Goal: Task Accomplishment & Management: Manage account settings

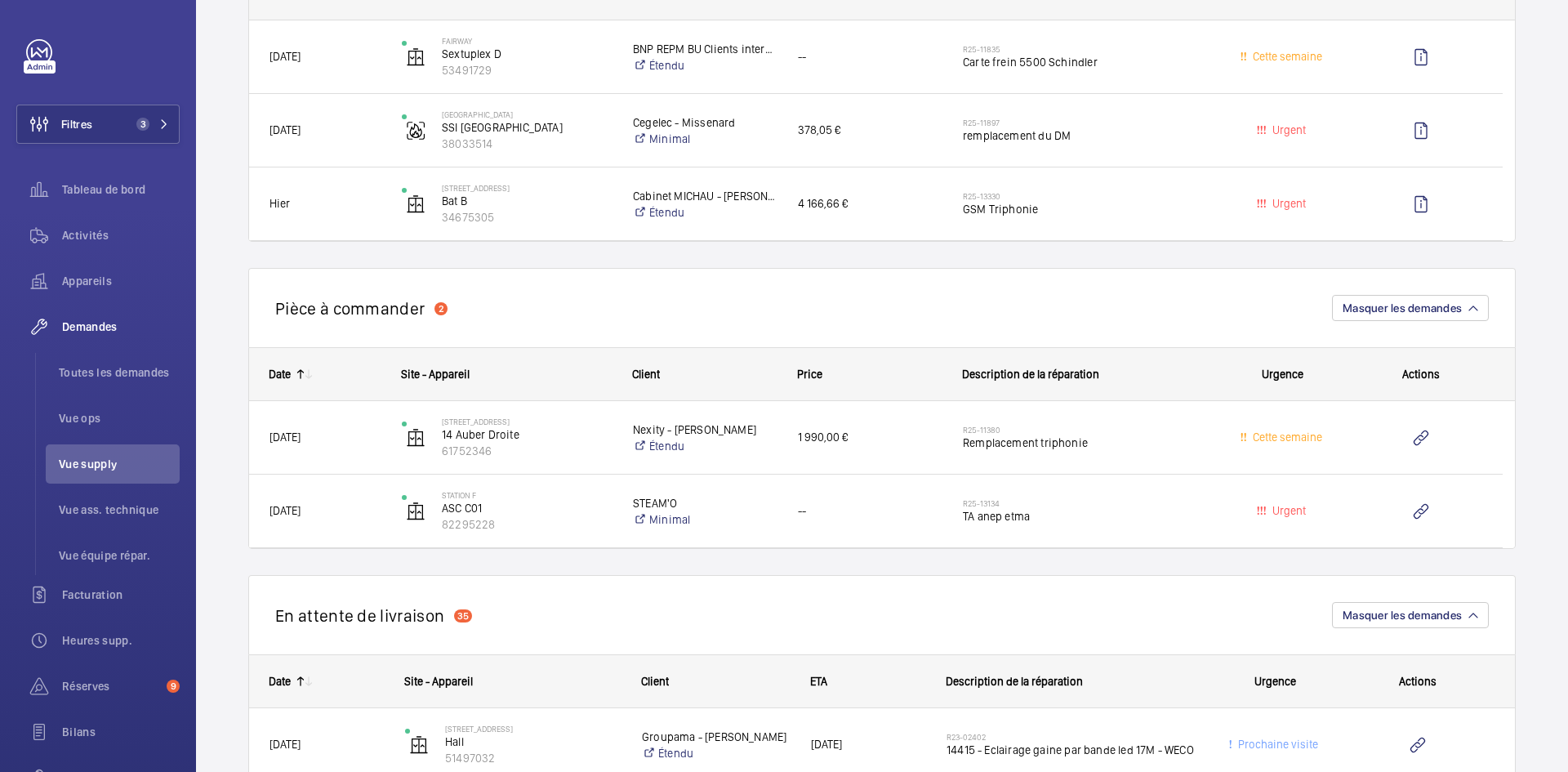
scroll to position [1226, 0]
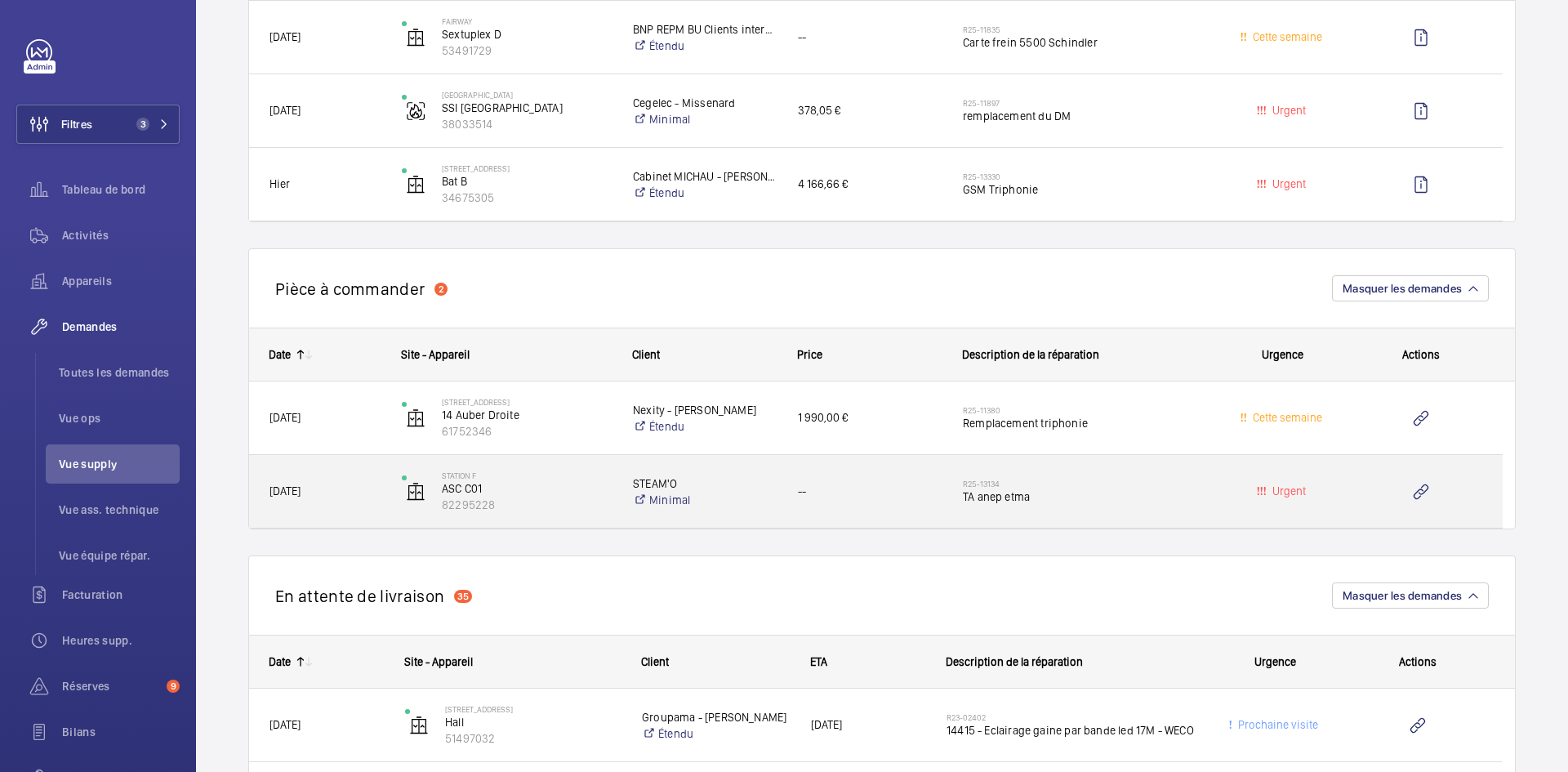
click at [368, 492] on span "[DATE]" at bounding box center [326, 491] width 111 height 19
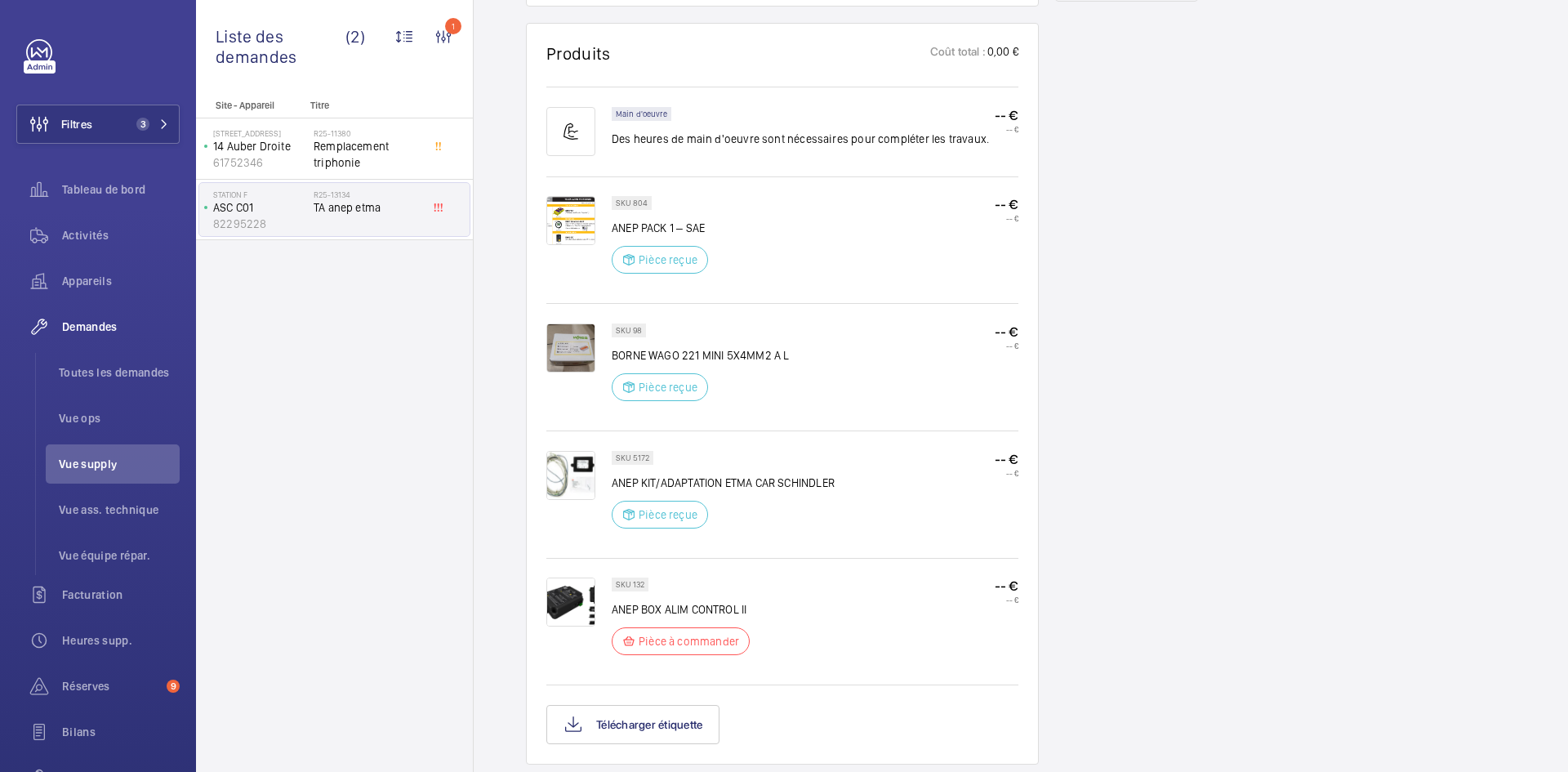
scroll to position [1062, 0]
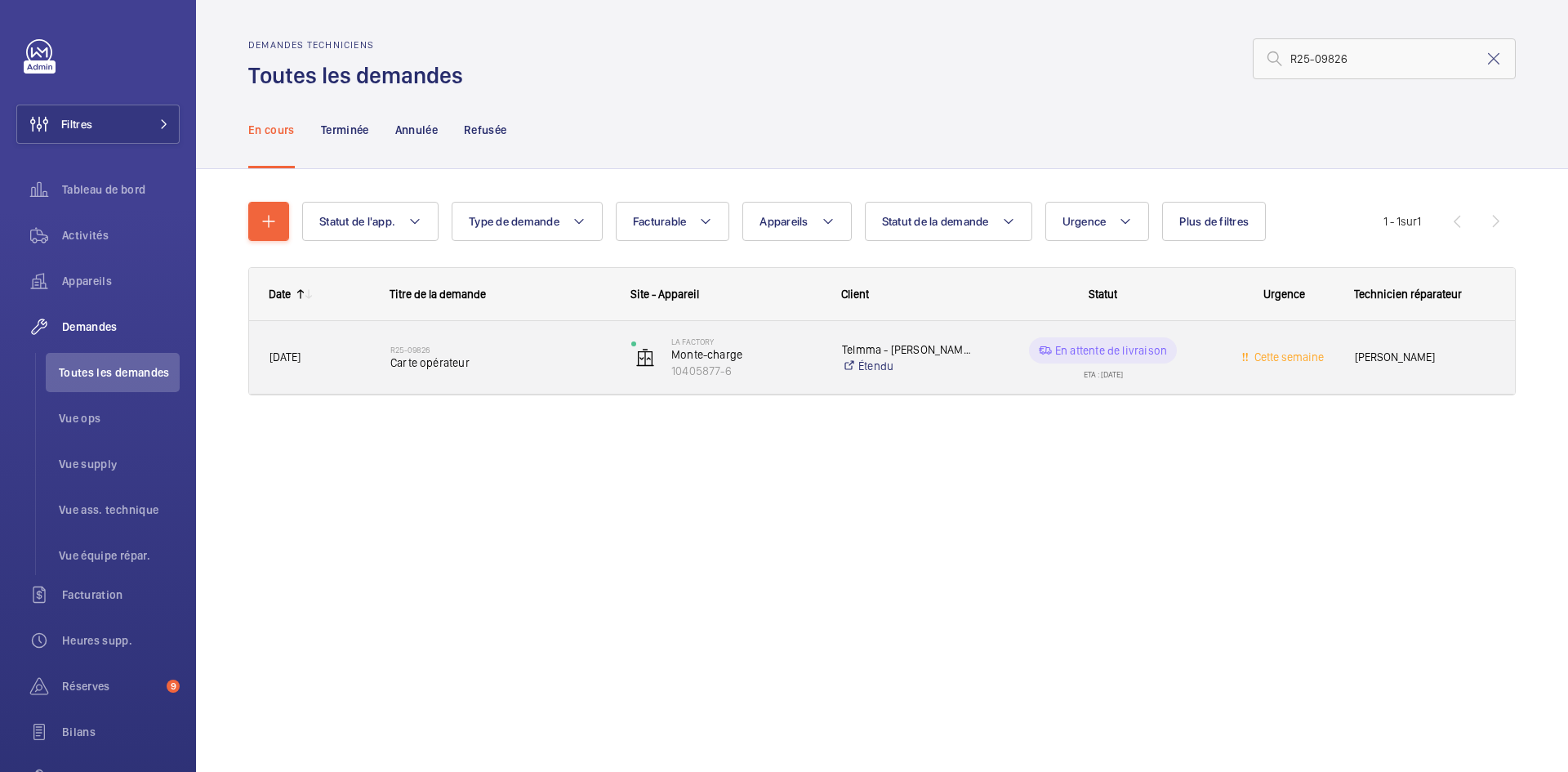
type input "R25-09826"
click at [364, 367] on div "[DATE]" at bounding box center [309, 356] width 120 height 51
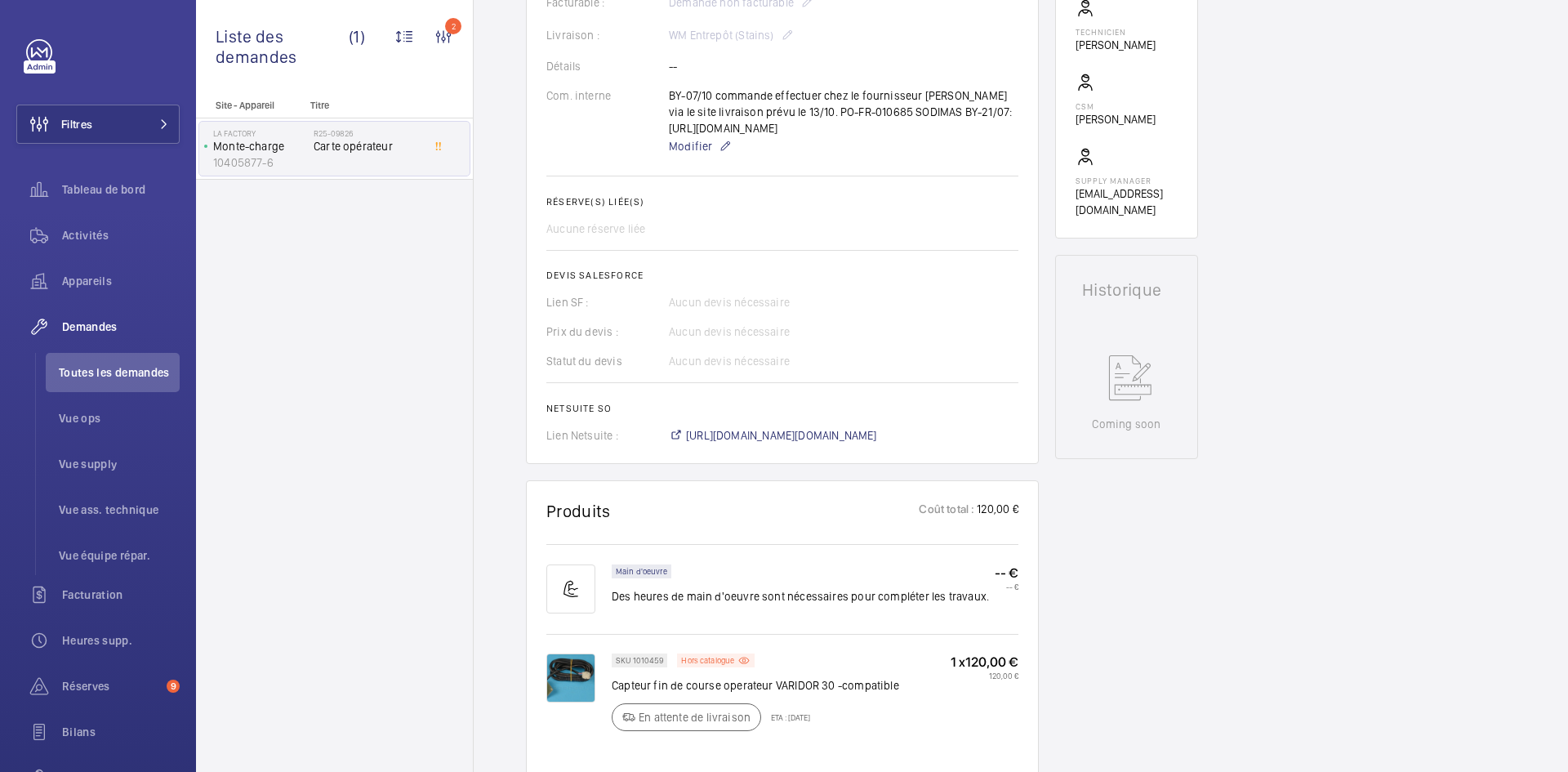
scroll to position [653, 0]
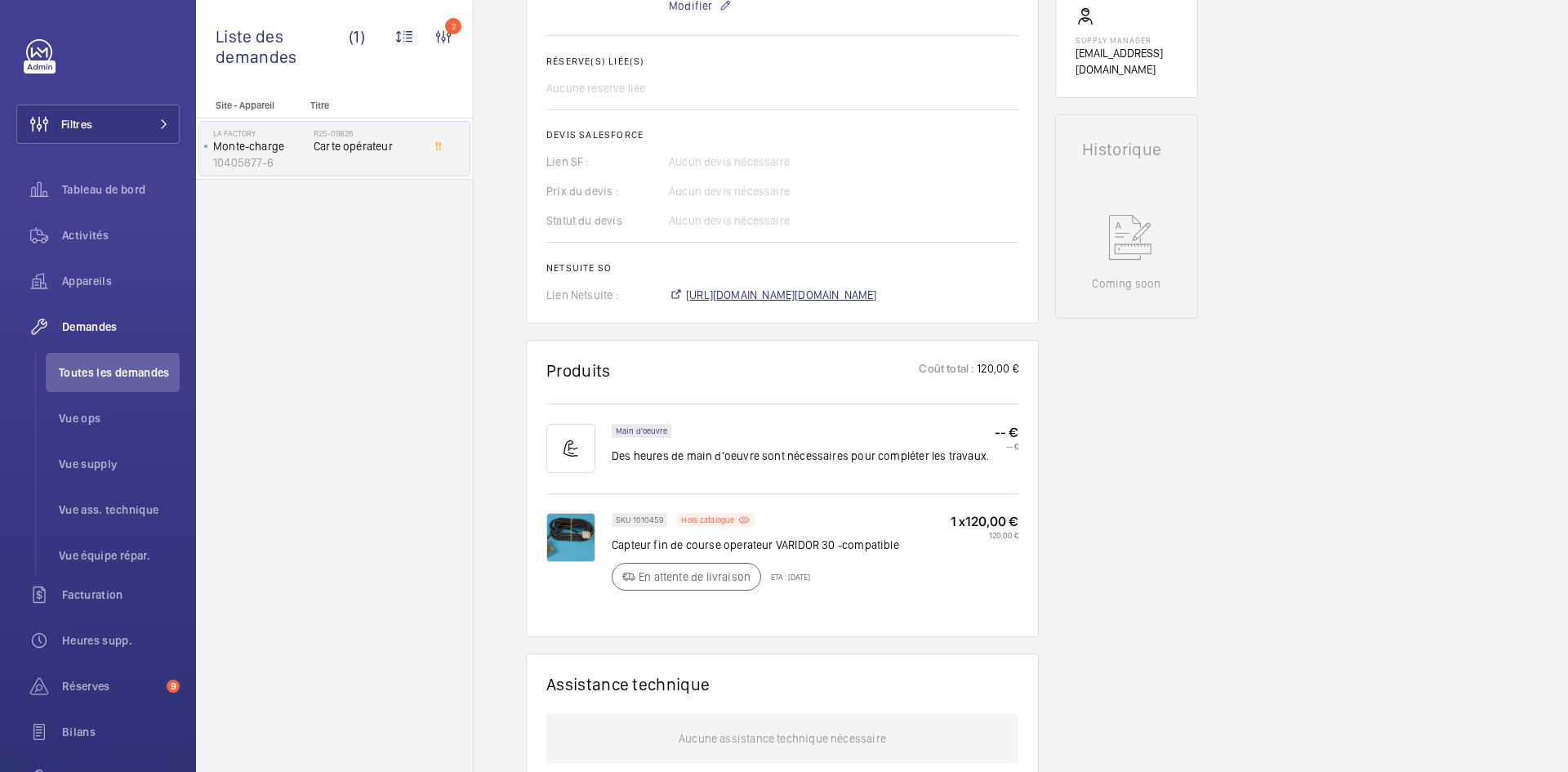
click at [851, 303] on span "https://6461500.app.netsuite.com/app/accounting/transactions/salesord.nl?id=307…" at bounding box center [782, 295] width 191 height 17
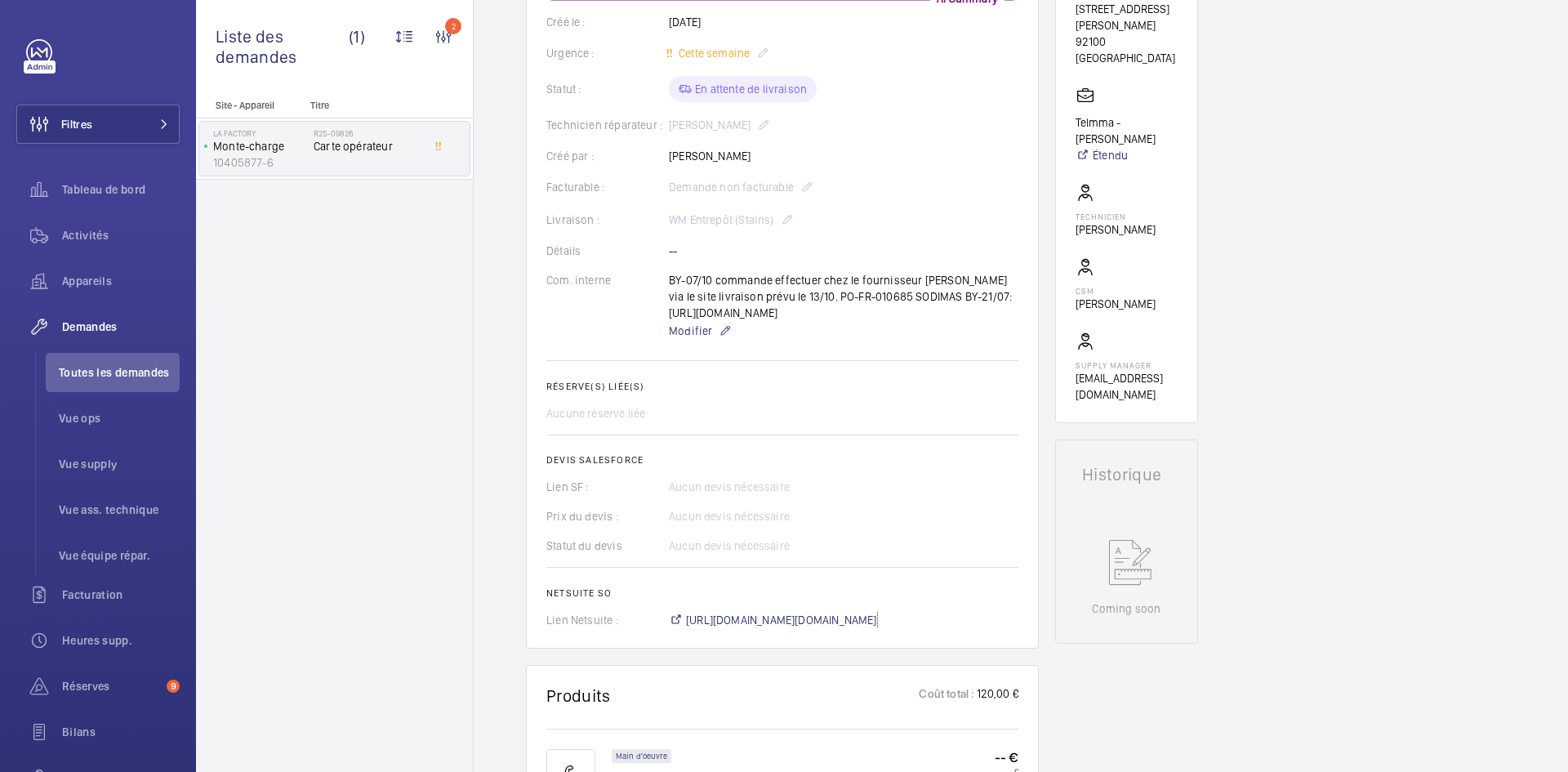
scroll to position [327, 0]
drag, startPoint x: 1113, startPoint y: 263, endPoint x: 1069, endPoint y: 263, distance: 44.0
click at [1069, 263] on wm-front-card "Working Monte-charge 10405877-6 Voir les dernières visites La Factory 53, avenu…" at bounding box center [1127, 129] width 143 height 592
copy p "Grégory"
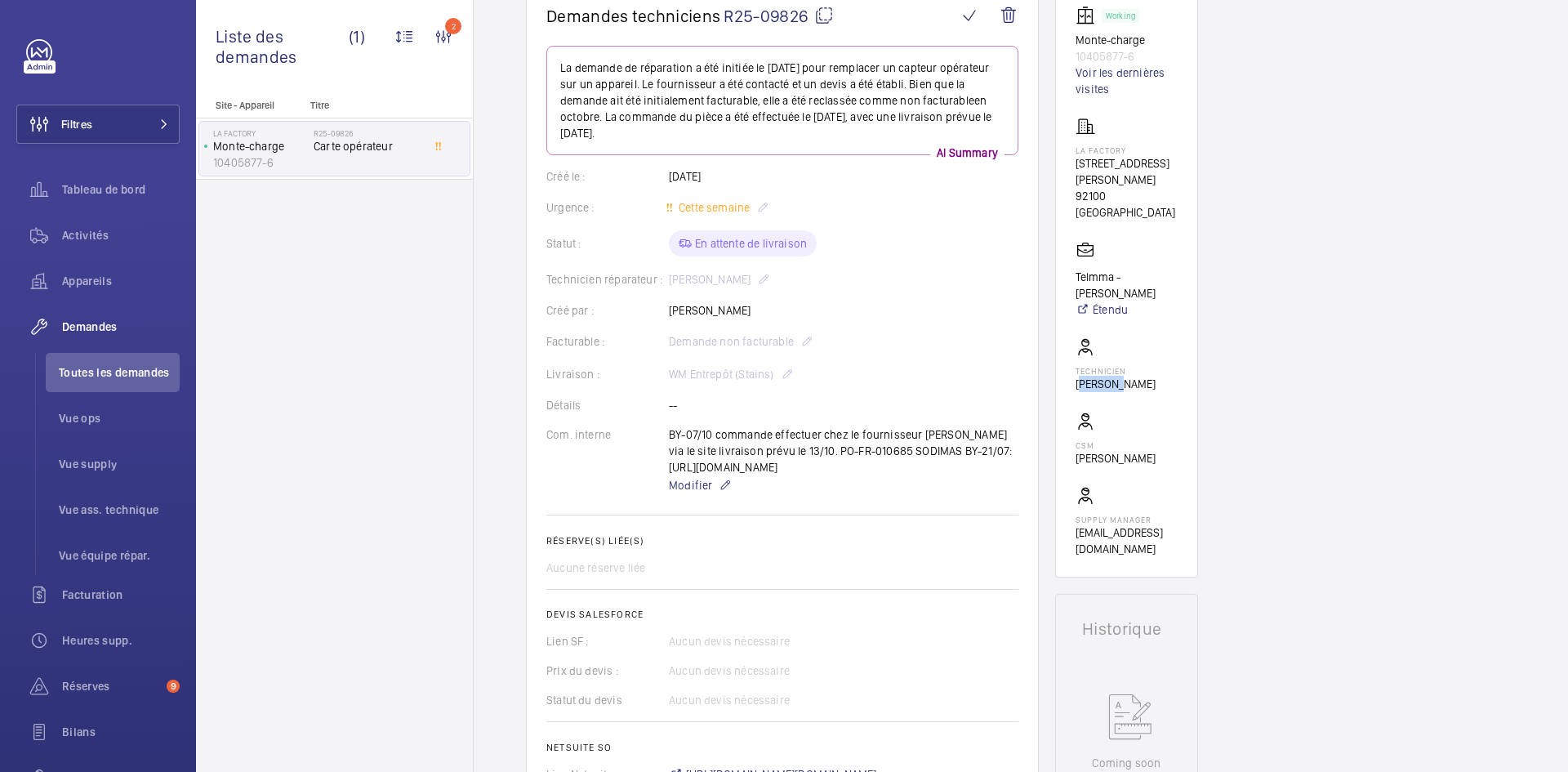
scroll to position [0, 0]
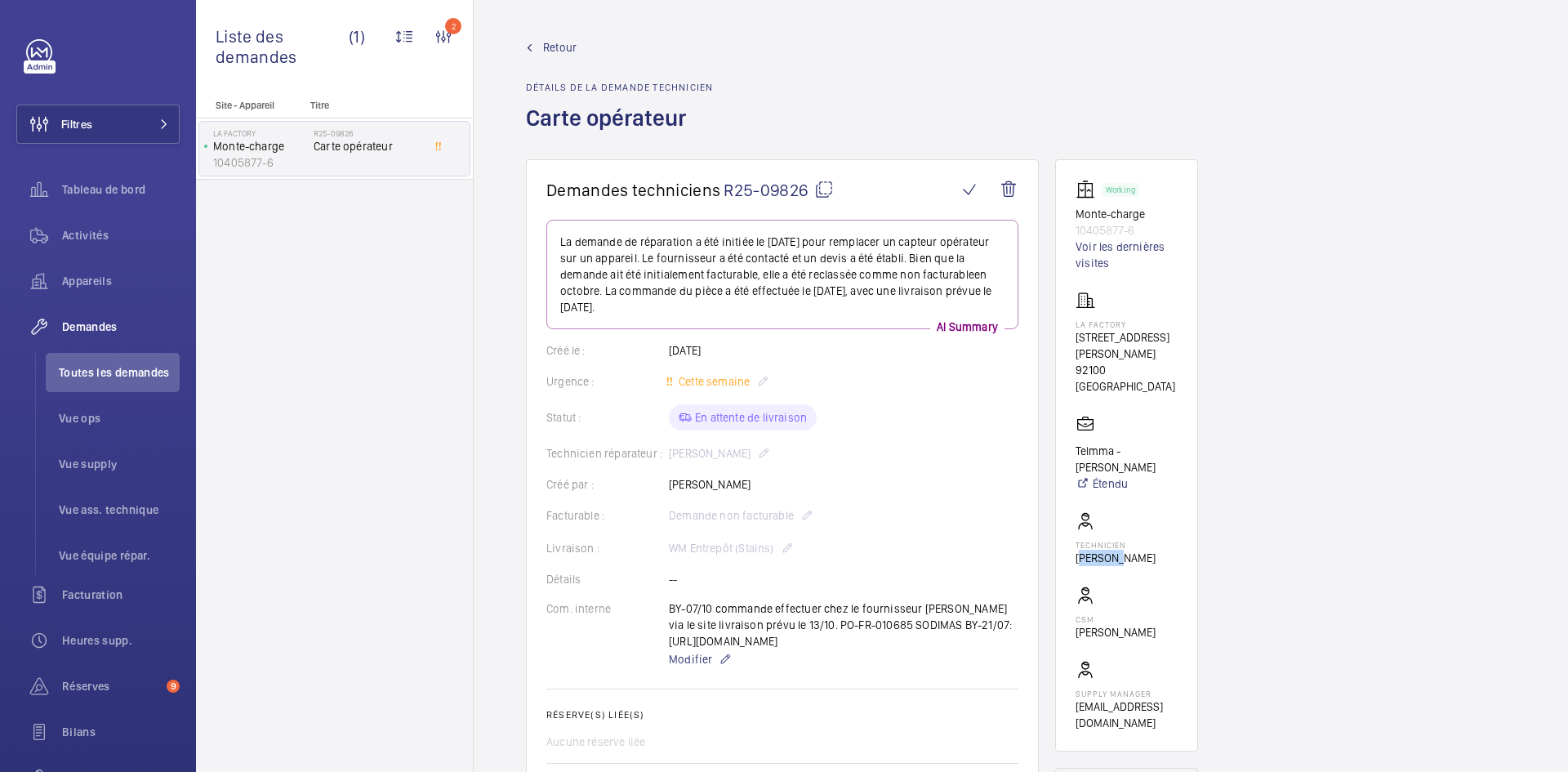
click at [822, 190] on mat-icon at bounding box center [824, 189] width 19 height 19
copy p "Grégory"
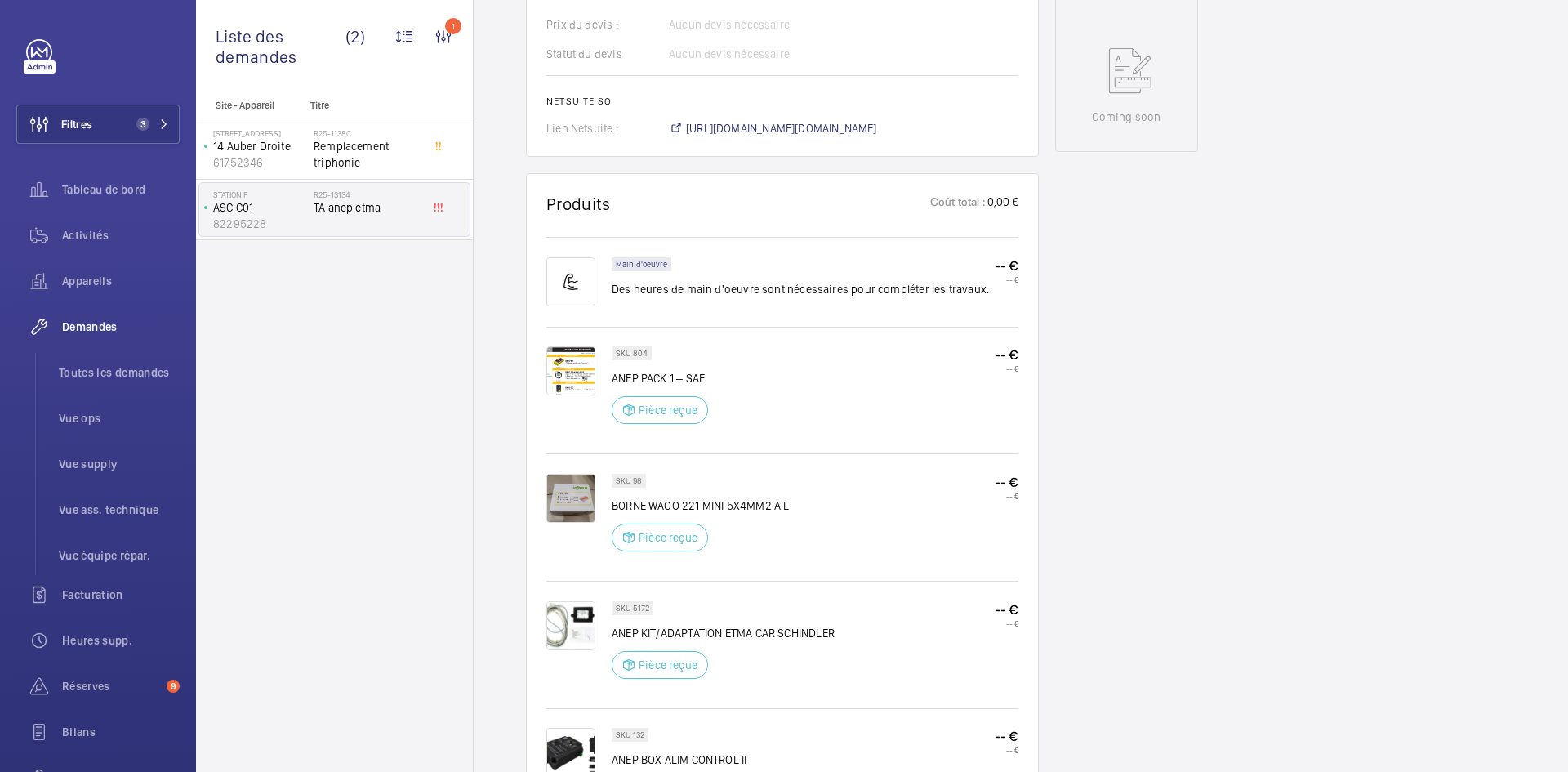
scroll to position [1062, 0]
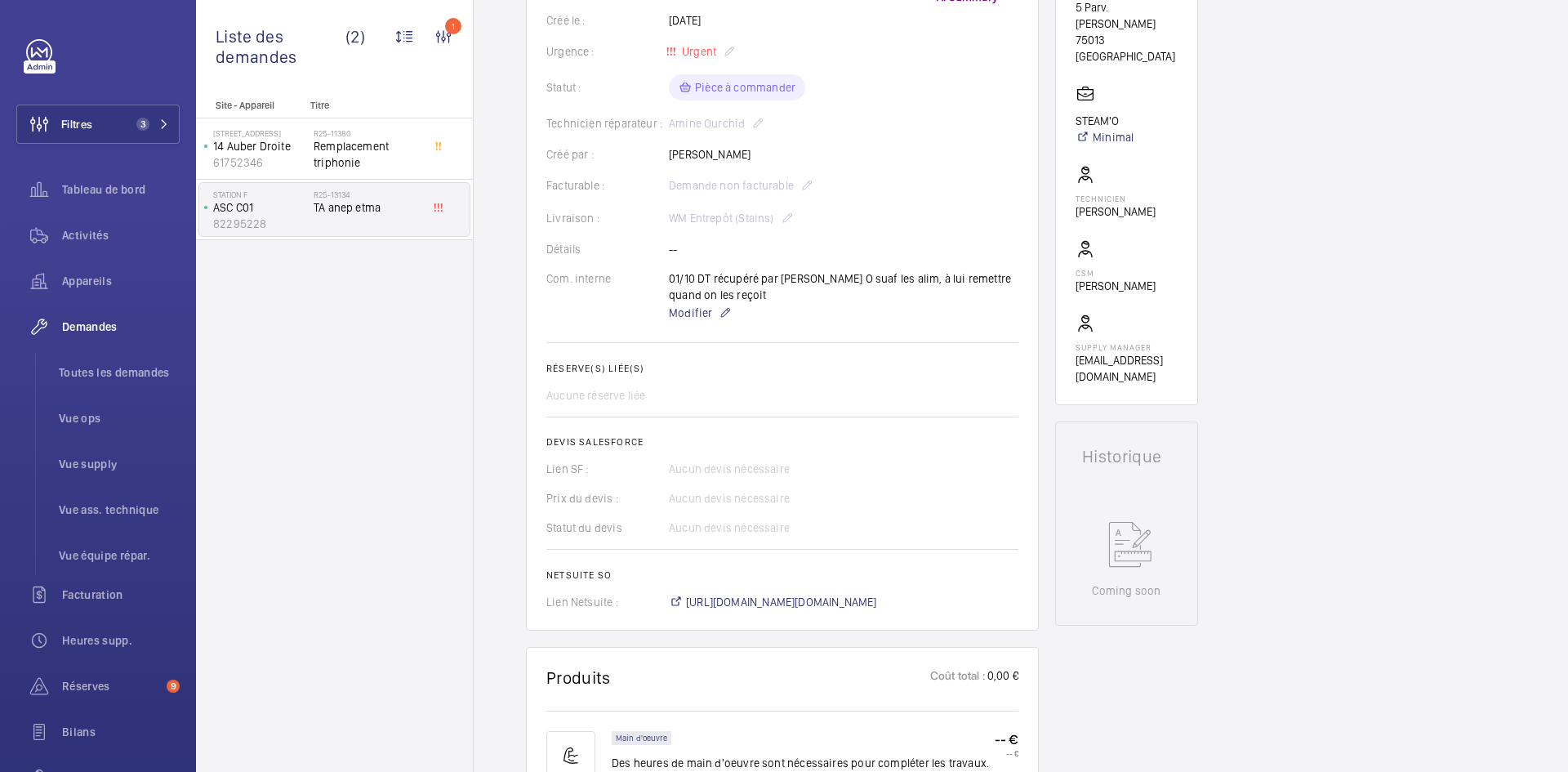
scroll to position [490, 0]
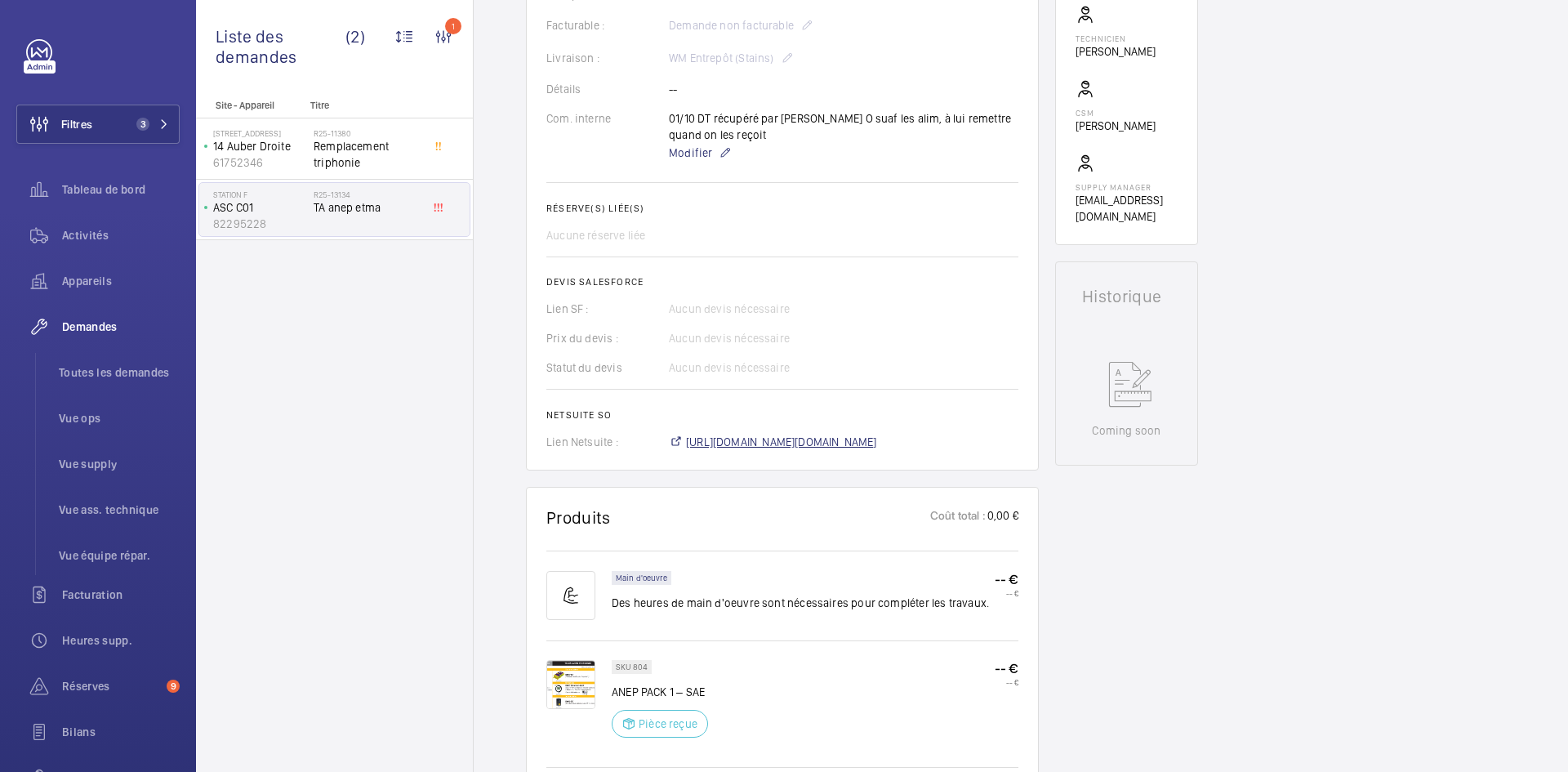
click at [787, 440] on span "[URL][DOMAIN_NAME][DOMAIN_NAME]" at bounding box center [782, 443] width 191 height 17
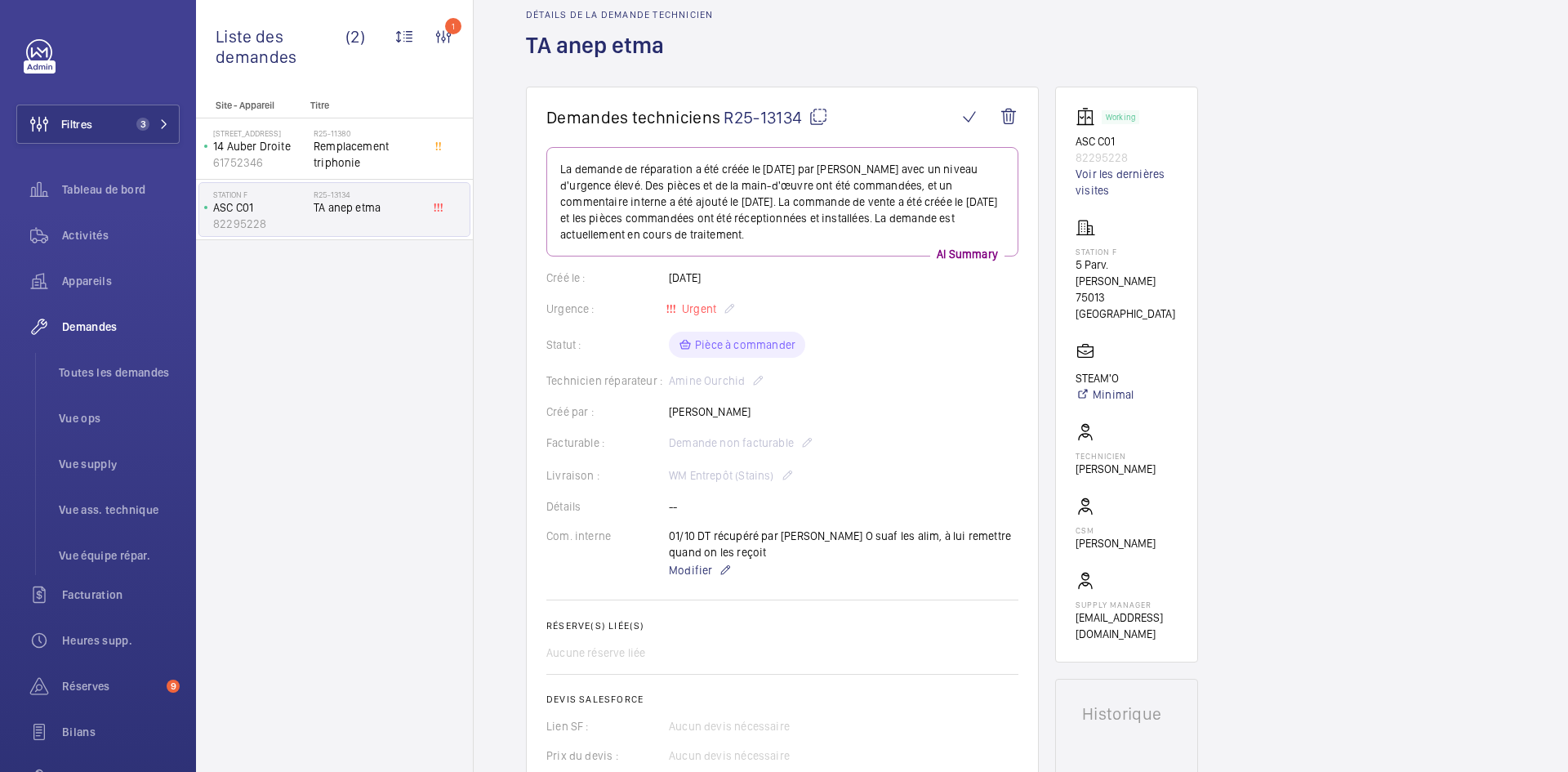
scroll to position [0, 0]
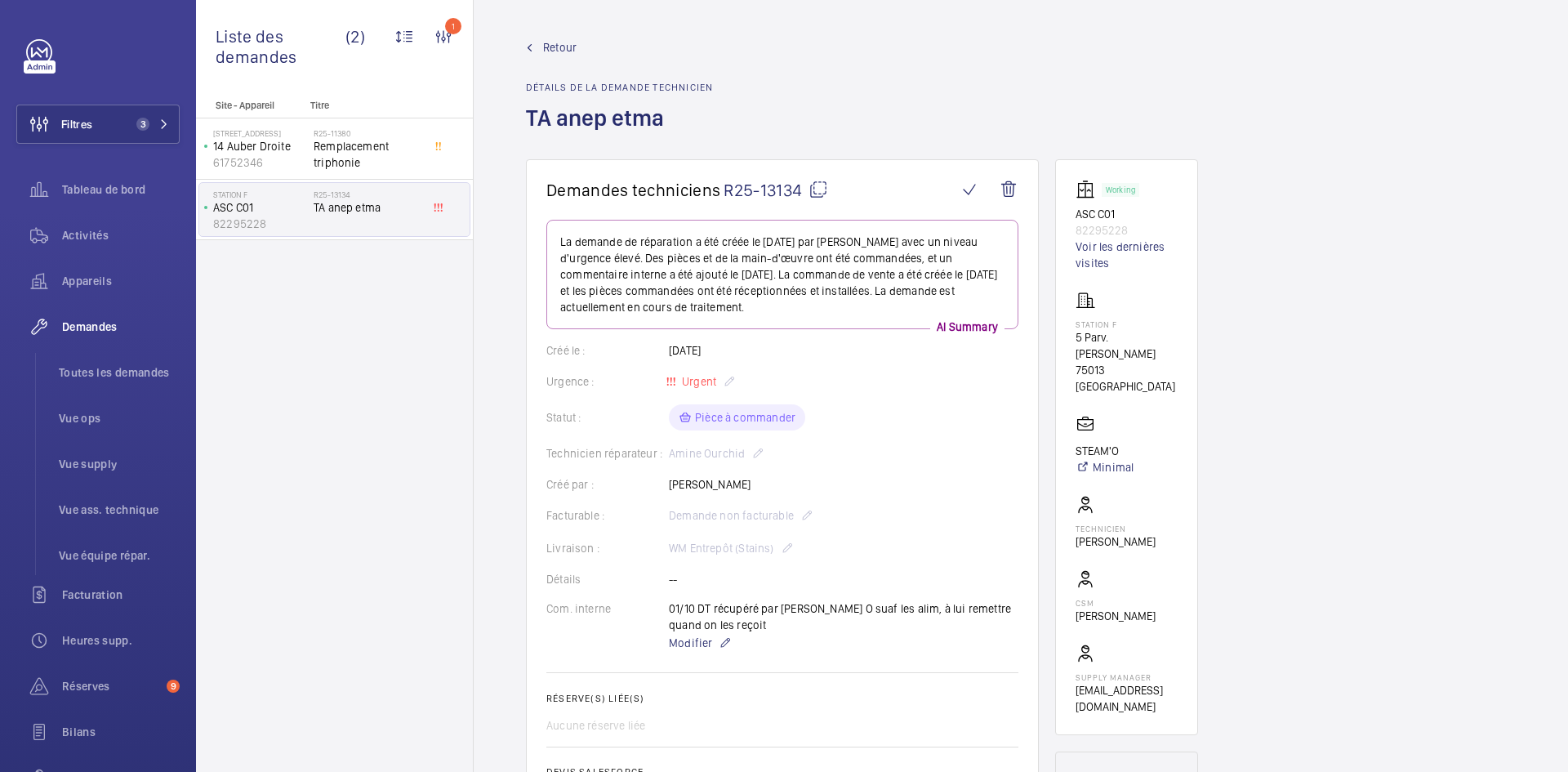
click at [558, 43] on span "Retour" at bounding box center [559, 47] width 33 height 17
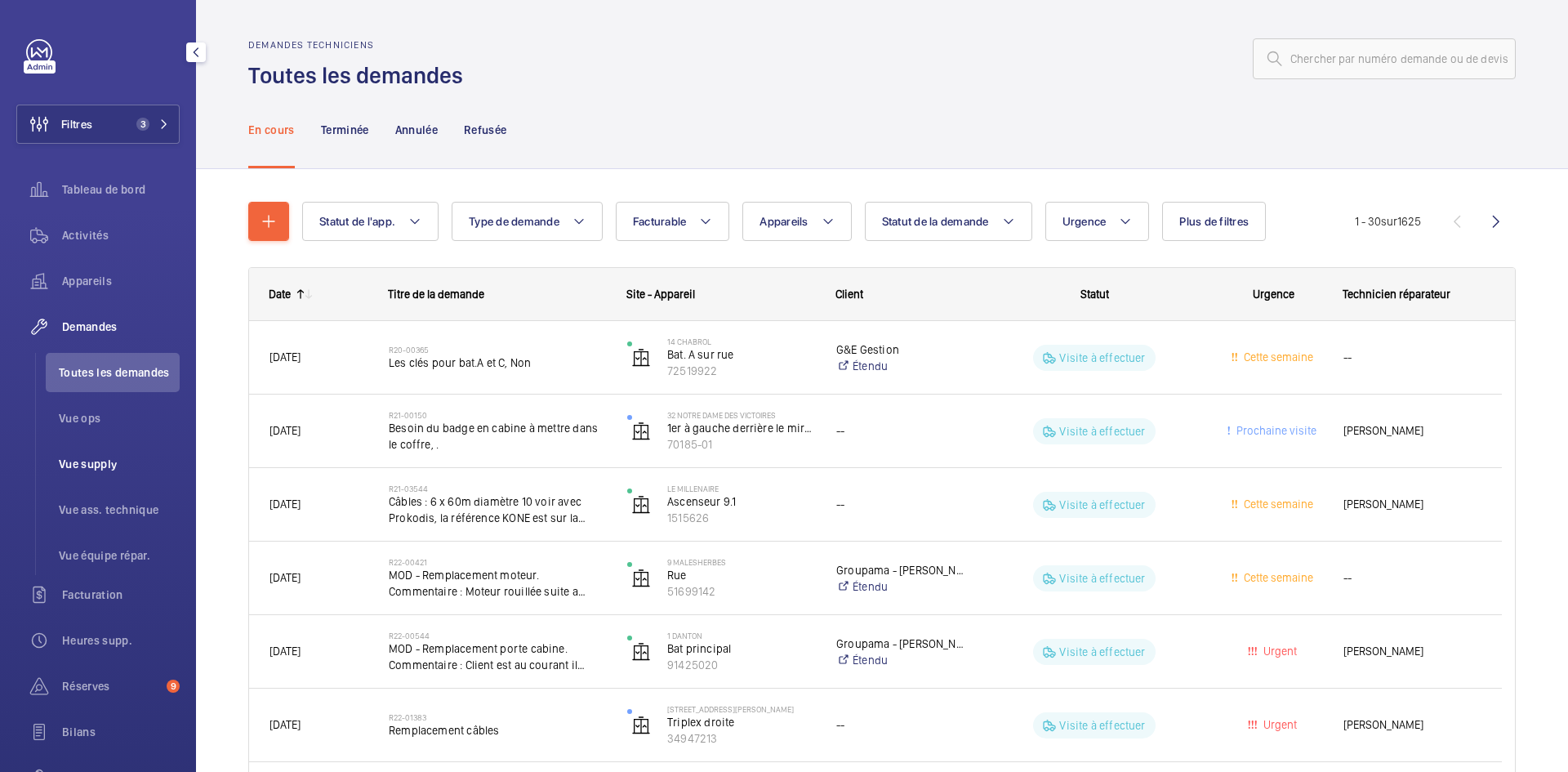
click at [99, 465] on span "Vue supply" at bounding box center [119, 464] width 121 height 17
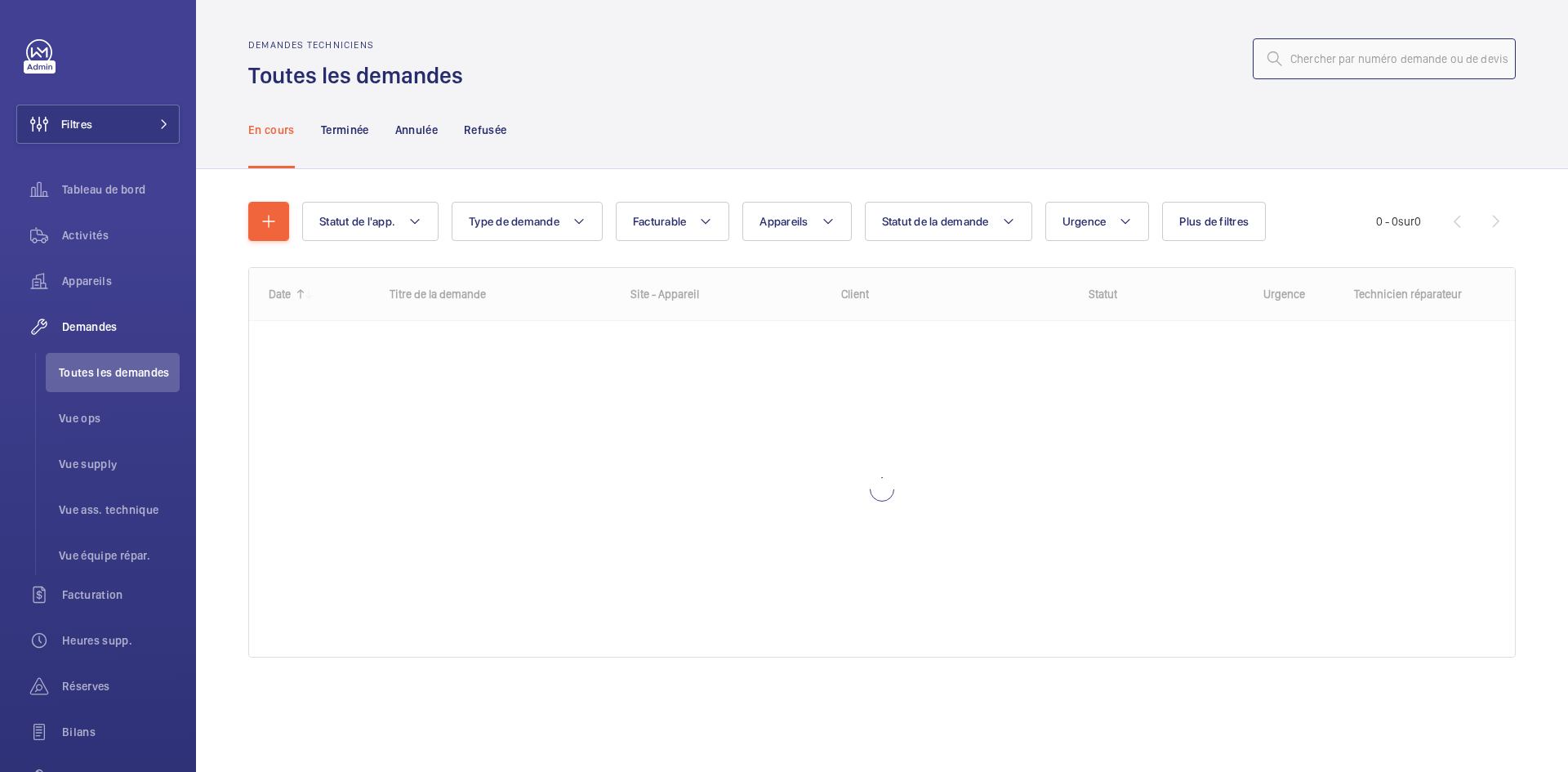
click at [1304, 64] on input "text" at bounding box center [1384, 58] width 263 height 41
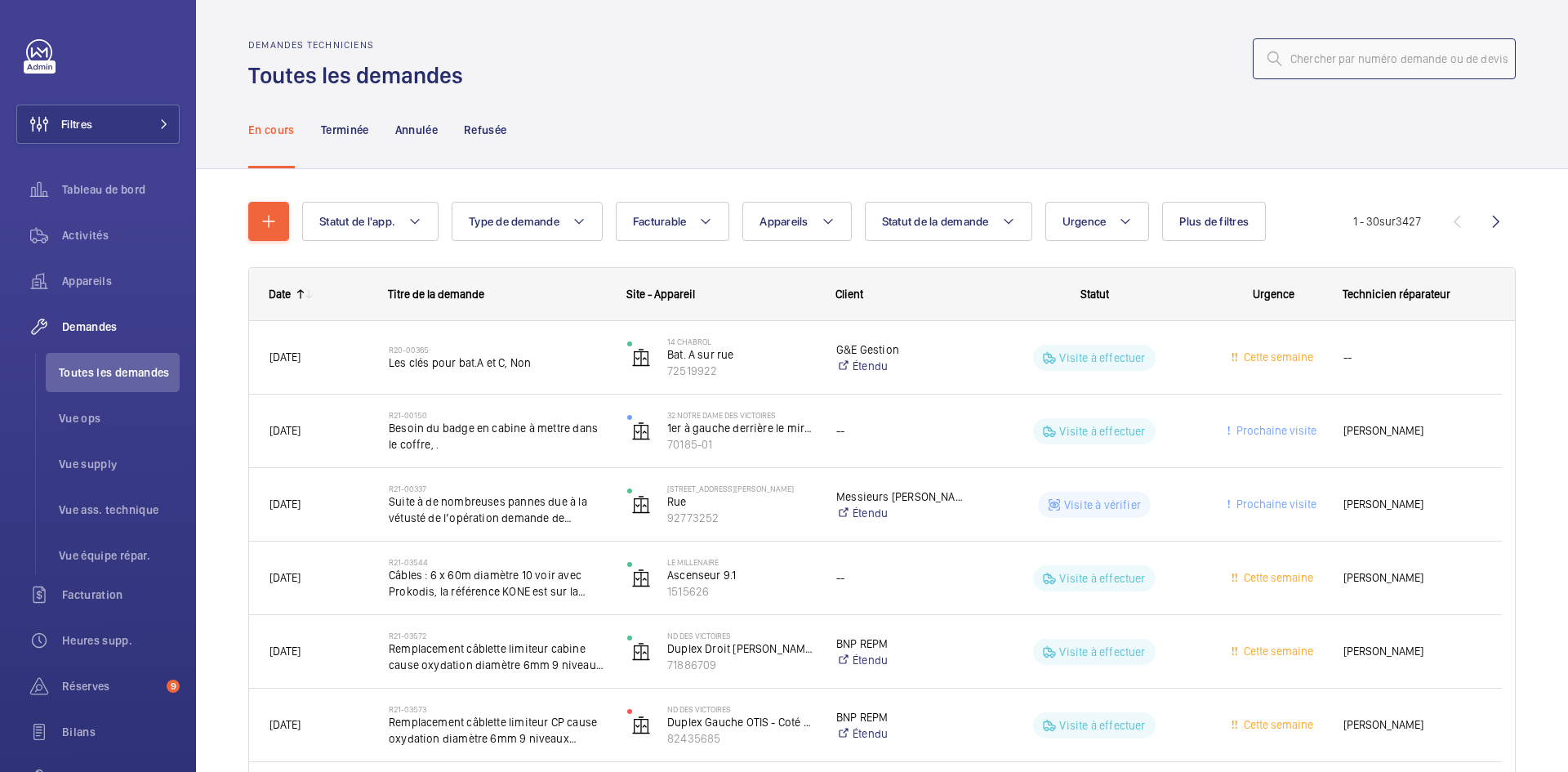
paste input "R25-12834"
type input "R25-12834"
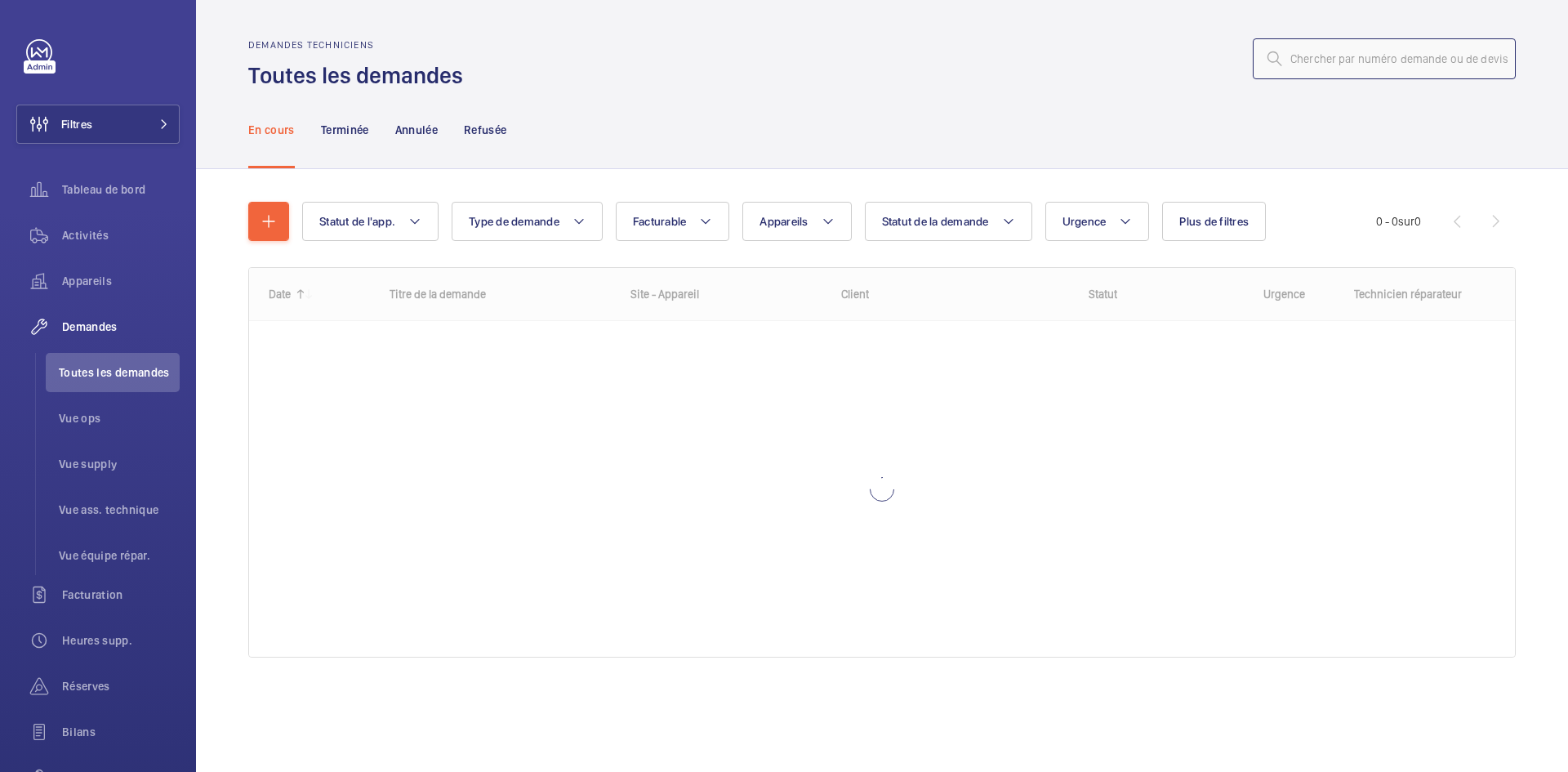
click at [1356, 55] on input "text" at bounding box center [1384, 58] width 263 height 41
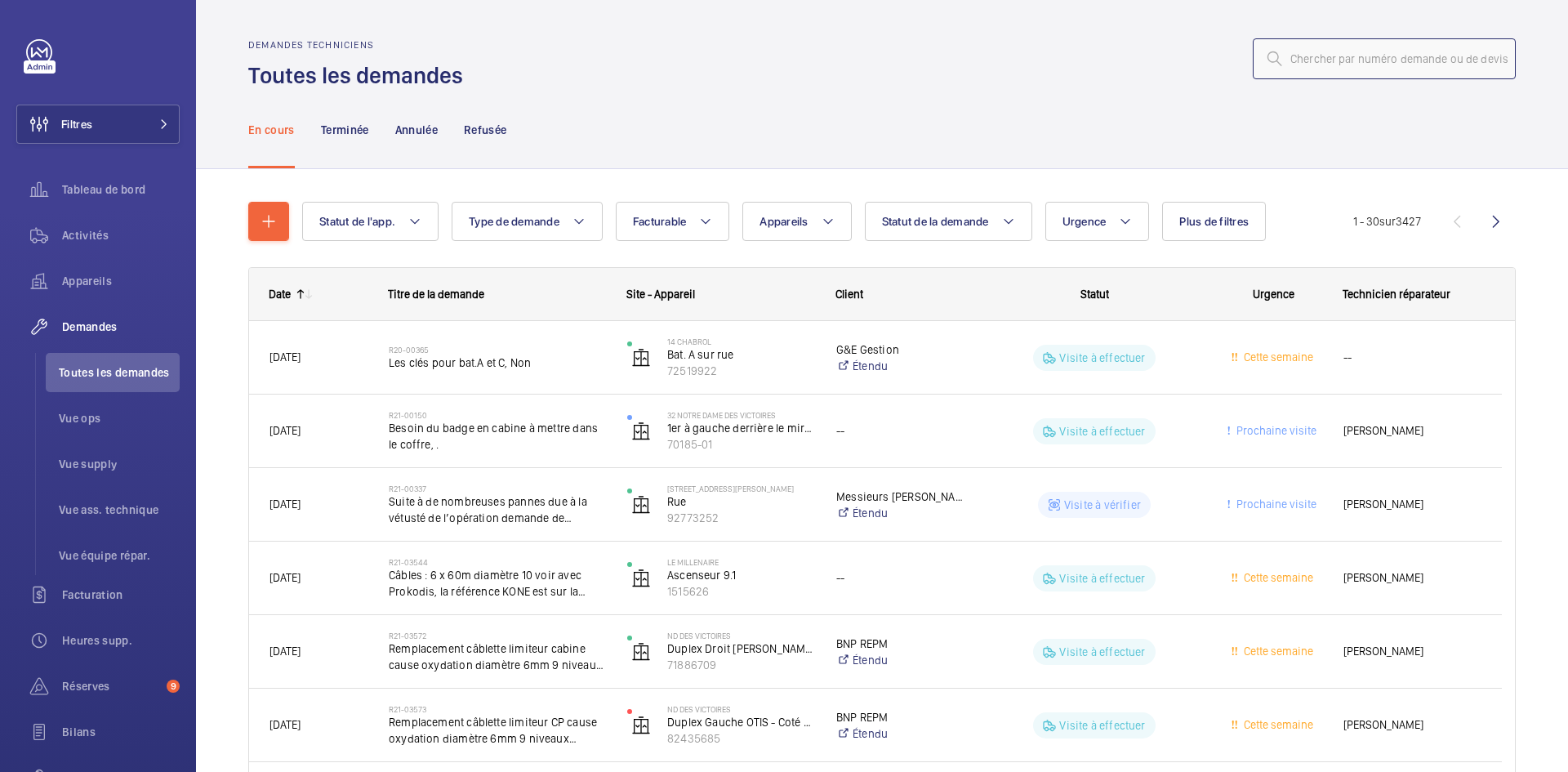
paste input "R25-12833"
type input "R25-12833"
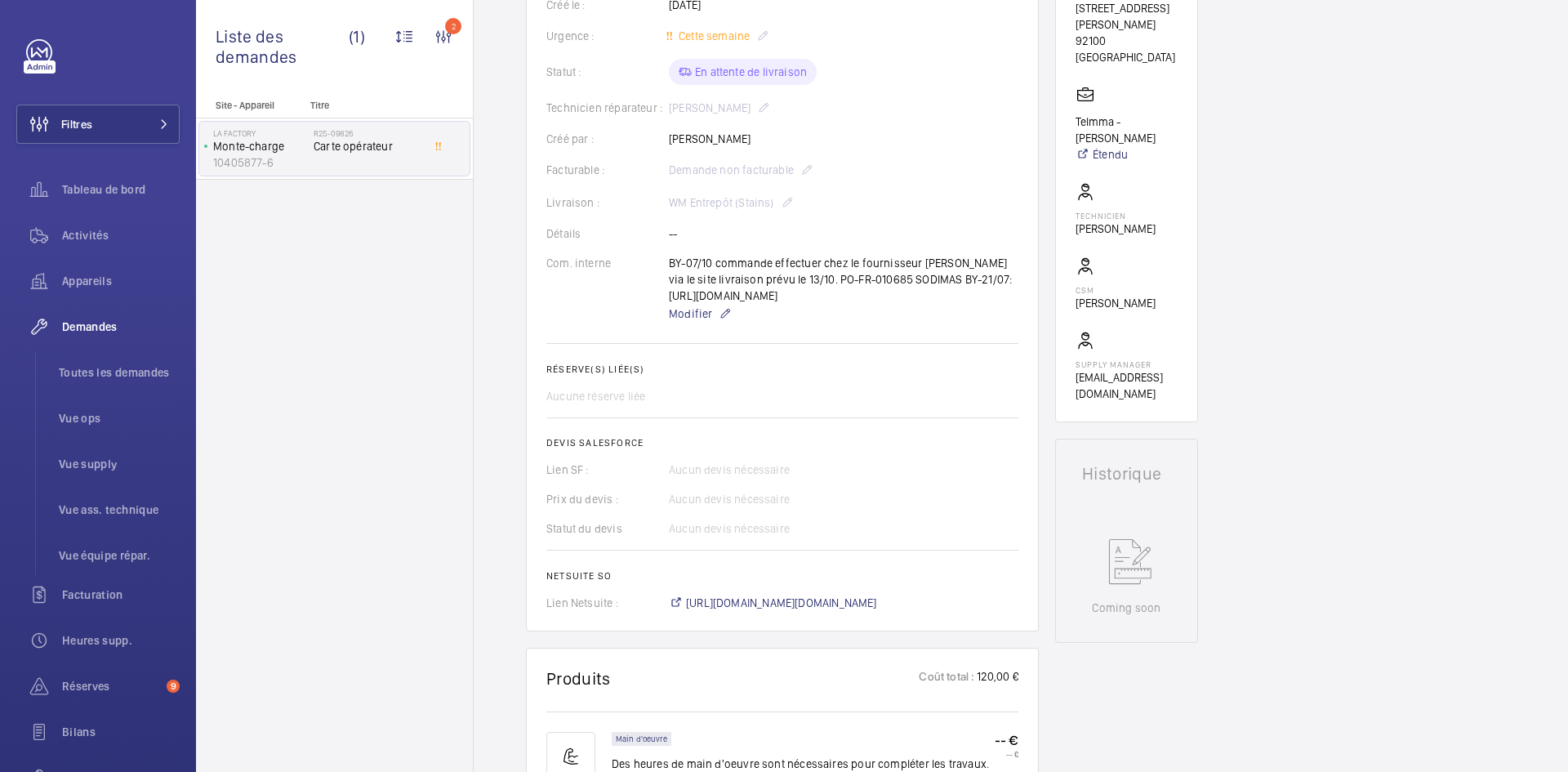
scroll to position [327, 0]
click at [691, 325] on span "Modifier" at bounding box center [690, 316] width 44 height 17
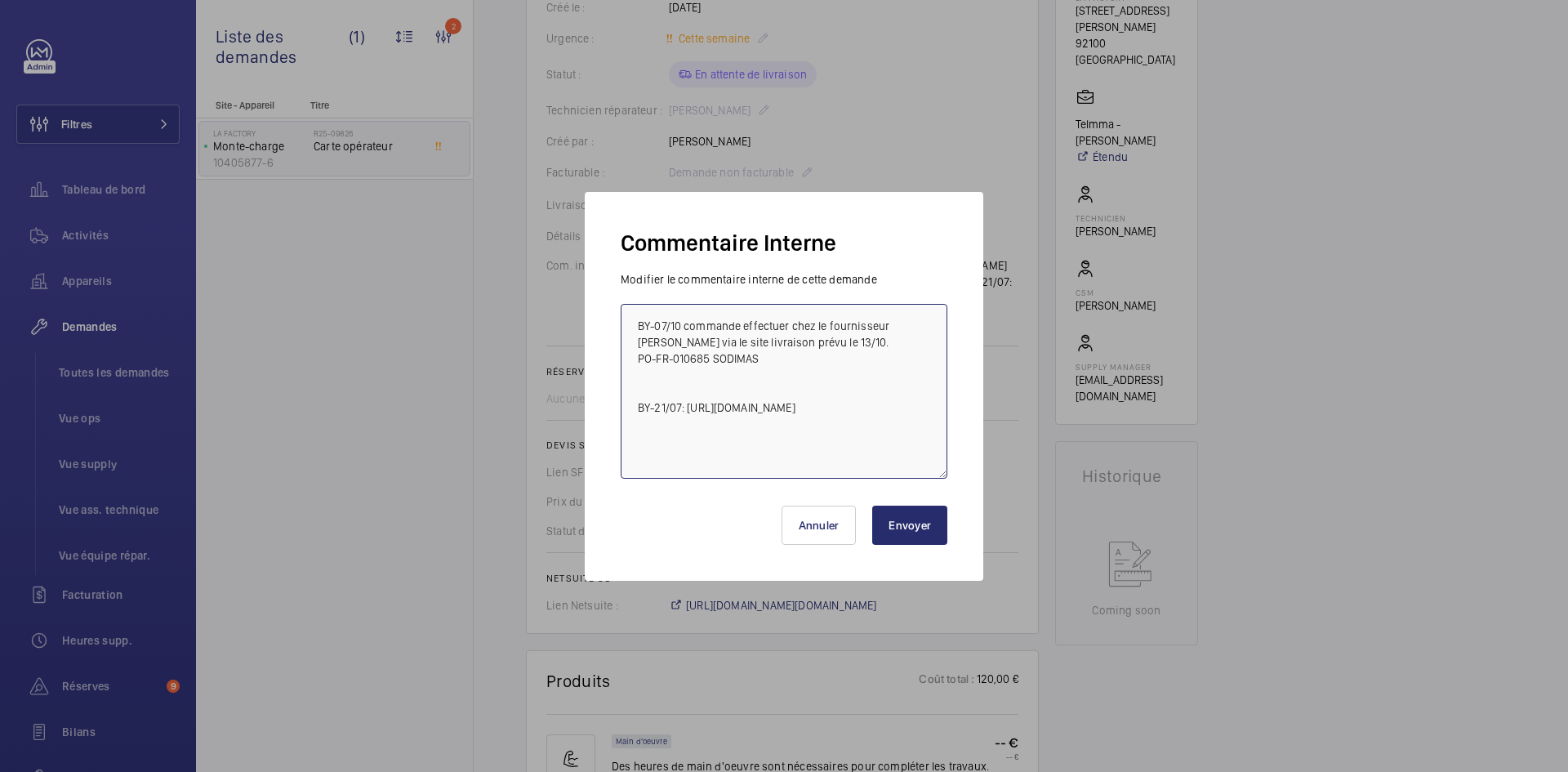
click at [828, 338] on textarea "BY-07/10 commande effectuer chez le fournisseur Sodimas via le site livraison p…" at bounding box center [784, 392] width 327 height 174
type textarea "BY-07/10 commande effectuer chez le fournisseur Sodimas via le site livraison p…"
click at [912, 523] on button "Envoyer" at bounding box center [909, 525] width 75 height 39
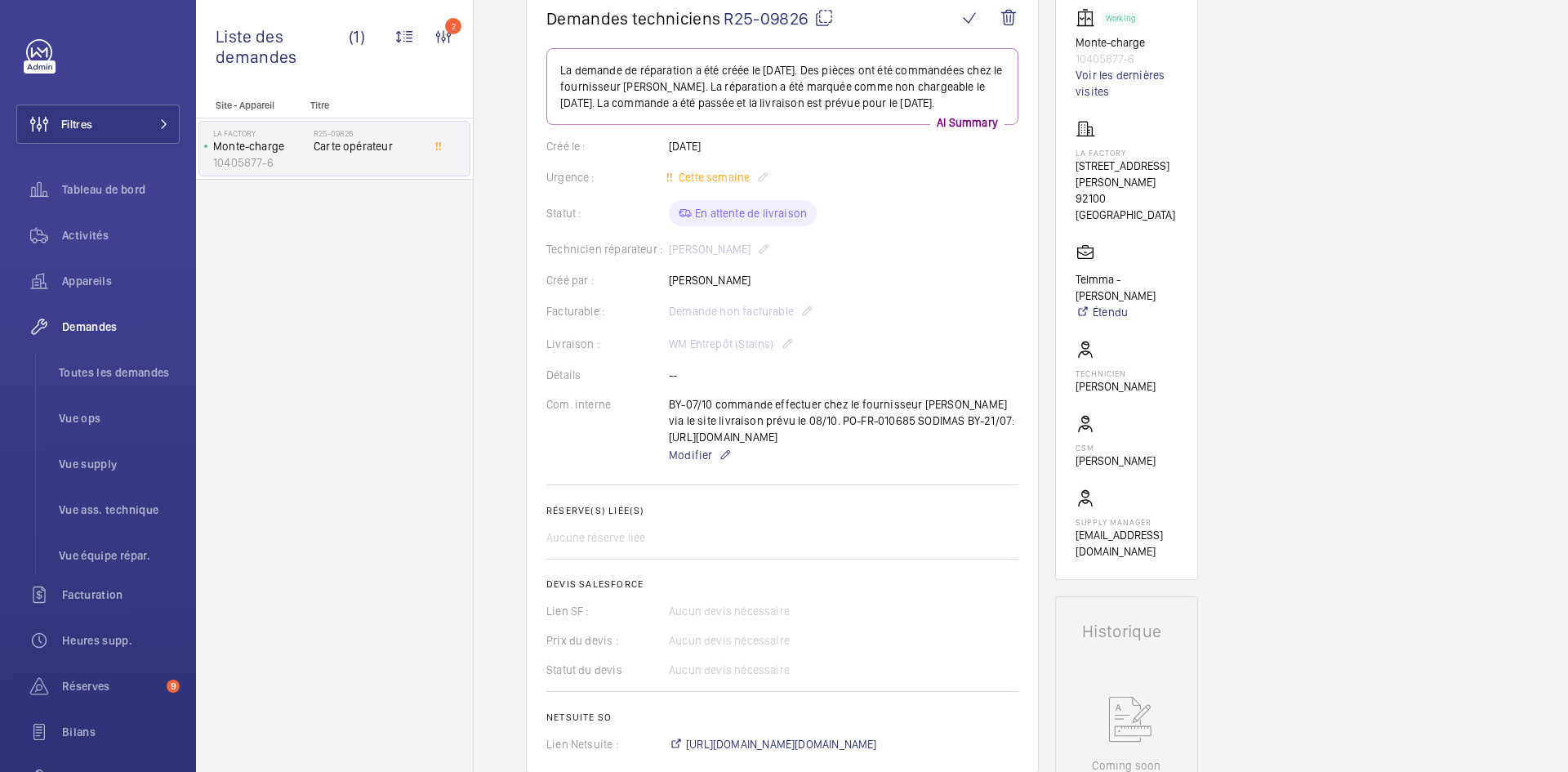
scroll to position [0, 0]
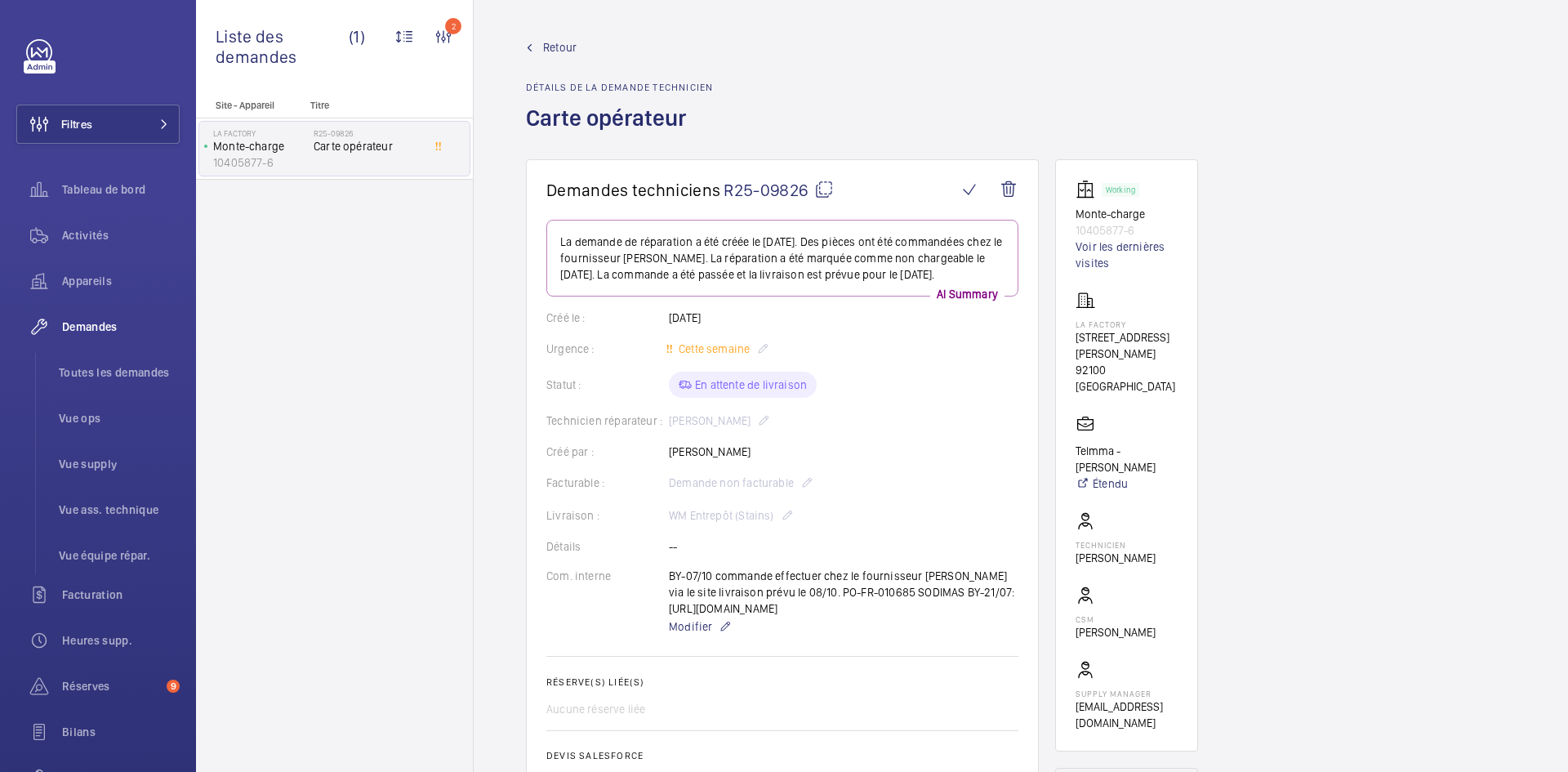
click at [547, 46] on span "Retour" at bounding box center [559, 47] width 33 height 17
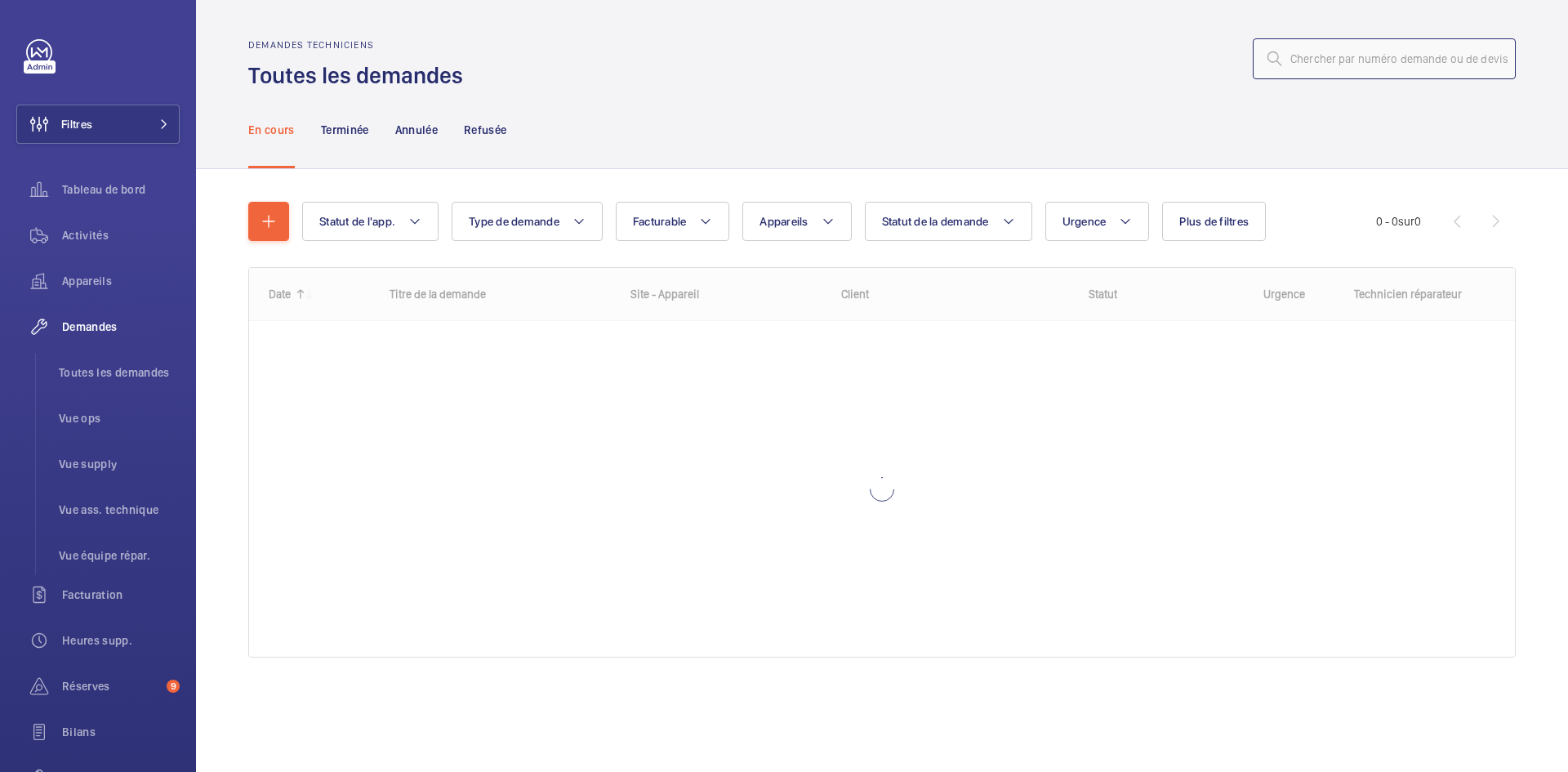
click at [1385, 62] on input "text" at bounding box center [1384, 58] width 263 height 41
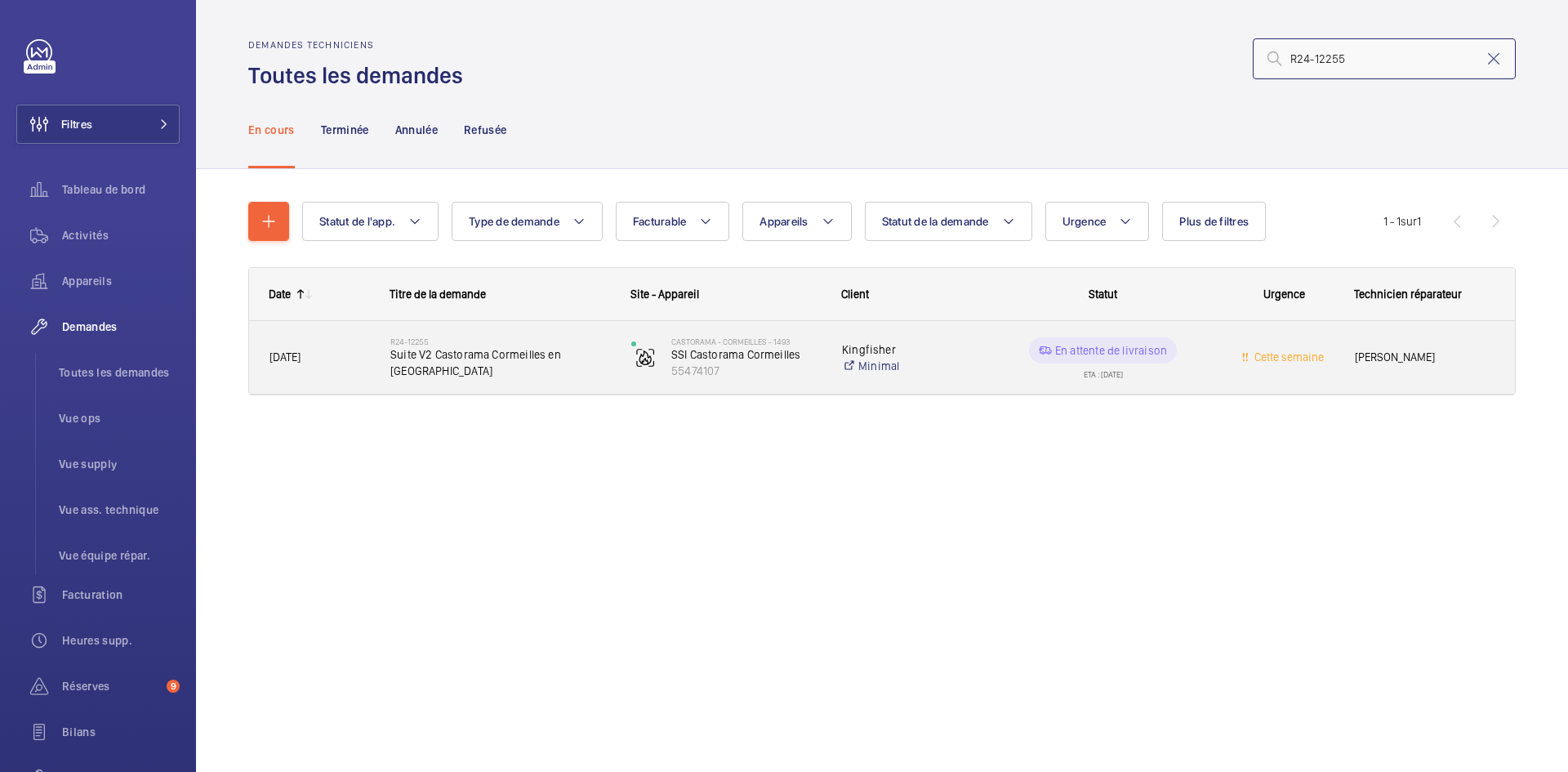
type input "R24-12255"
click at [356, 359] on span "07/11/2024" at bounding box center [319, 357] width 99 height 19
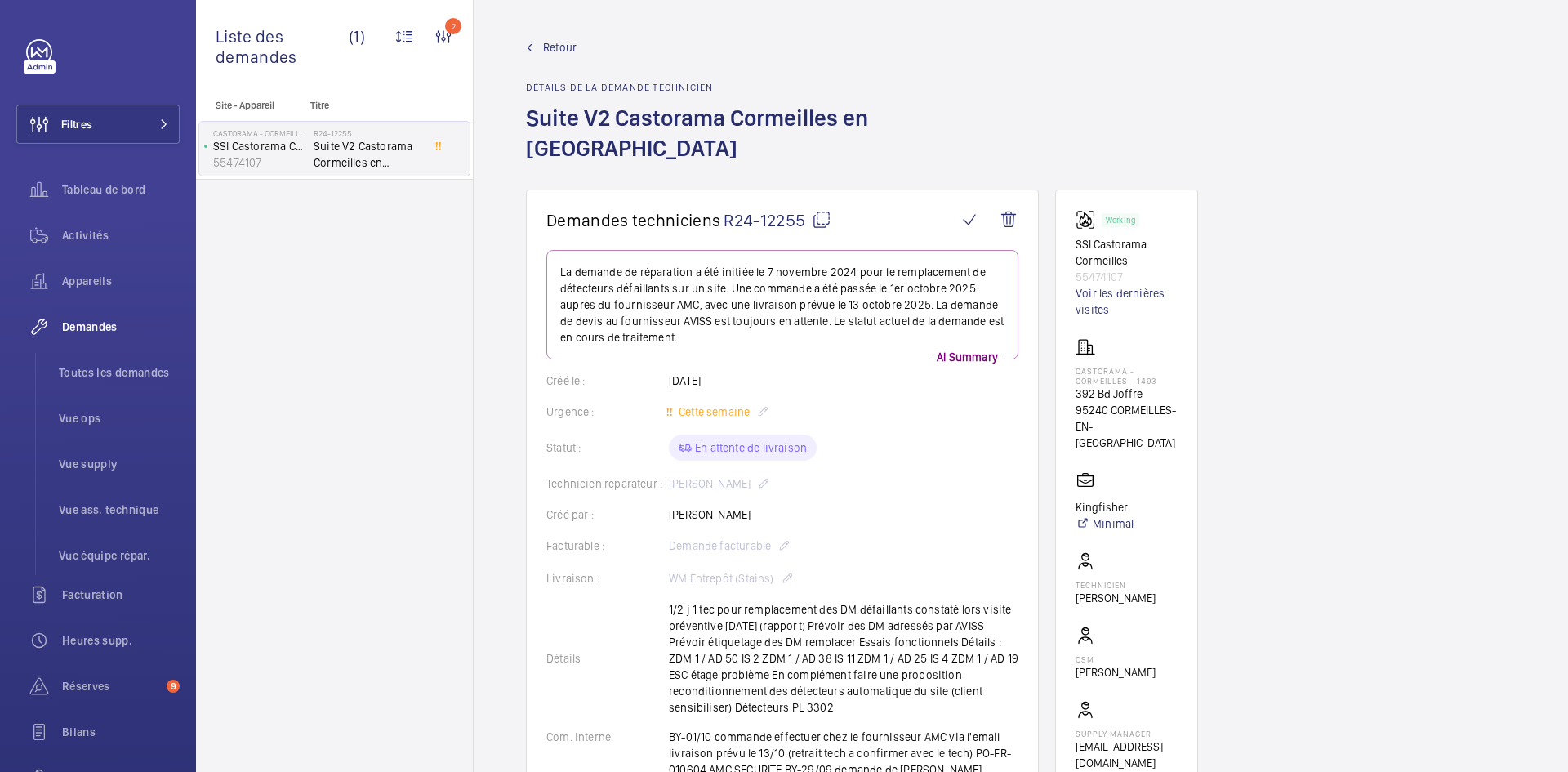
click at [819, 210] on mat-icon at bounding box center [821, 219] width 19 height 19
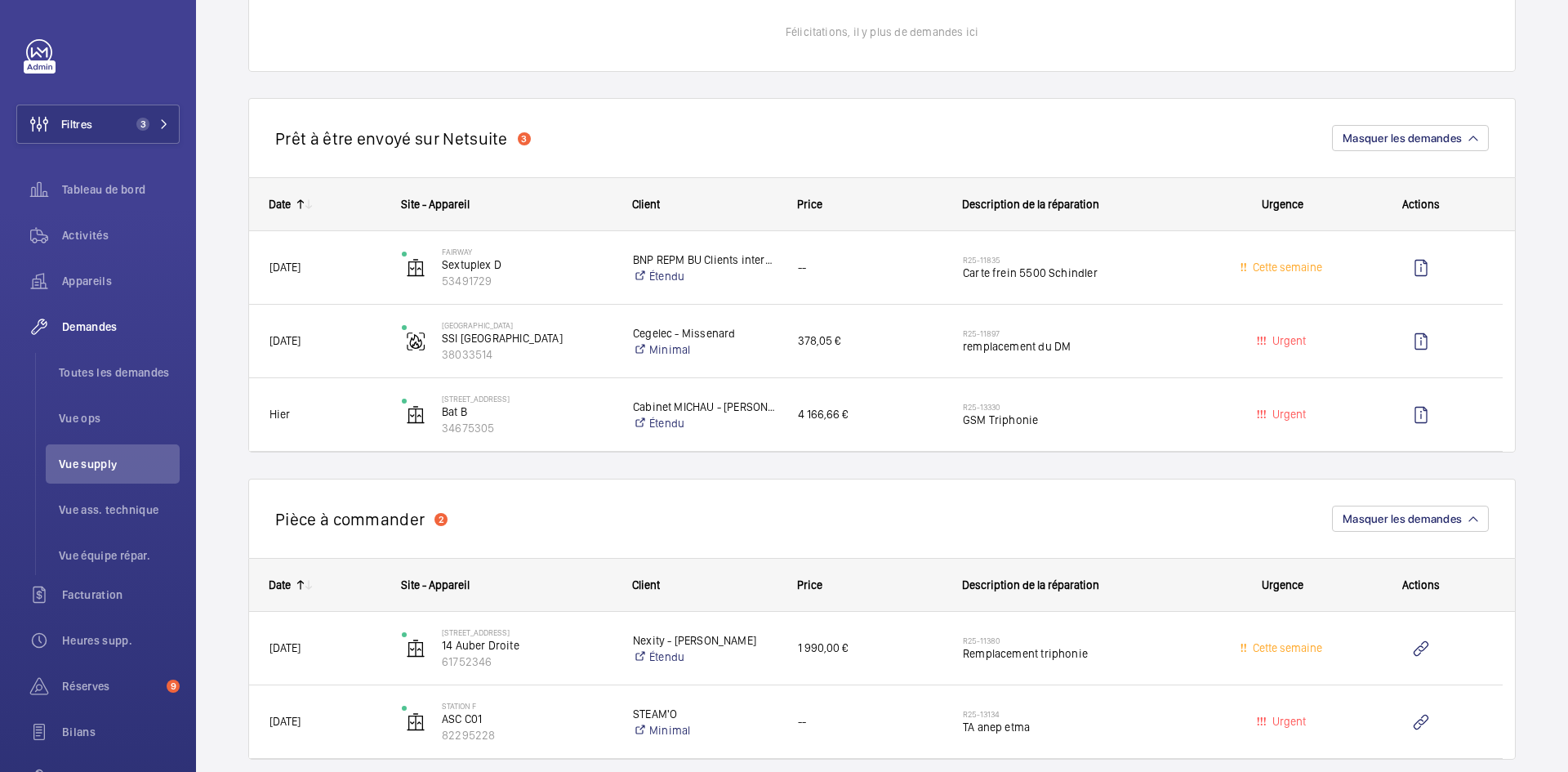
scroll to position [981, 0]
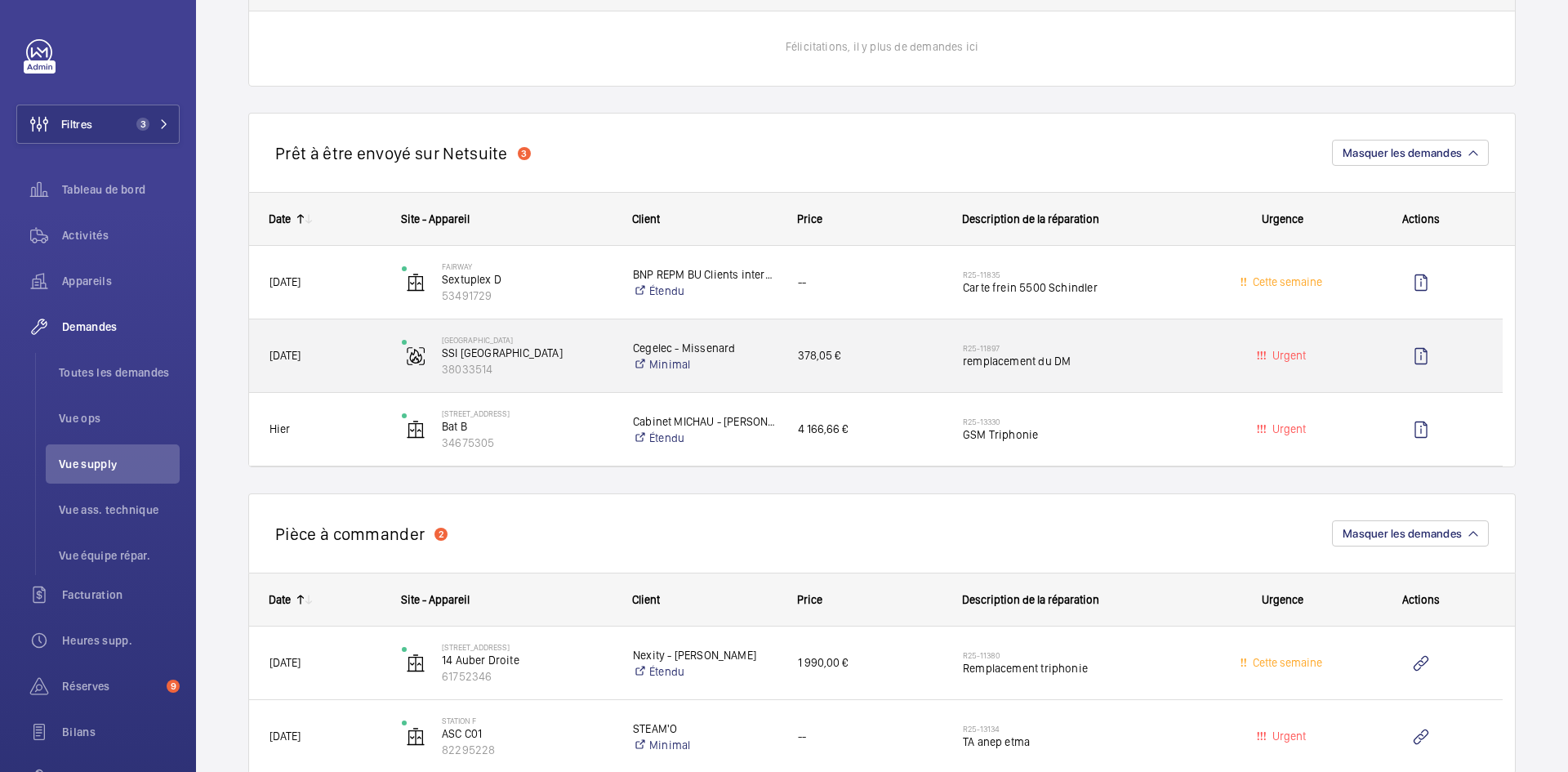
click at [364, 354] on span "[DATE]" at bounding box center [326, 355] width 111 height 19
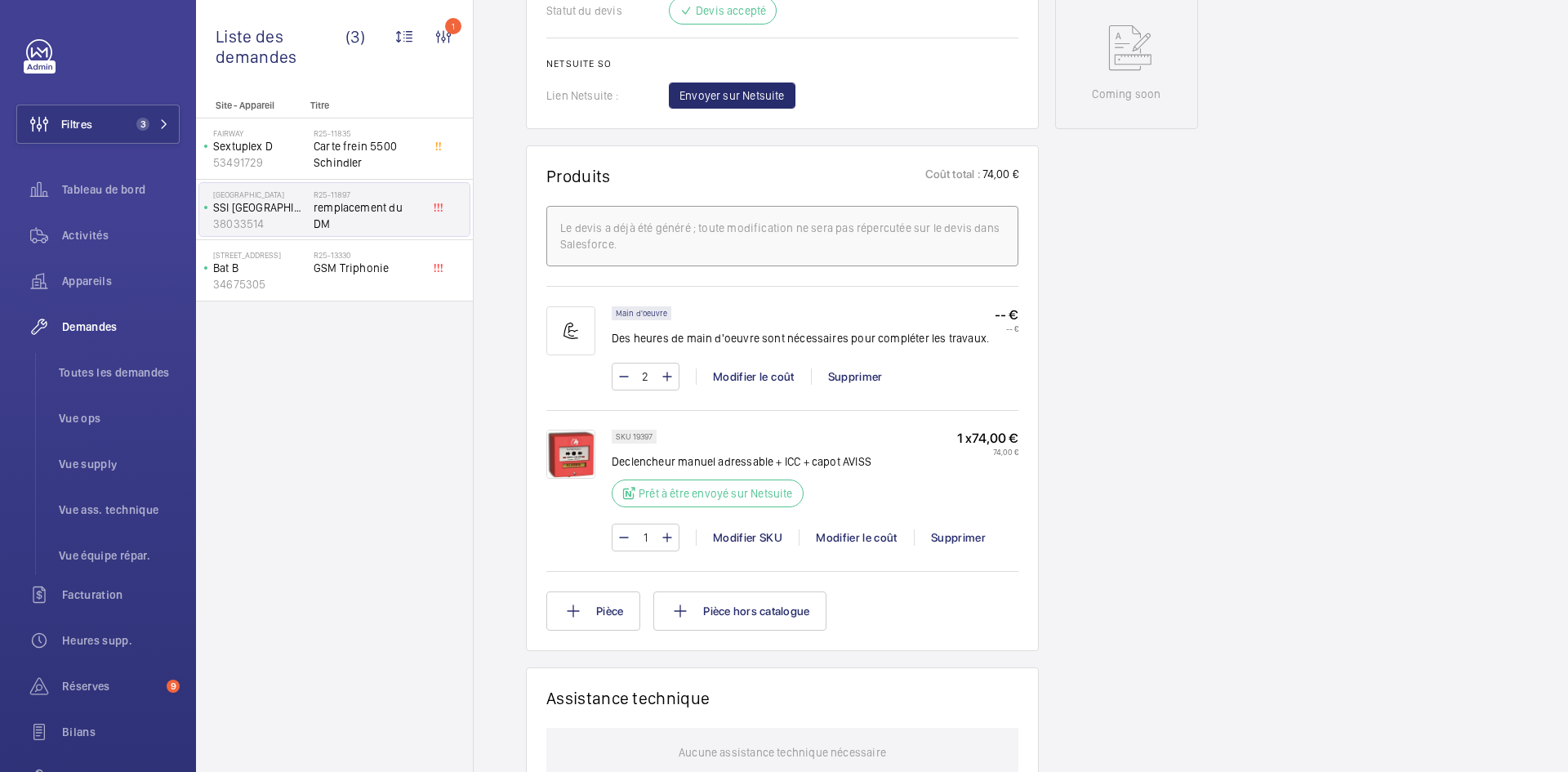
scroll to position [898, 0]
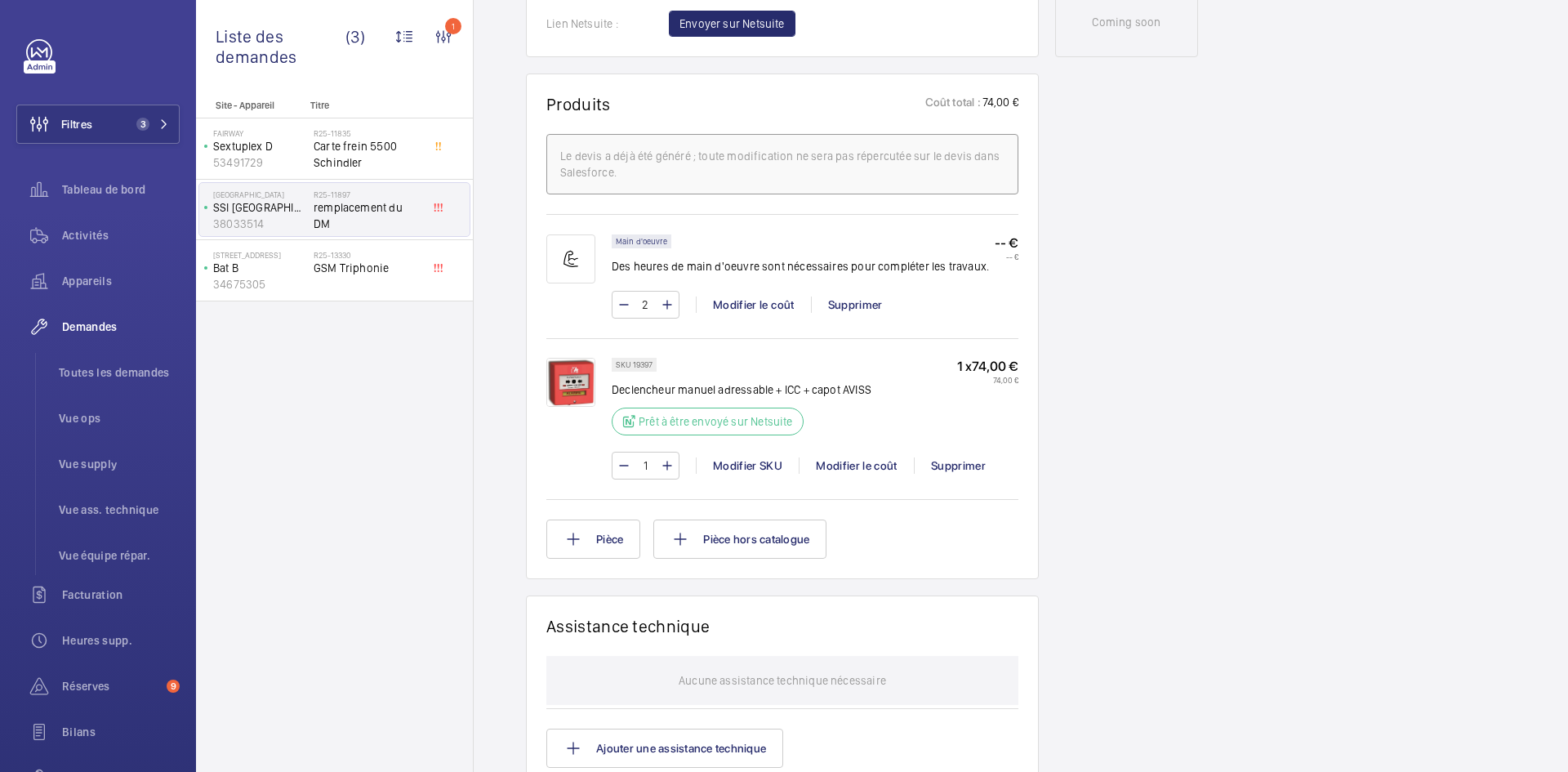
click at [577, 378] on img at bounding box center [571, 382] width 49 height 49
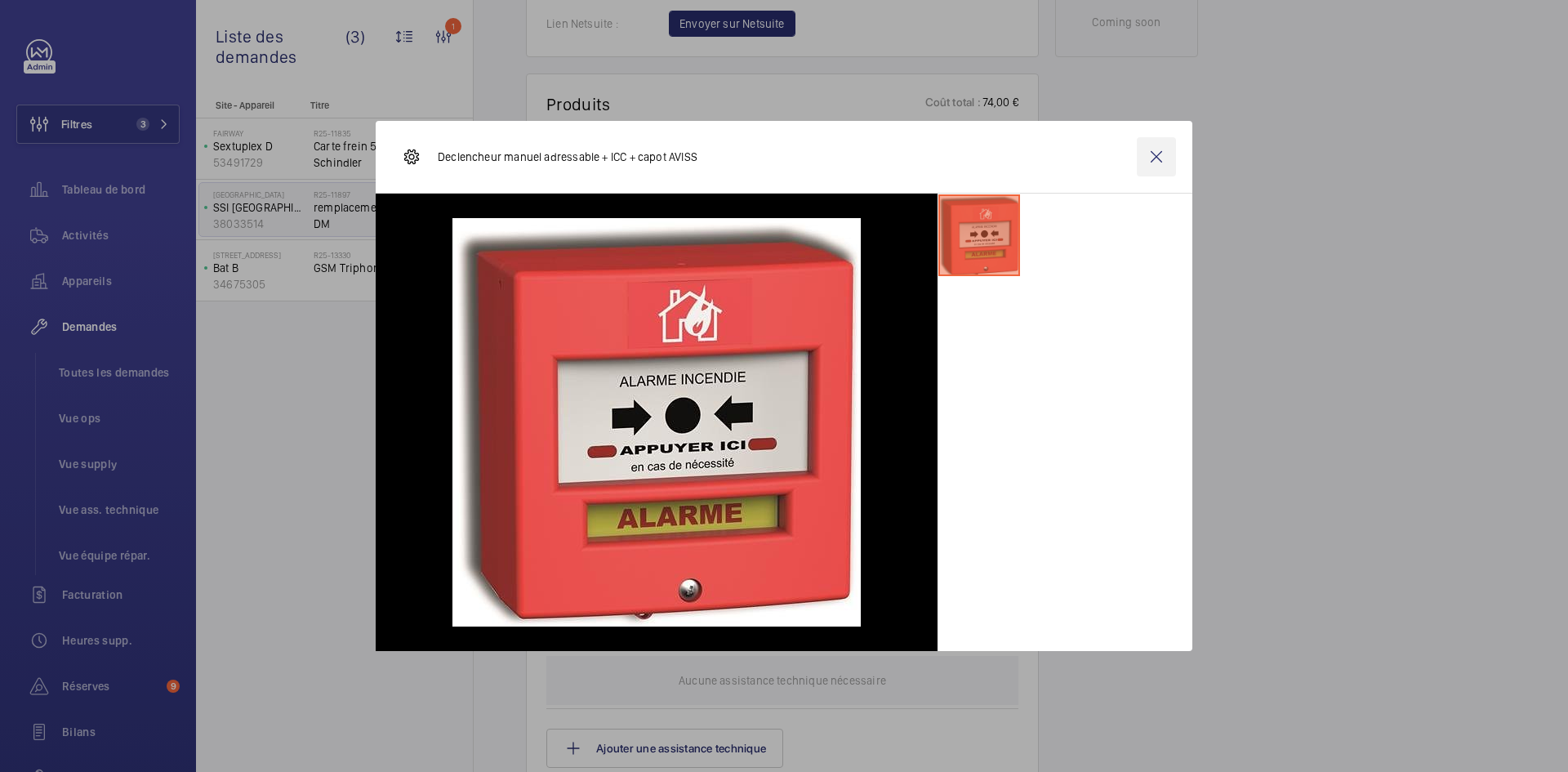
click at [1159, 159] on wm-front-icon-button at bounding box center [1157, 157] width 39 height 39
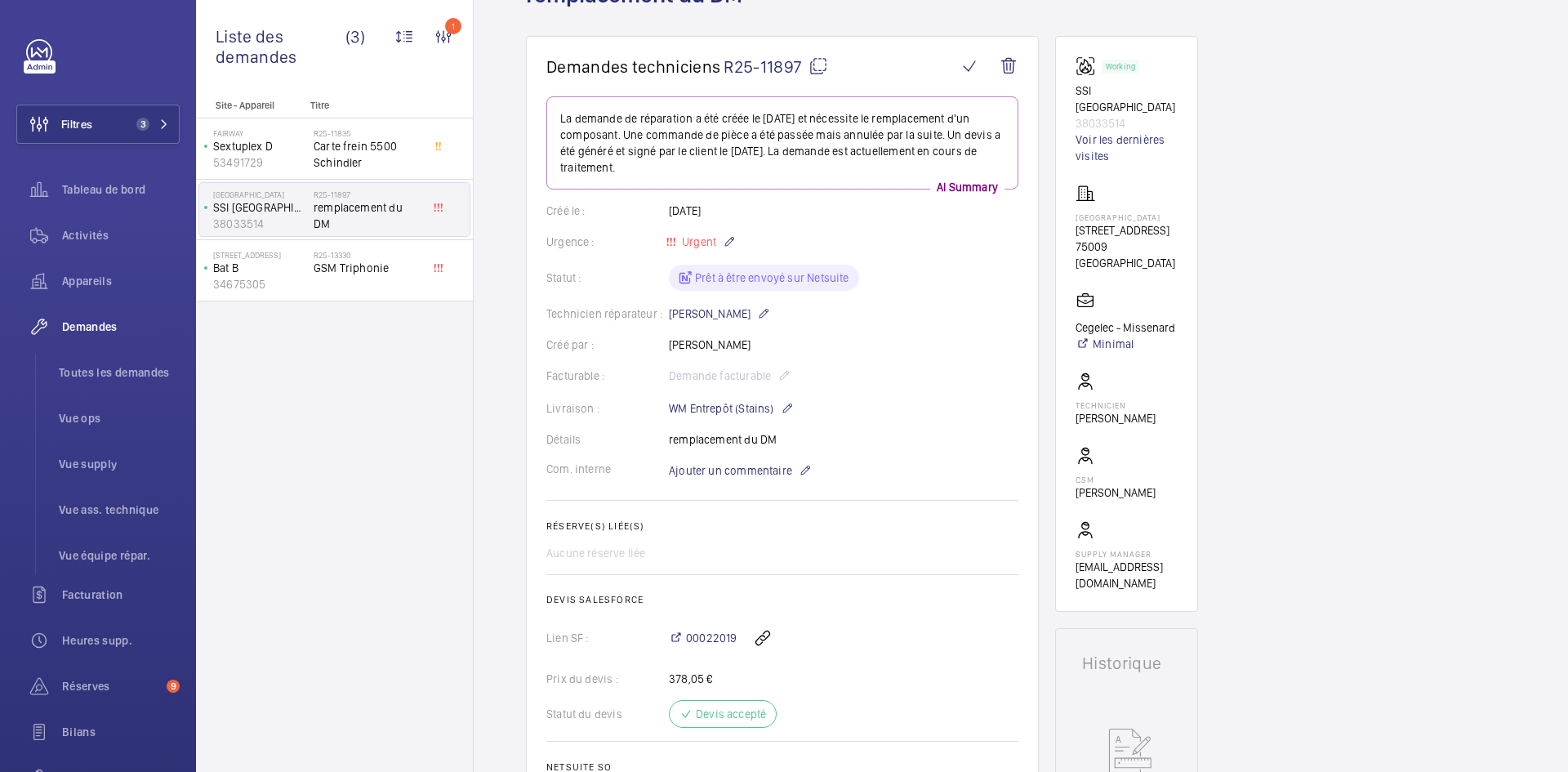
scroll to position [0, 0]
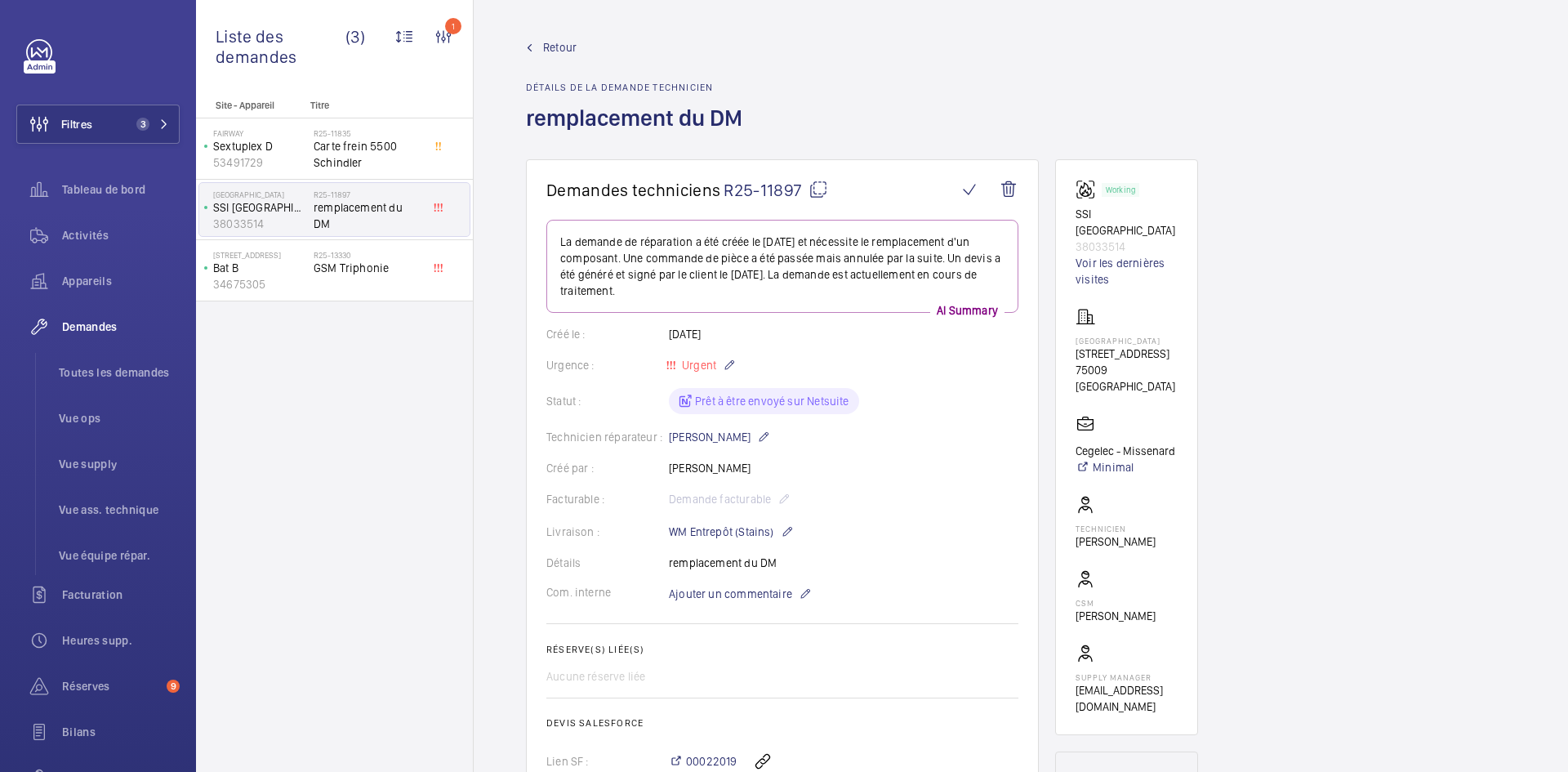
click at [822, 188] on mat-icon at bounding box center [818, 189] width 19 height 19
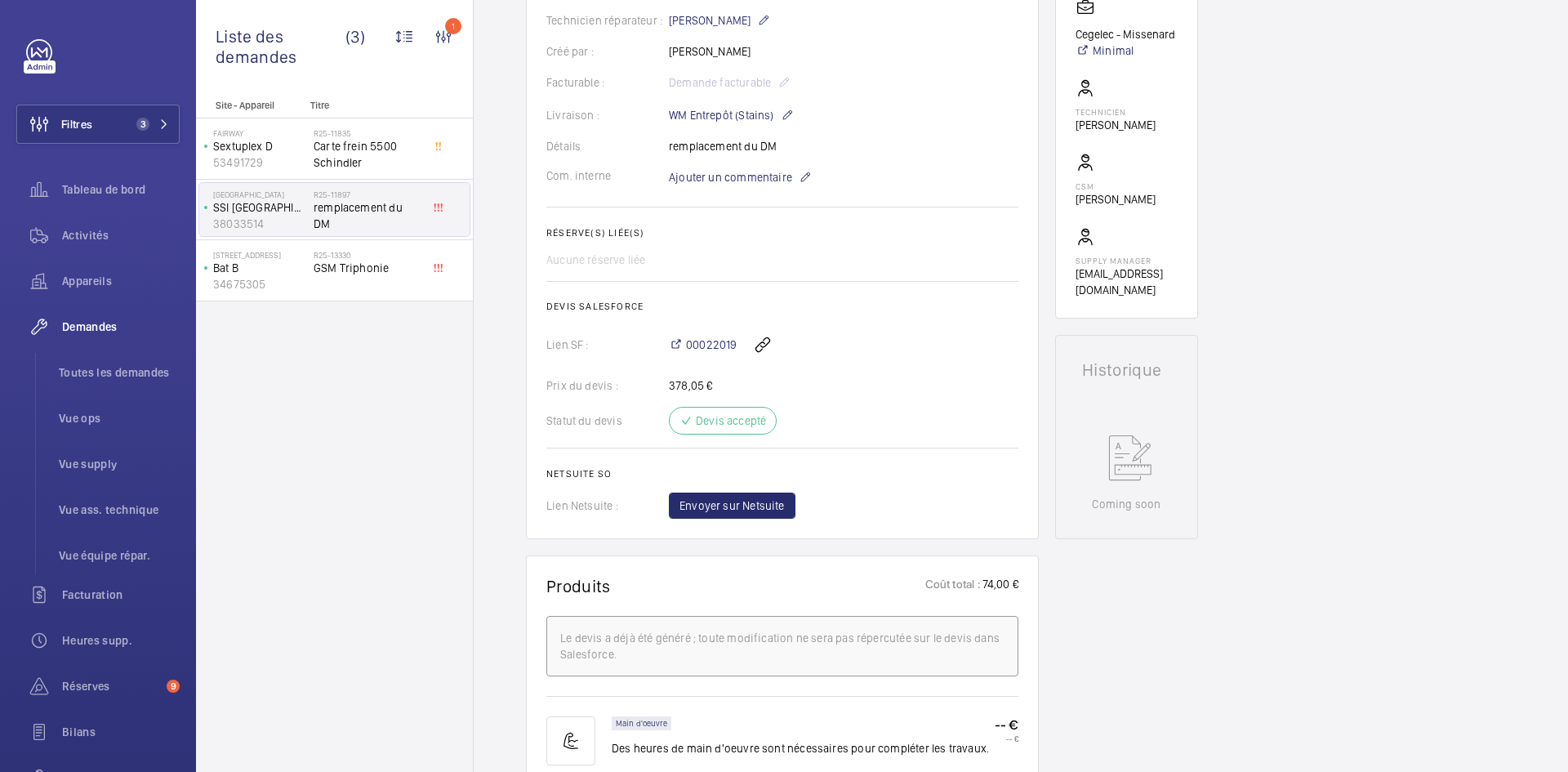
scroll to position [327, 0]
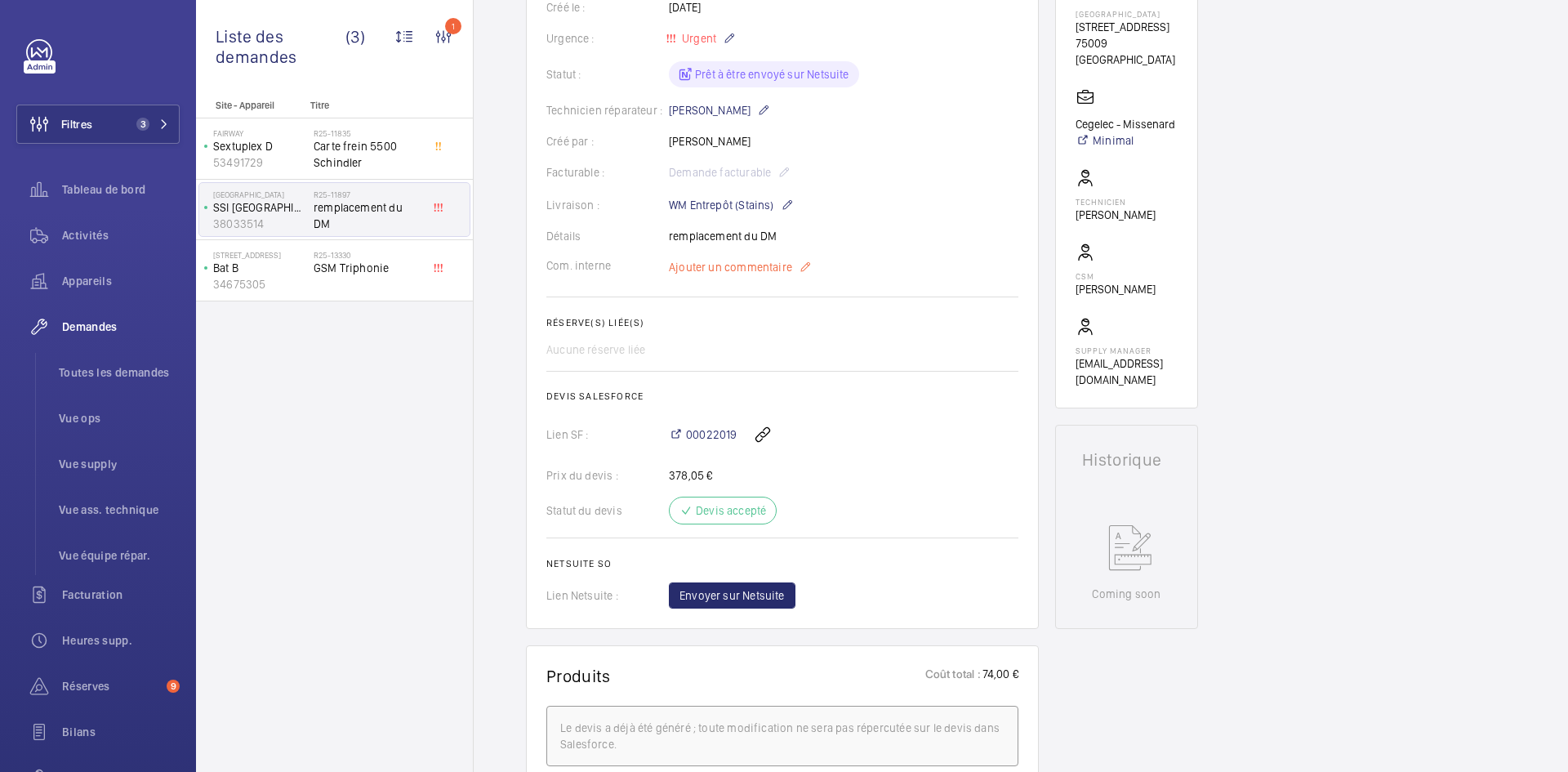
click at [723, 267] on span "Ajouter un commentaire" at bounding box center [730, 267] width 123 height 17
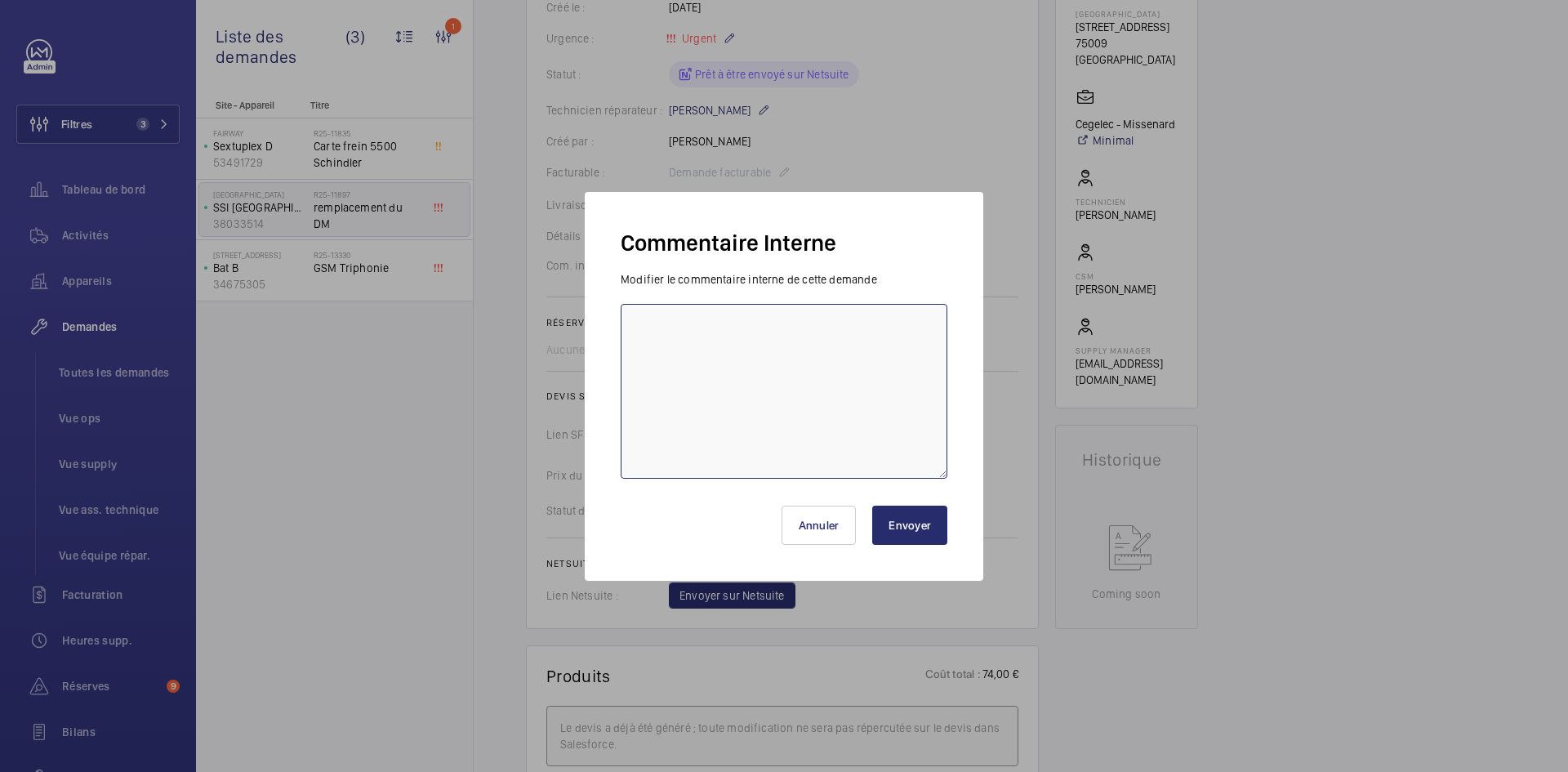
click at [707, 330] on textarea at bounding box center [784, 392] width 327 height 174
type textarea "BY-07/10 demande de devis envoyée au fournisseur AMC attente de retour."
click at [912, 521] on button "Envoyer" at bounding box center [909, 525] width 75 height 39
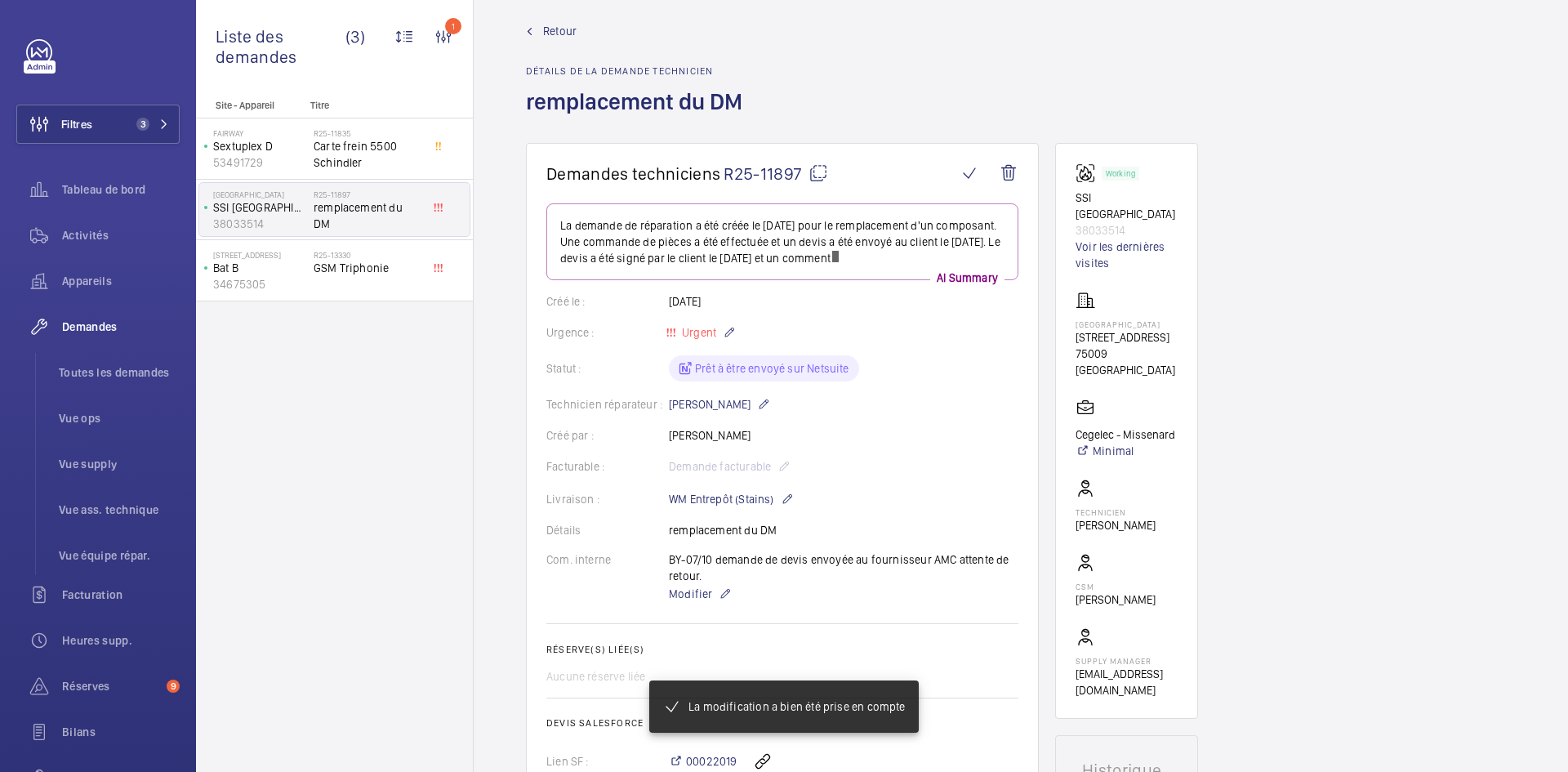
scroll to position [0, 0]
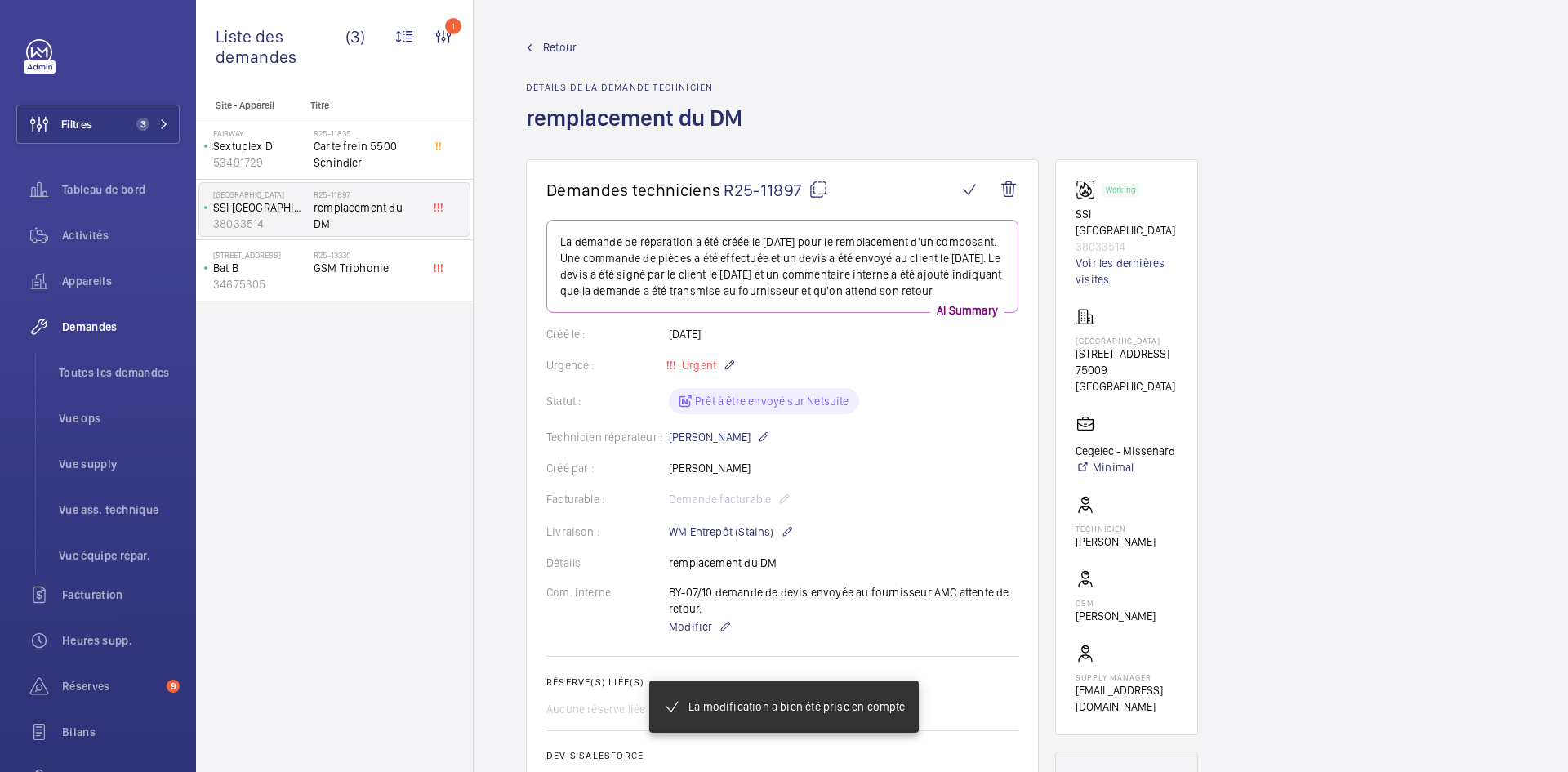
click at [571, 46] on span "Retour" at bounding box center [559, 47] width 33 height 17
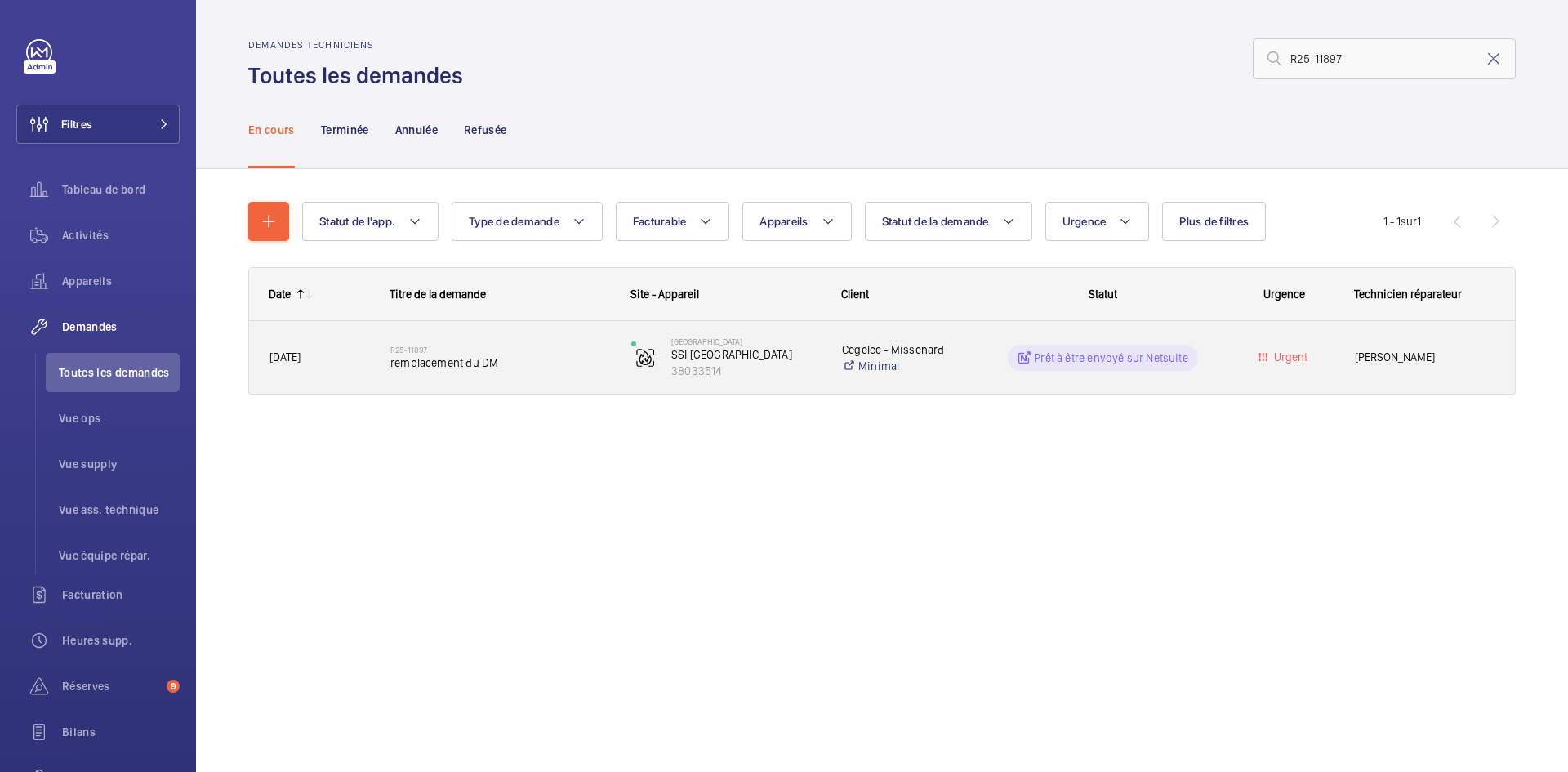
type input "R25-11897"
click at [351, 356] on span "[DATE]" at bounding box center [319, 357] width 99 height 19
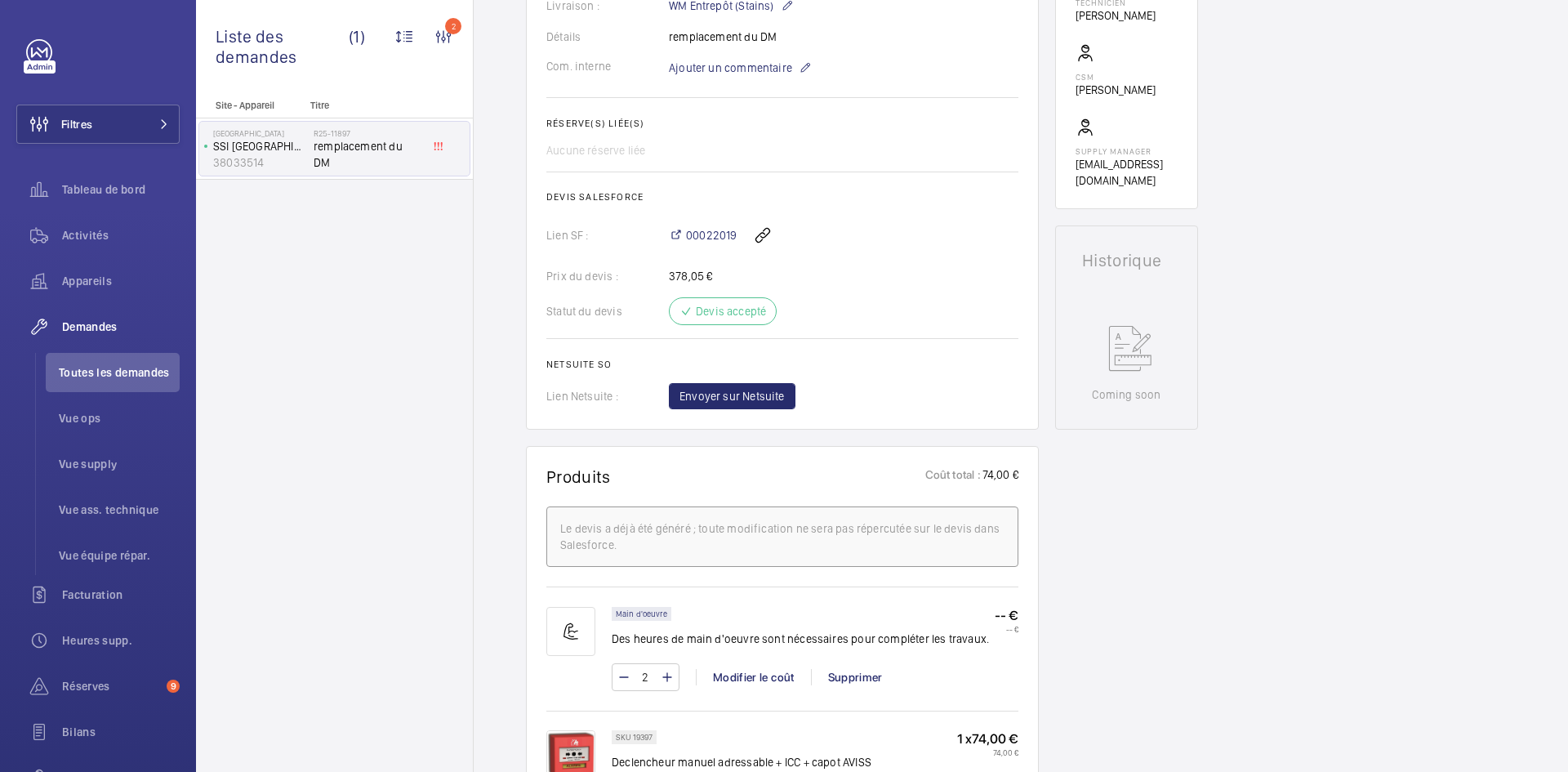
scroll to position [653, 0]
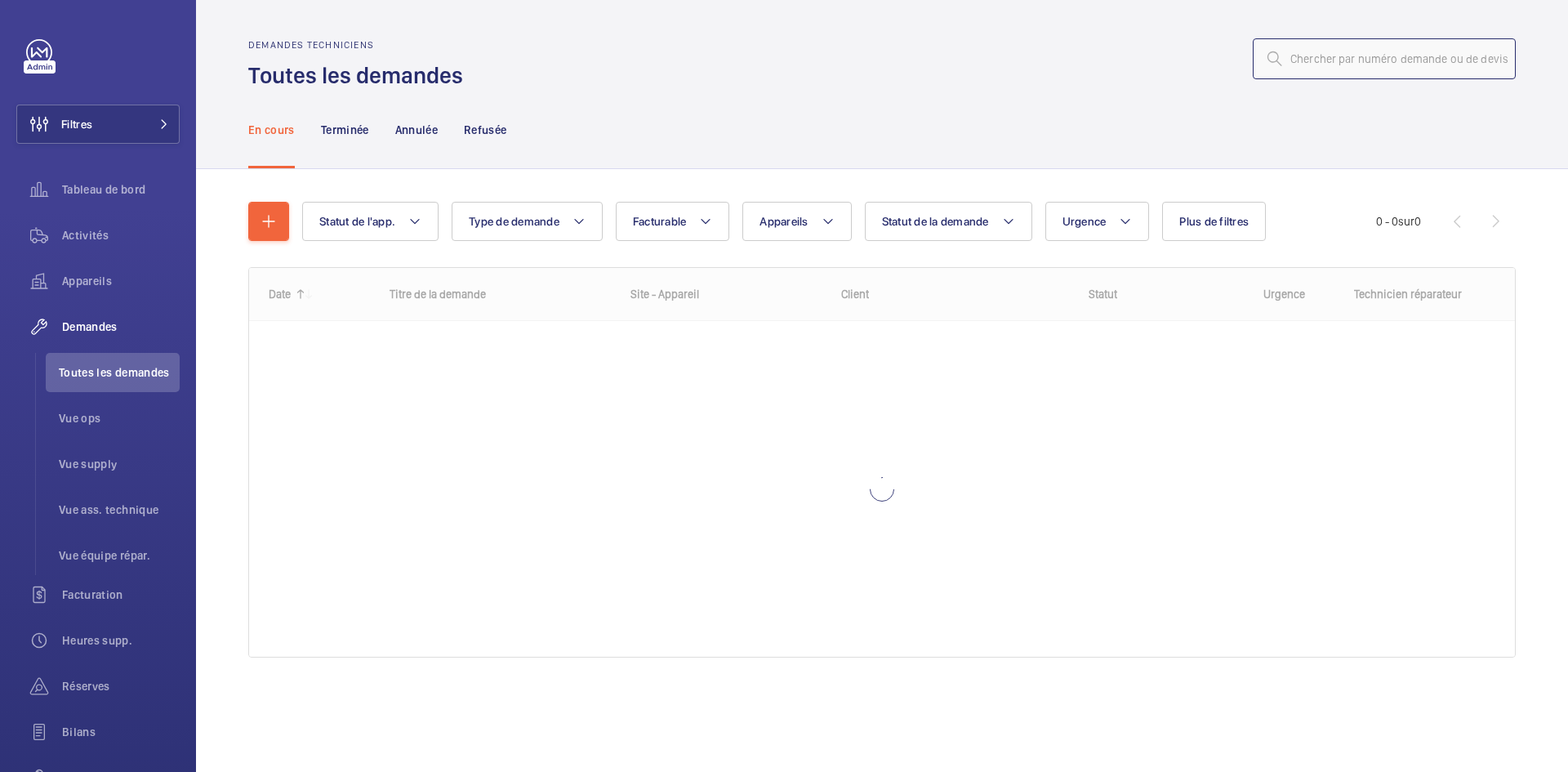
click at [1340, 56] on input "text" at bounding box center [1384, 58] width 263 height 41
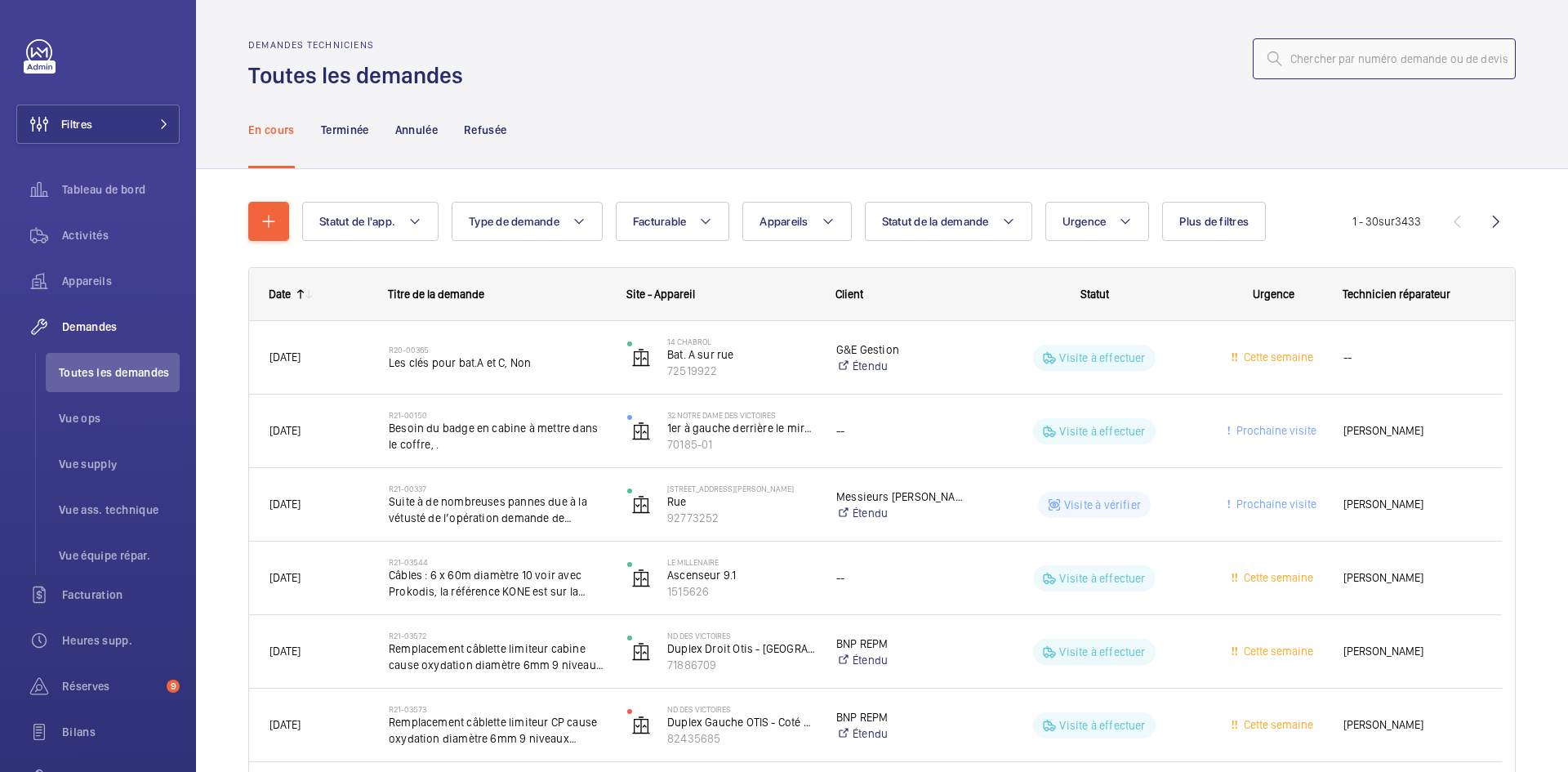
paste input "R25-04303"
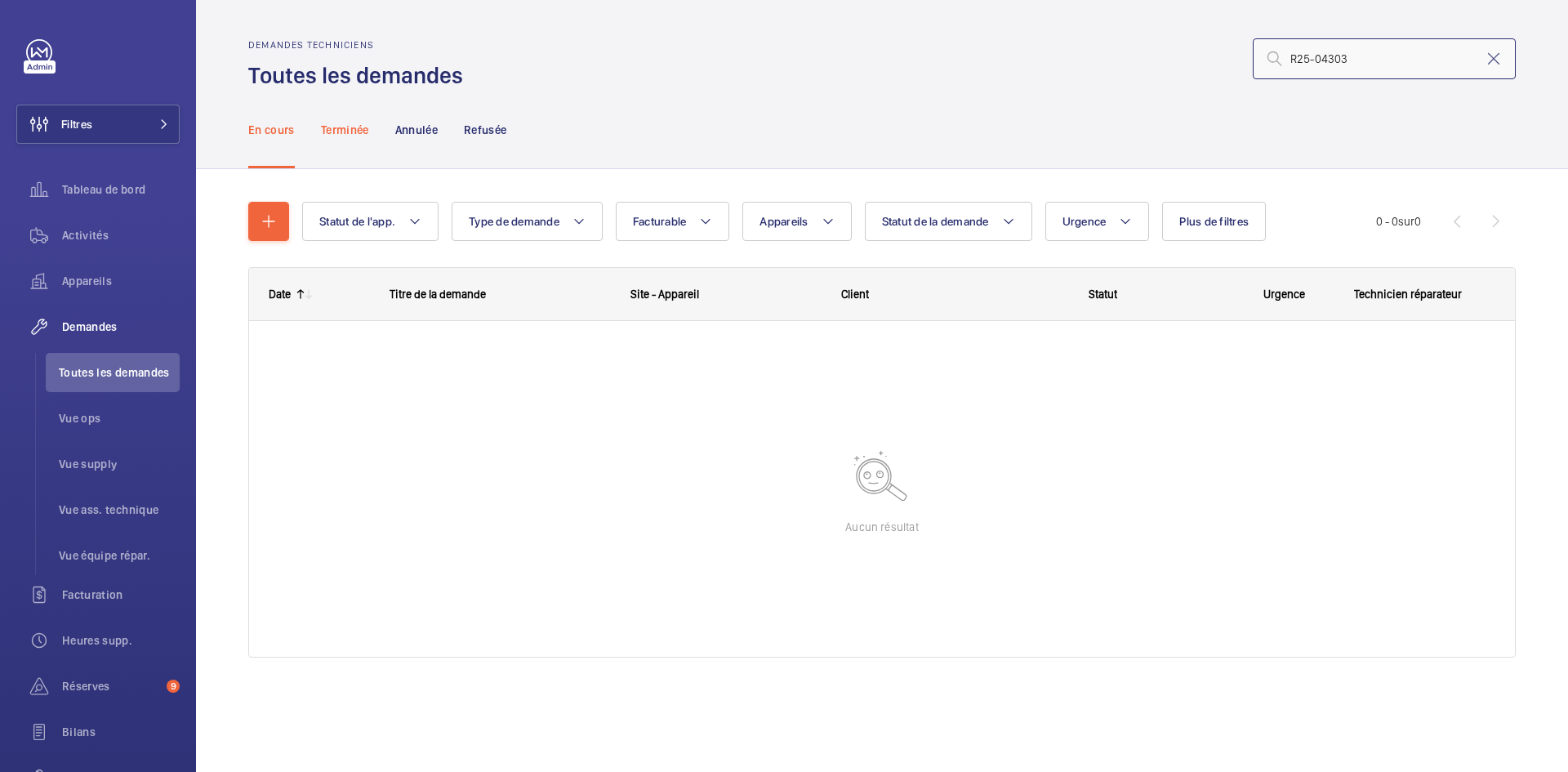
type input "R25-04303"
click at [353, 141] on div "Terminée" at bounding box center [345, 130] width 48 height 78
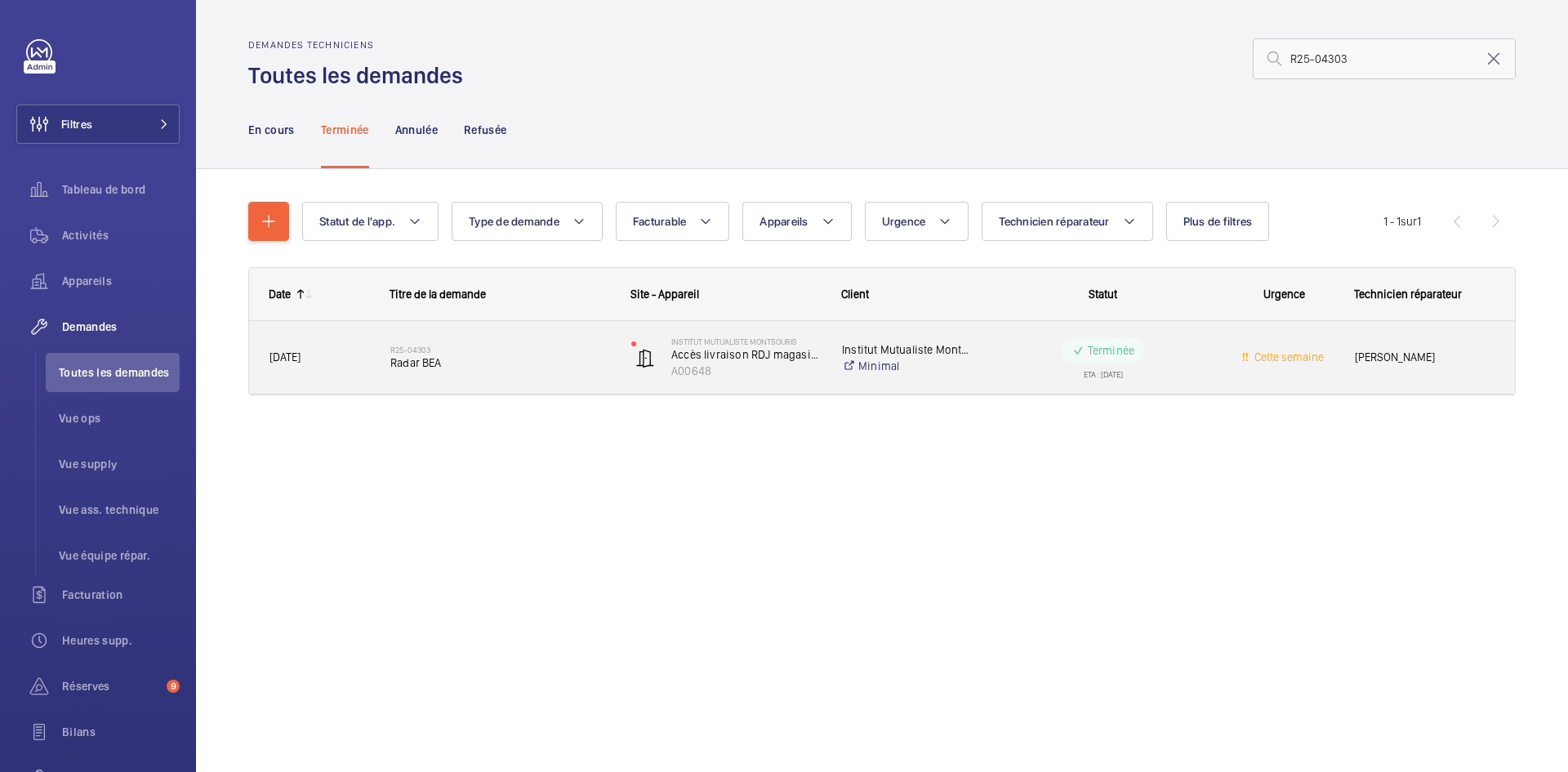
click at [344, 356] on span "24/03/2025" at bounding box center [319, 357] width 99 height 19
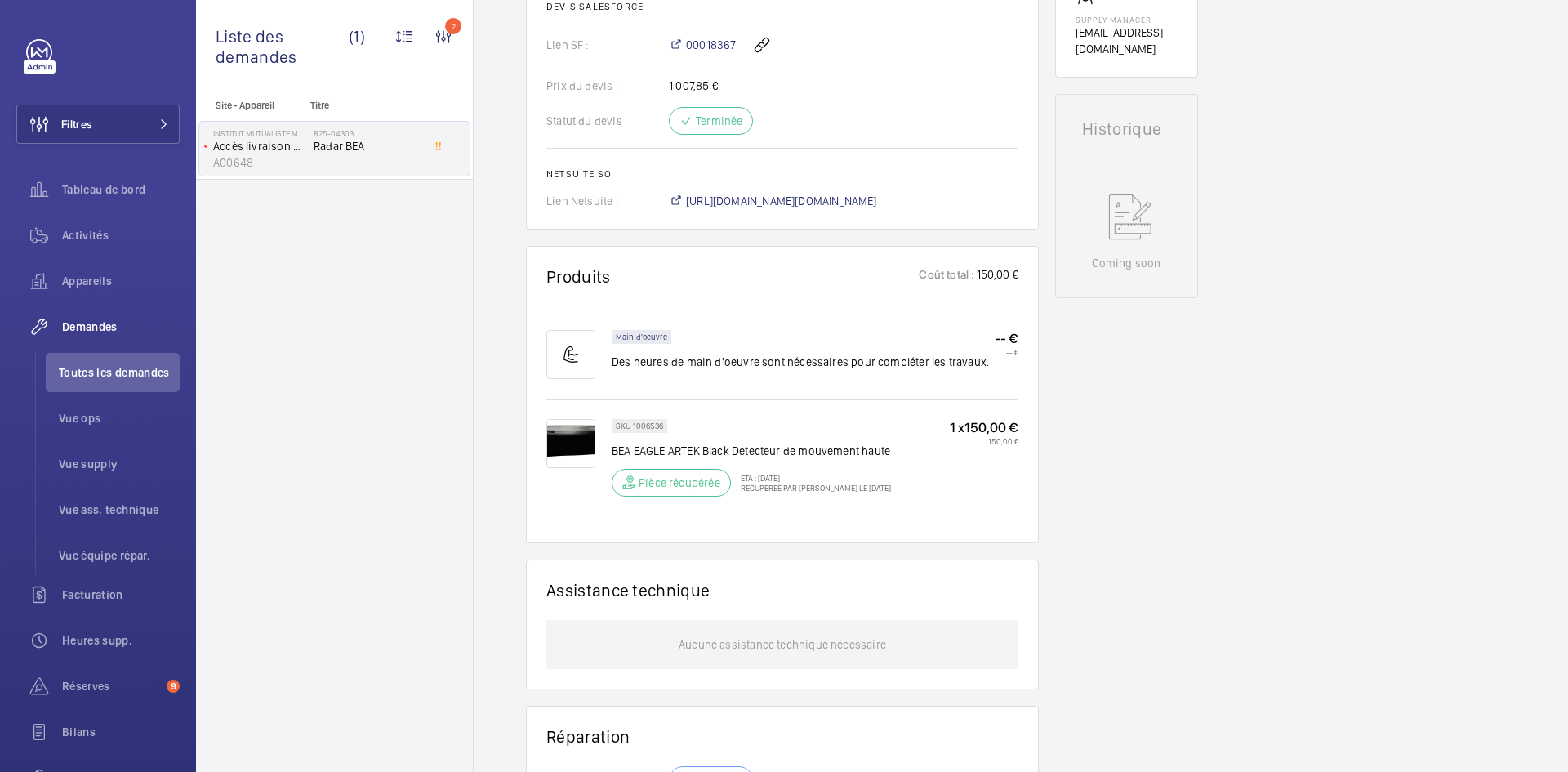
scroll to position [898, 0]
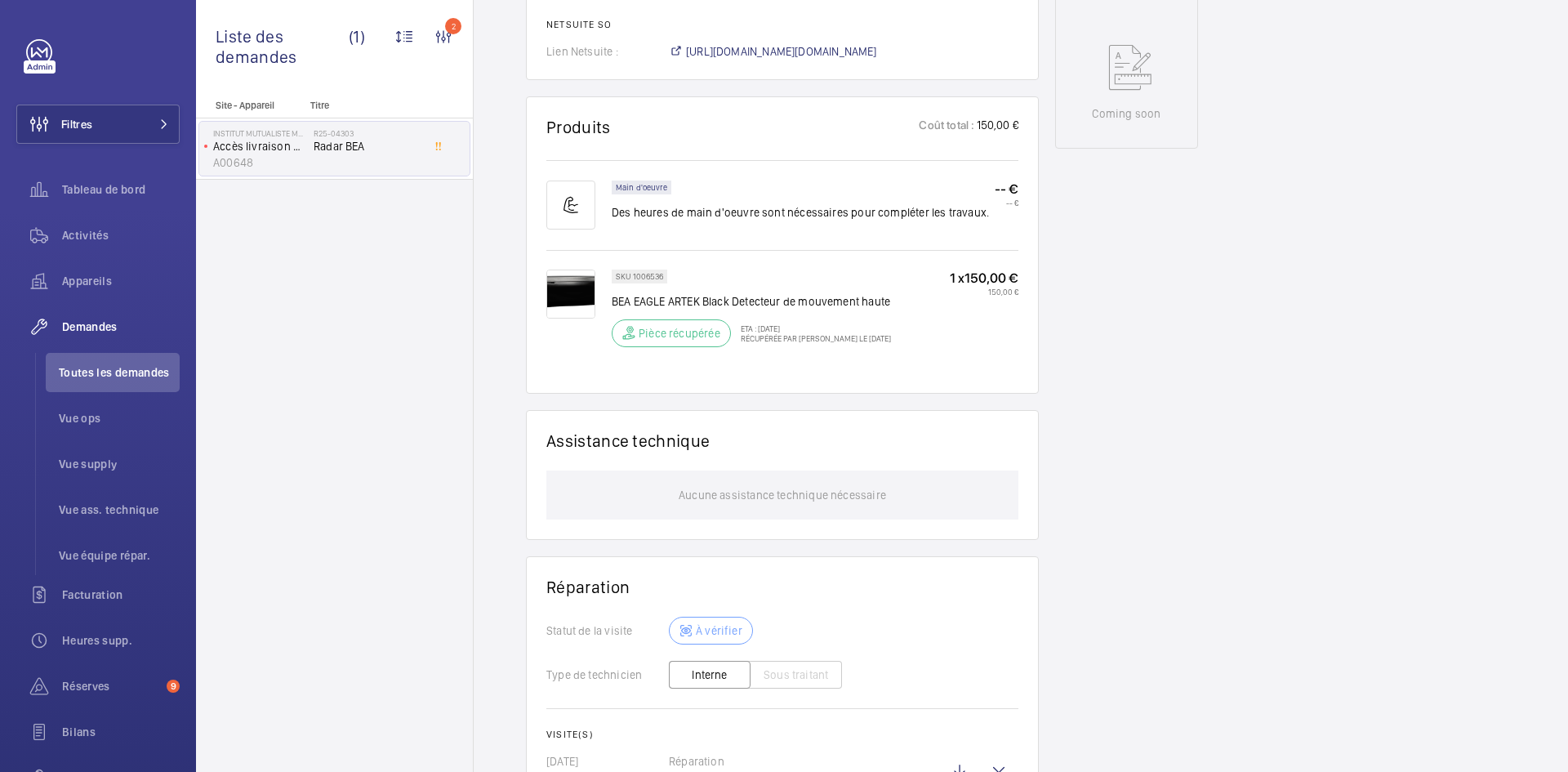
click at [579, 316] on img at bounding box center [571, 294] width 49 height 49
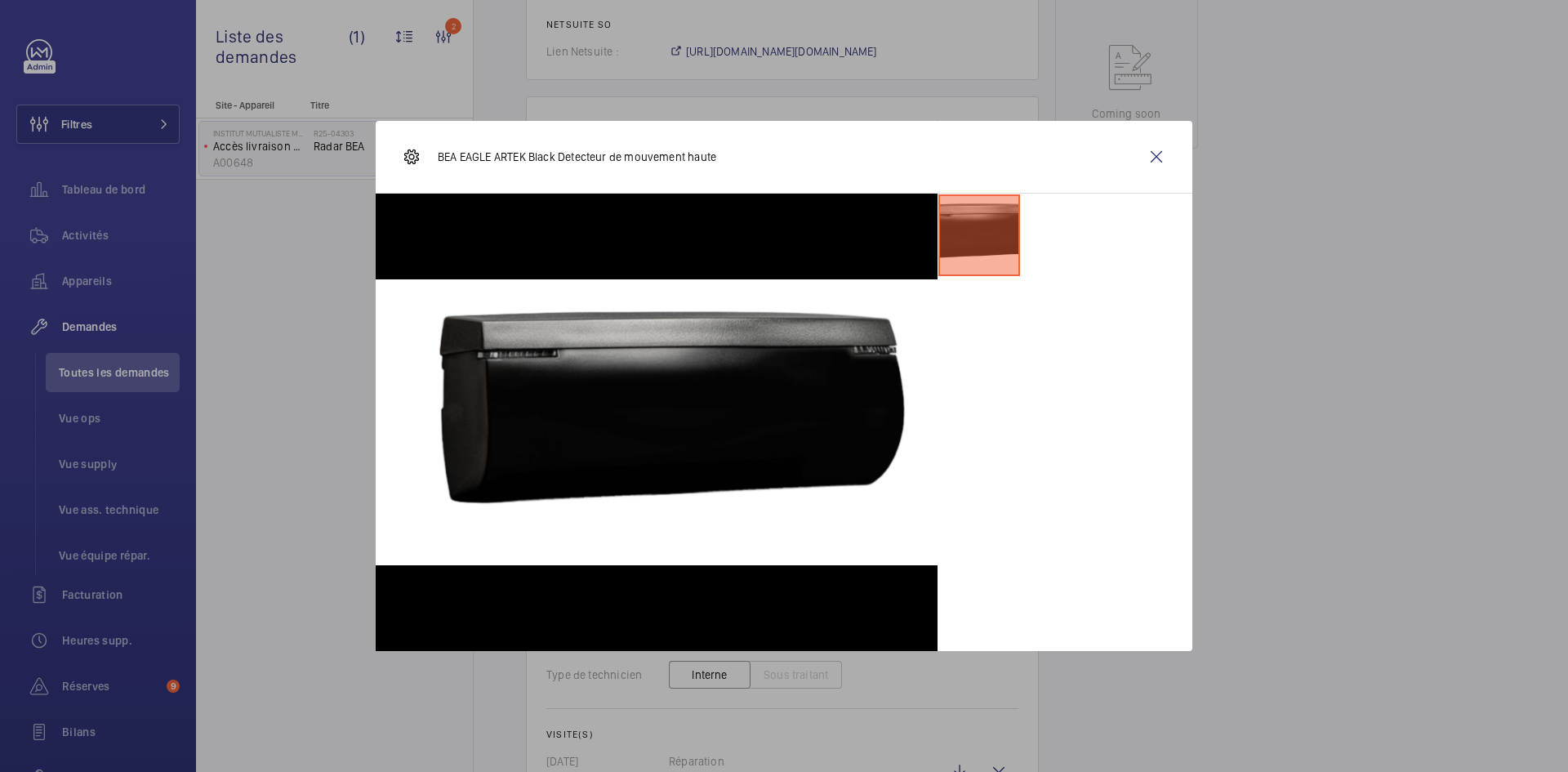
click at [1163, 154] on wm-front-icon-button at bounding box center [1157, 157] width 39 height 39
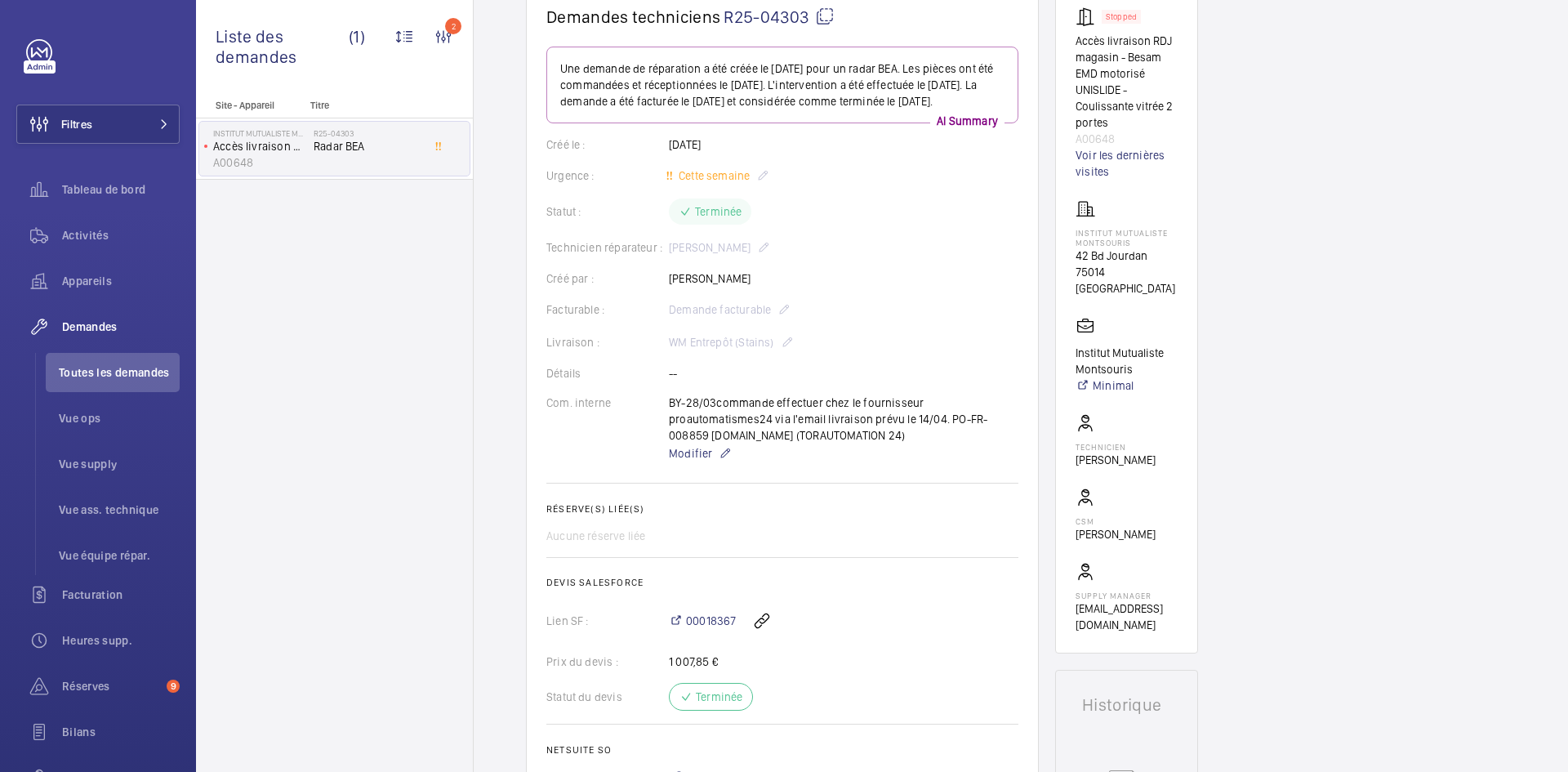
scroll to position [163, 0]
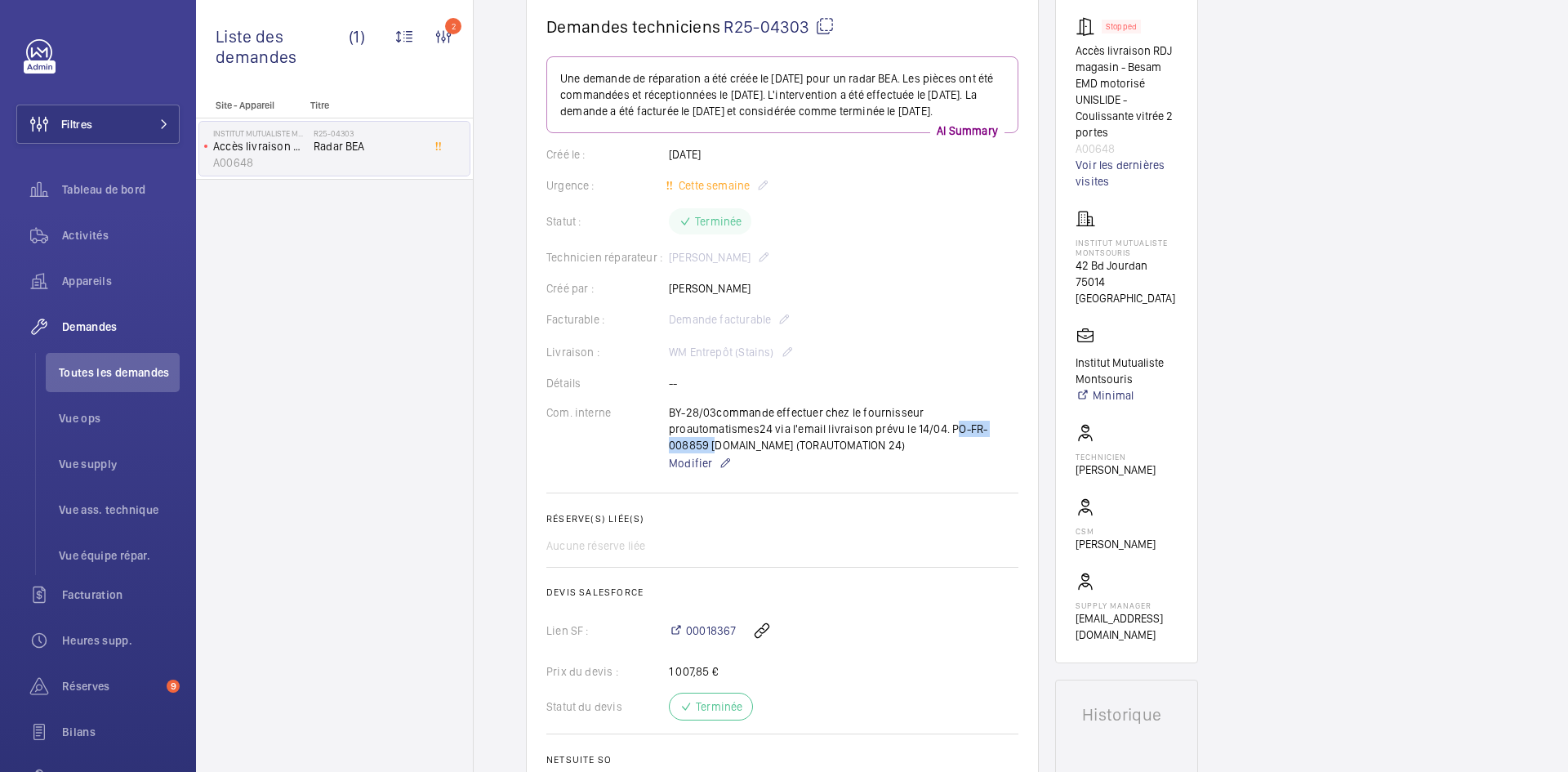
drag, startPoint x: 949, startPoint y: 441, endPoint x: 711, endPoint y: 459, distance: 238.7
click at [711, 459] on div "BY-28/03commande effectuer chez le fournisseur proautomatismes24 via l'email li…" at bounding box center [843, 439] width 350 height 69
copy p "PO-FR-008859"
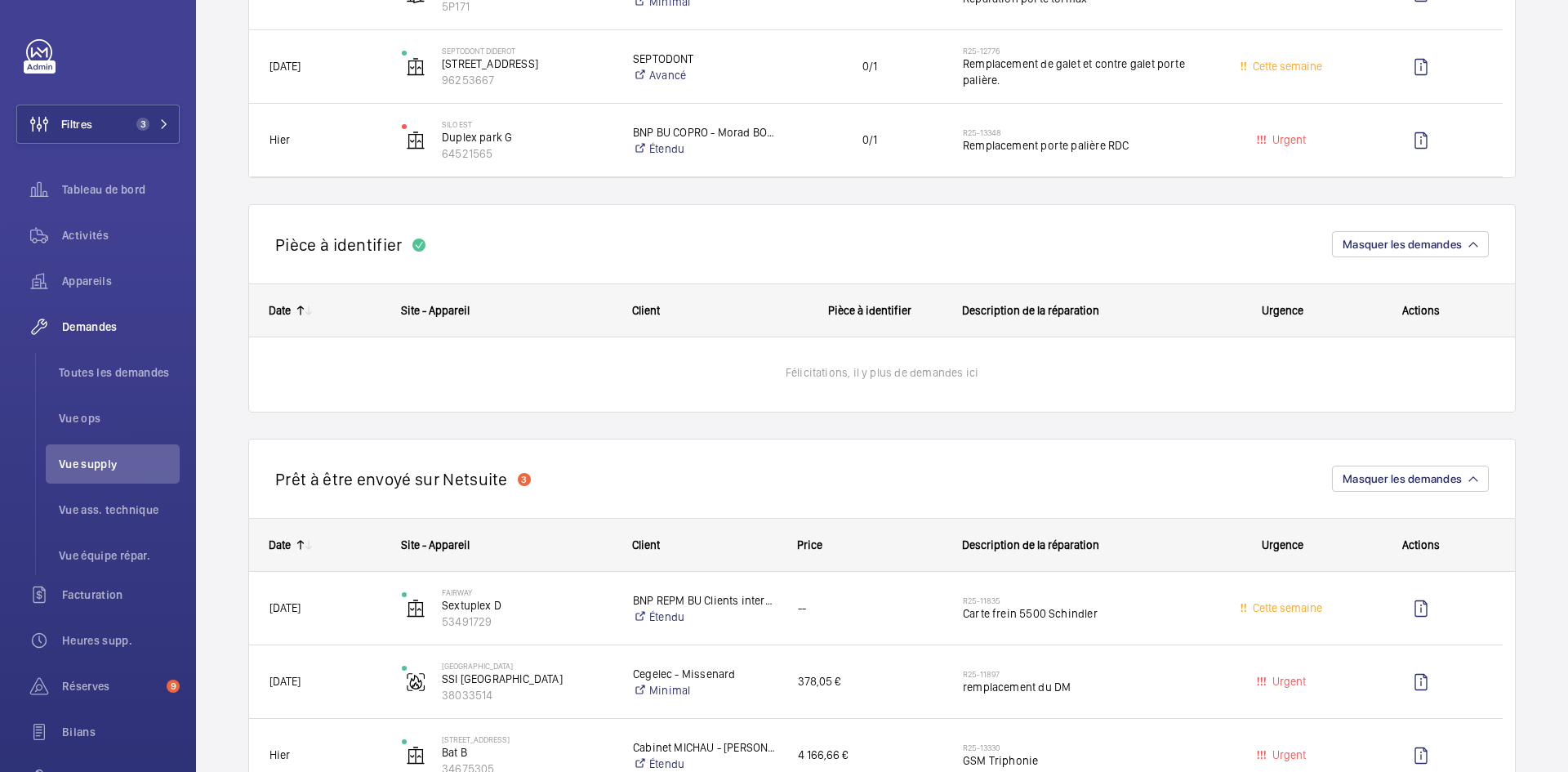
scroll to position [817, 0]
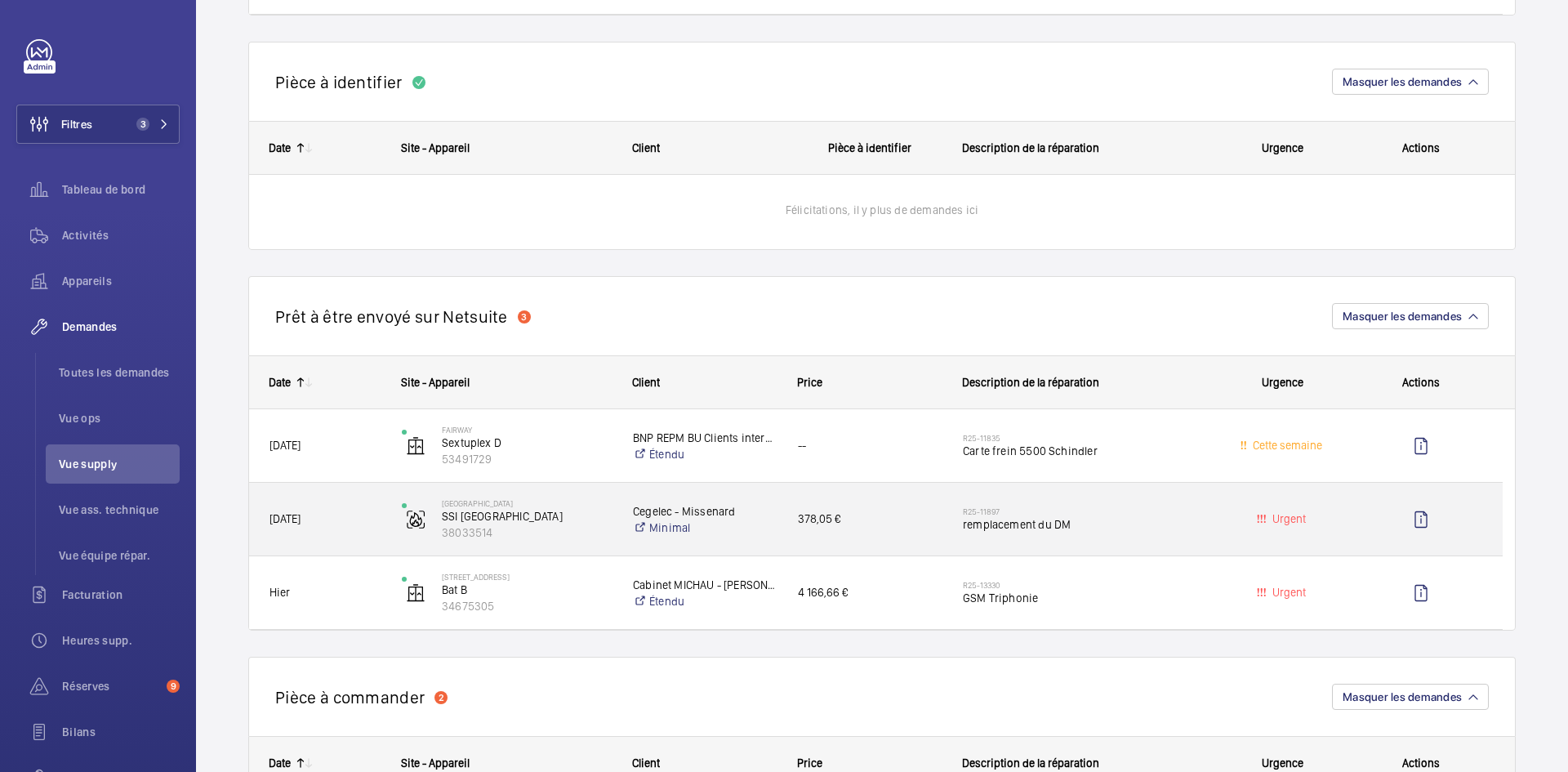
click at [362, 512] on span "[DATE]" at bounding box center [326, 519] width 111 height 19
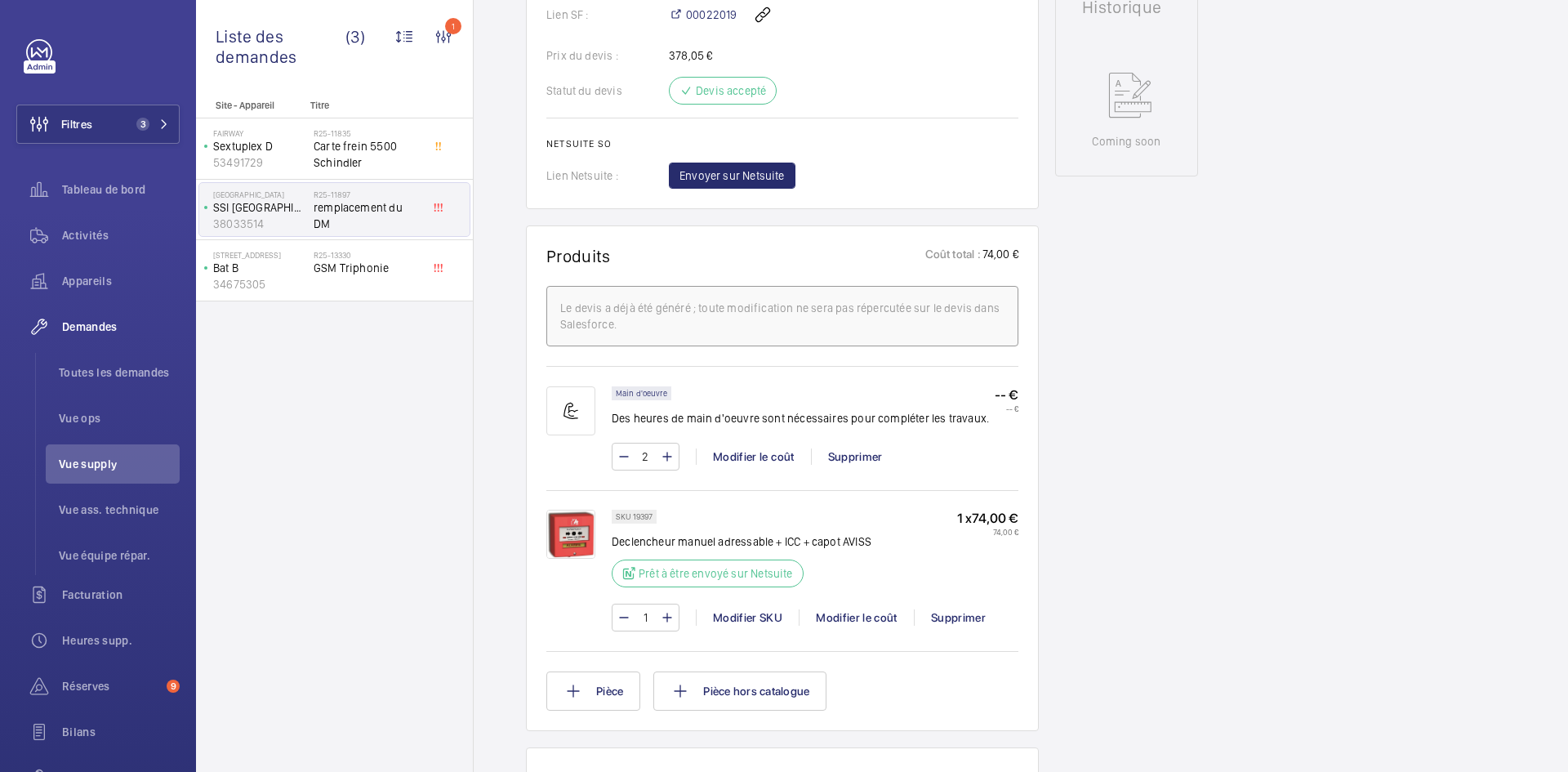
scroll to position [817, 0]
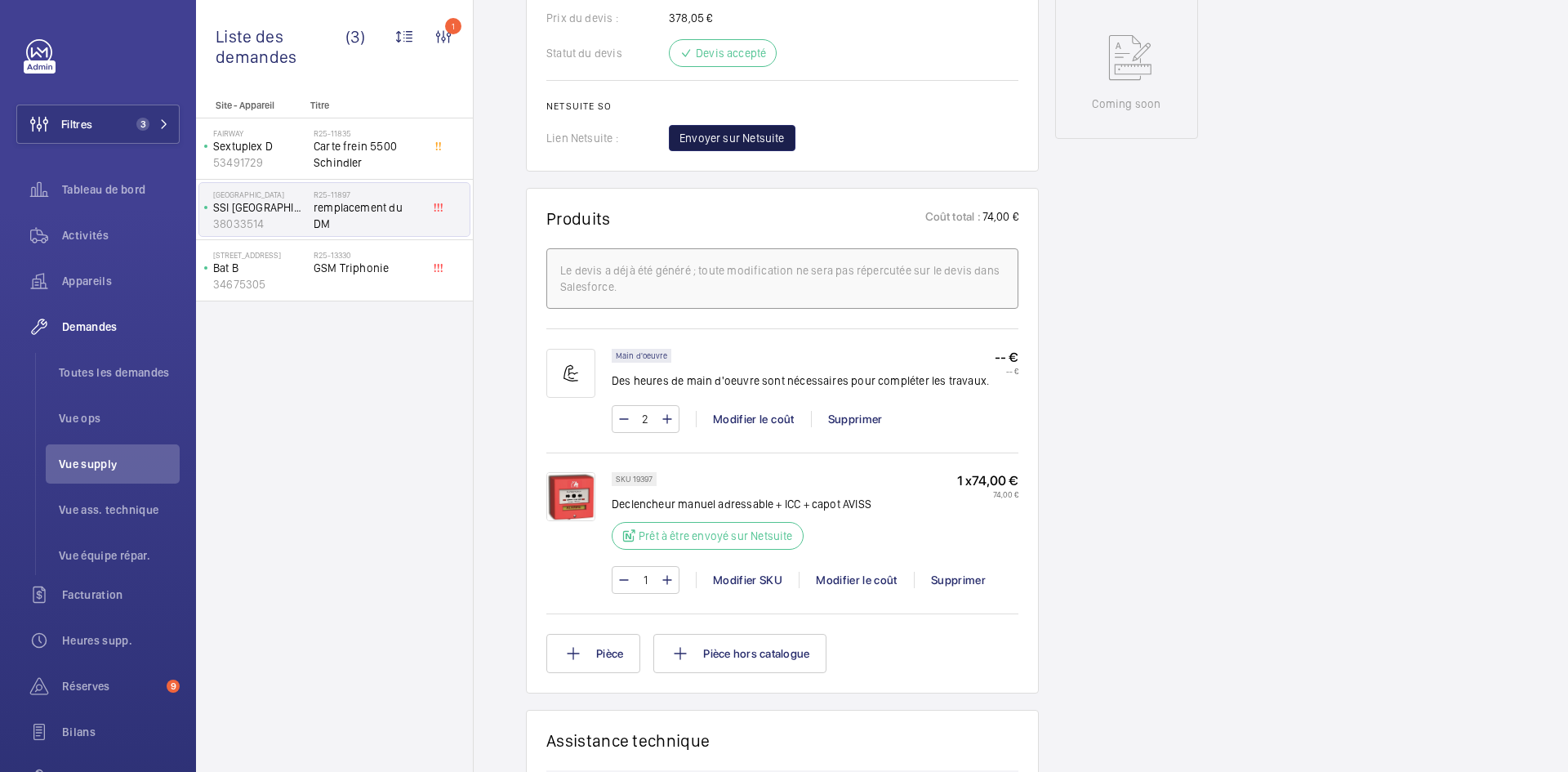
click at [759, 147] on span "Envoyer sur Netsuite" at bounding box center [733, 138] width 106 height 17
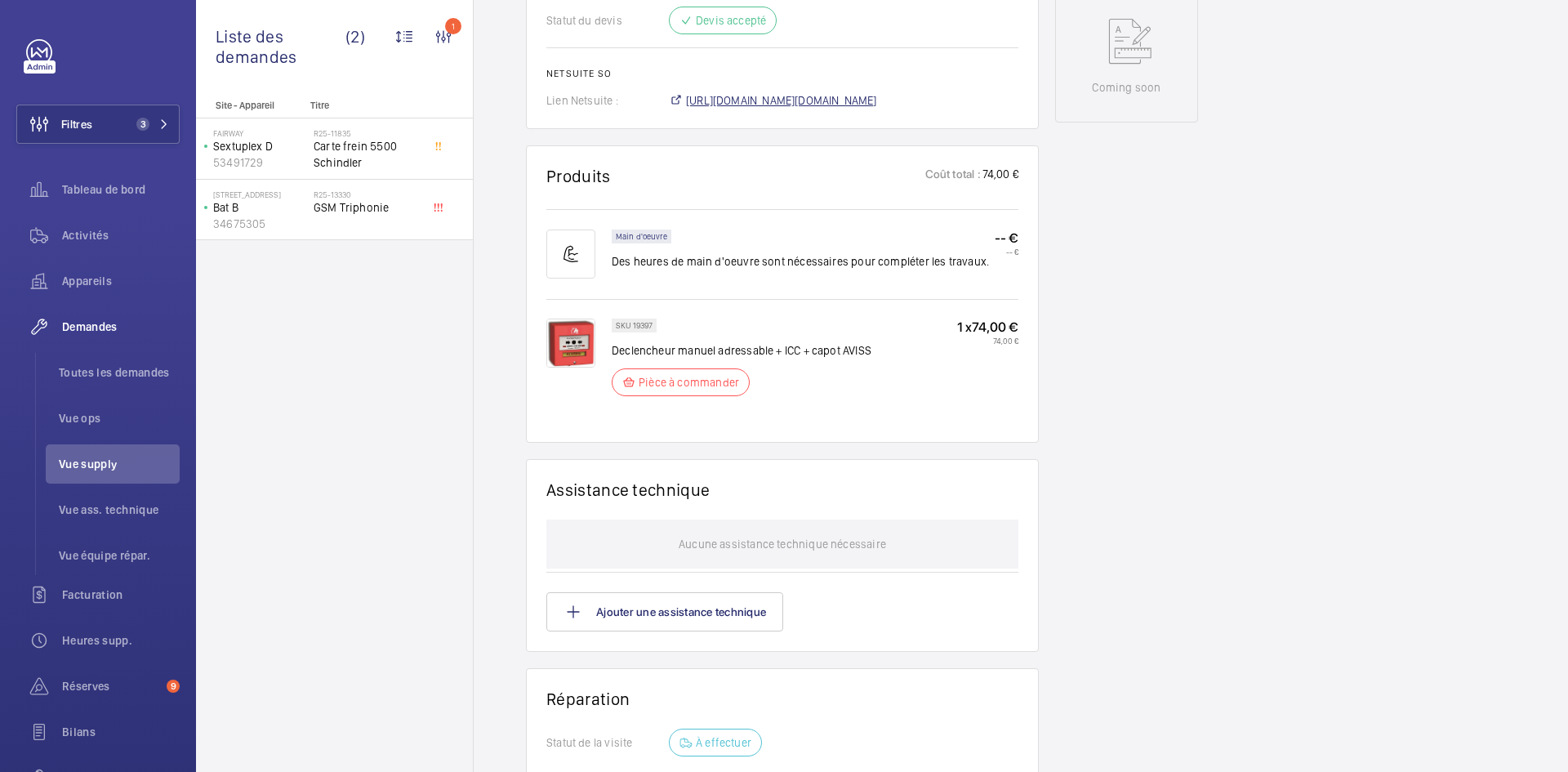
scroll to position [850, 0]
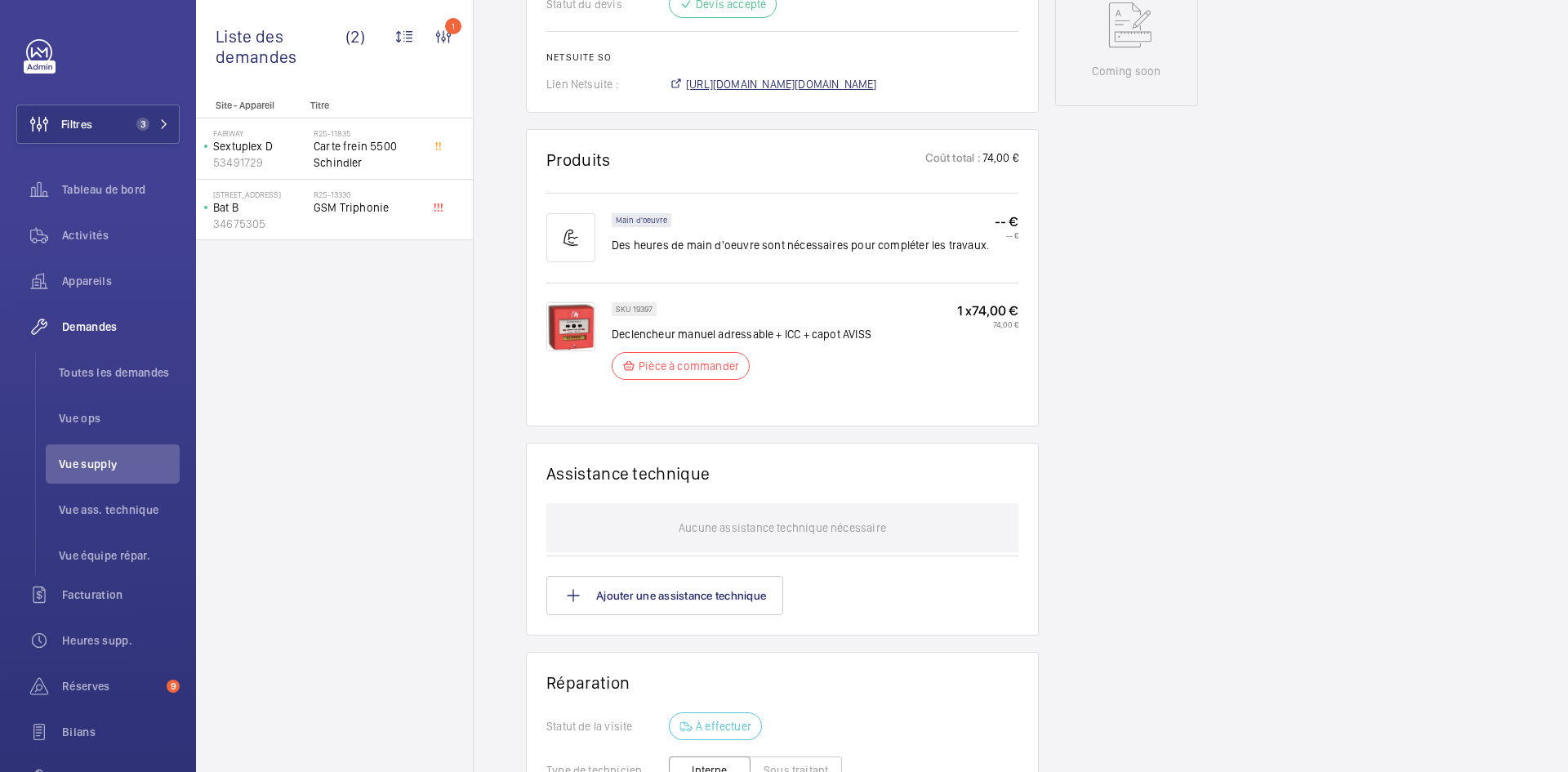
click at [816, 84] on span "[URL][DOMAIN_NAME][DOMAIN_NAME]" at bounding box center [782, 84] width 191 height 17
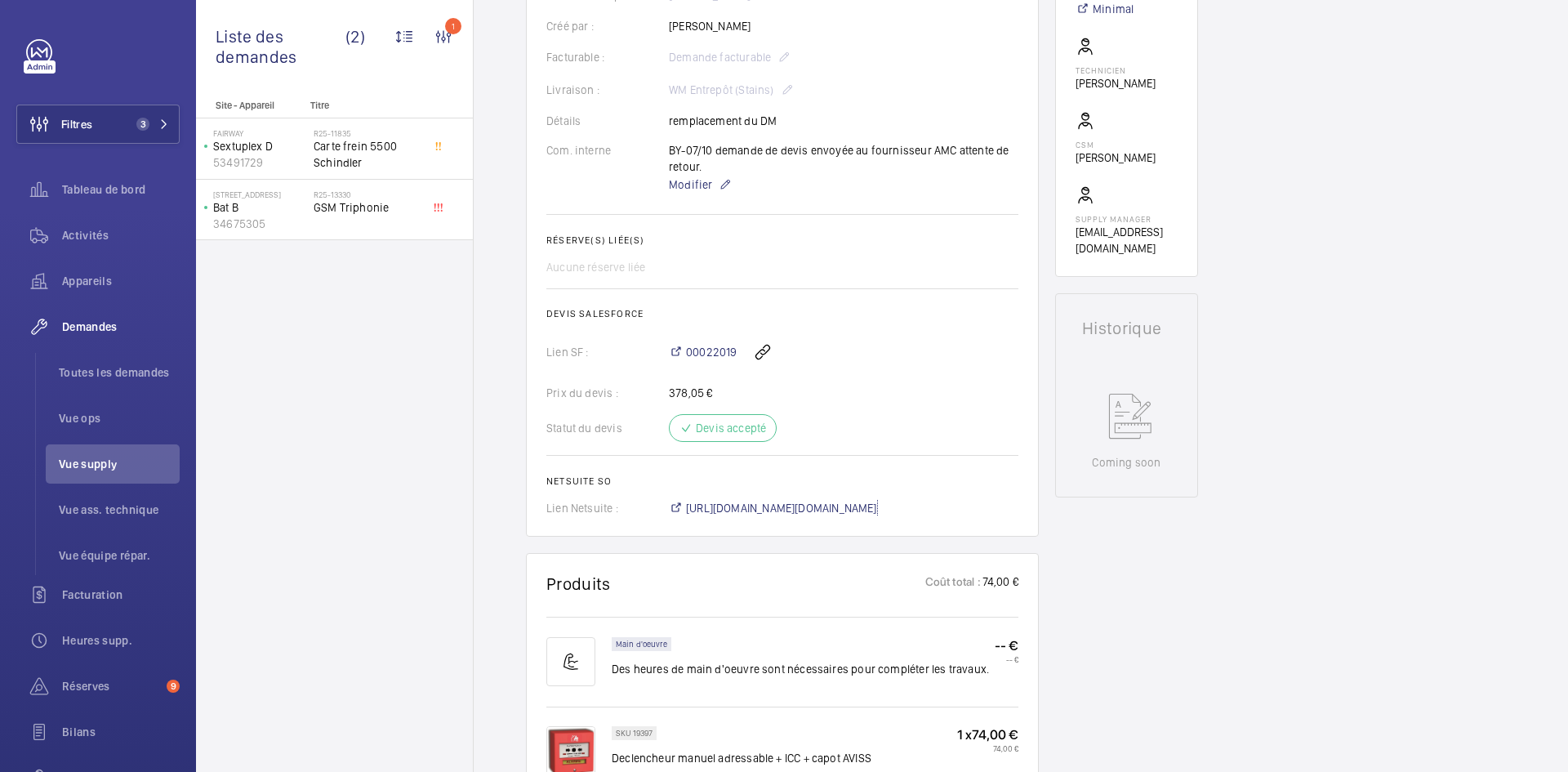
scroll to position [311, 0]
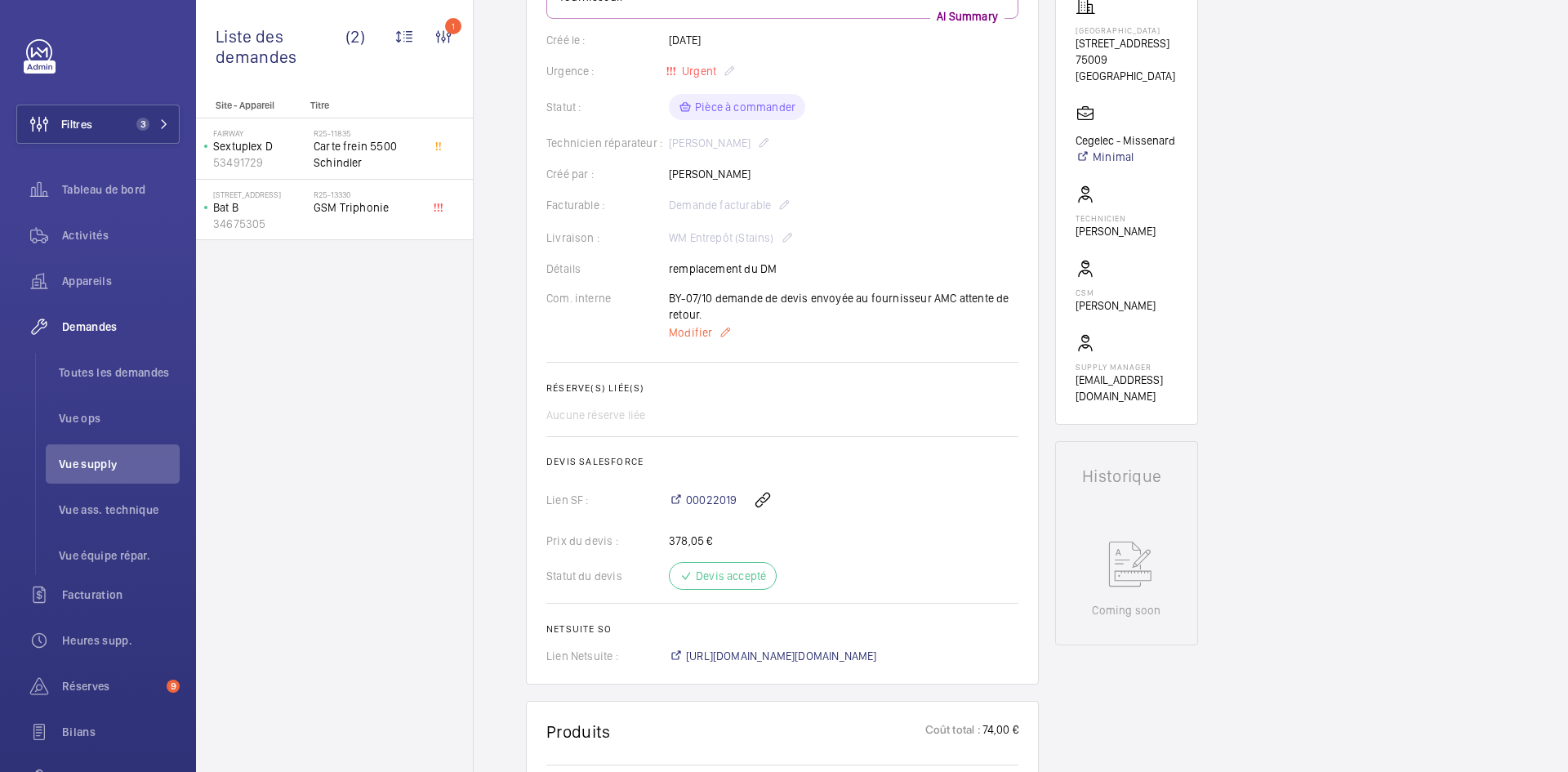
click at [690, 336] on span "Modifier" at bounding box center [690, 333] width 44 height 17
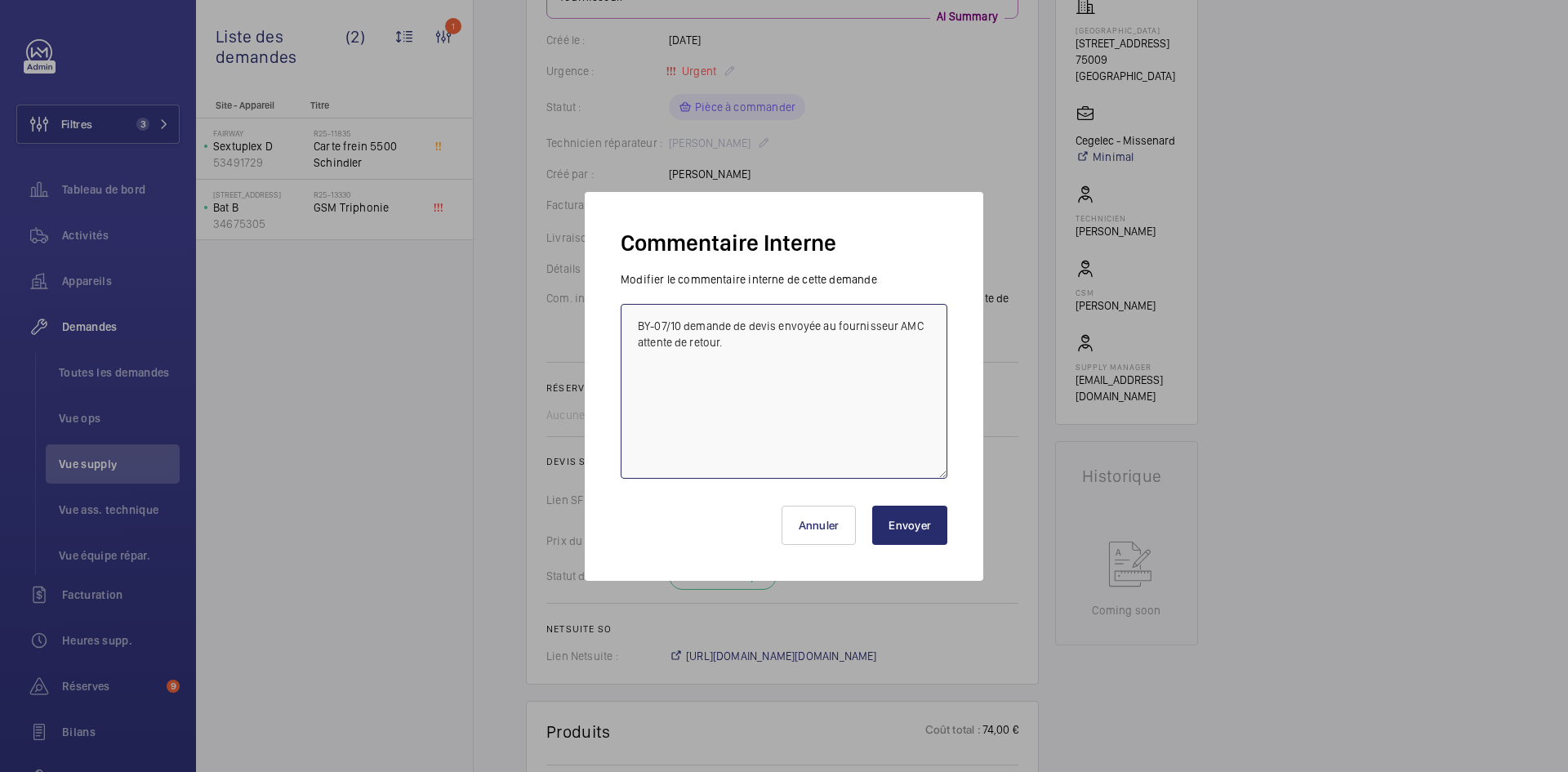
click at [639, 321] on textarea "BY-07/10 demande de devis envoyée au fournisseur AMC attente de retour." at bounding box center [784, 392] width 327 height 174
paste textarea "BY-07/10 commande effectuer chez le fournisseur AMC via l'email livraison prévu…"
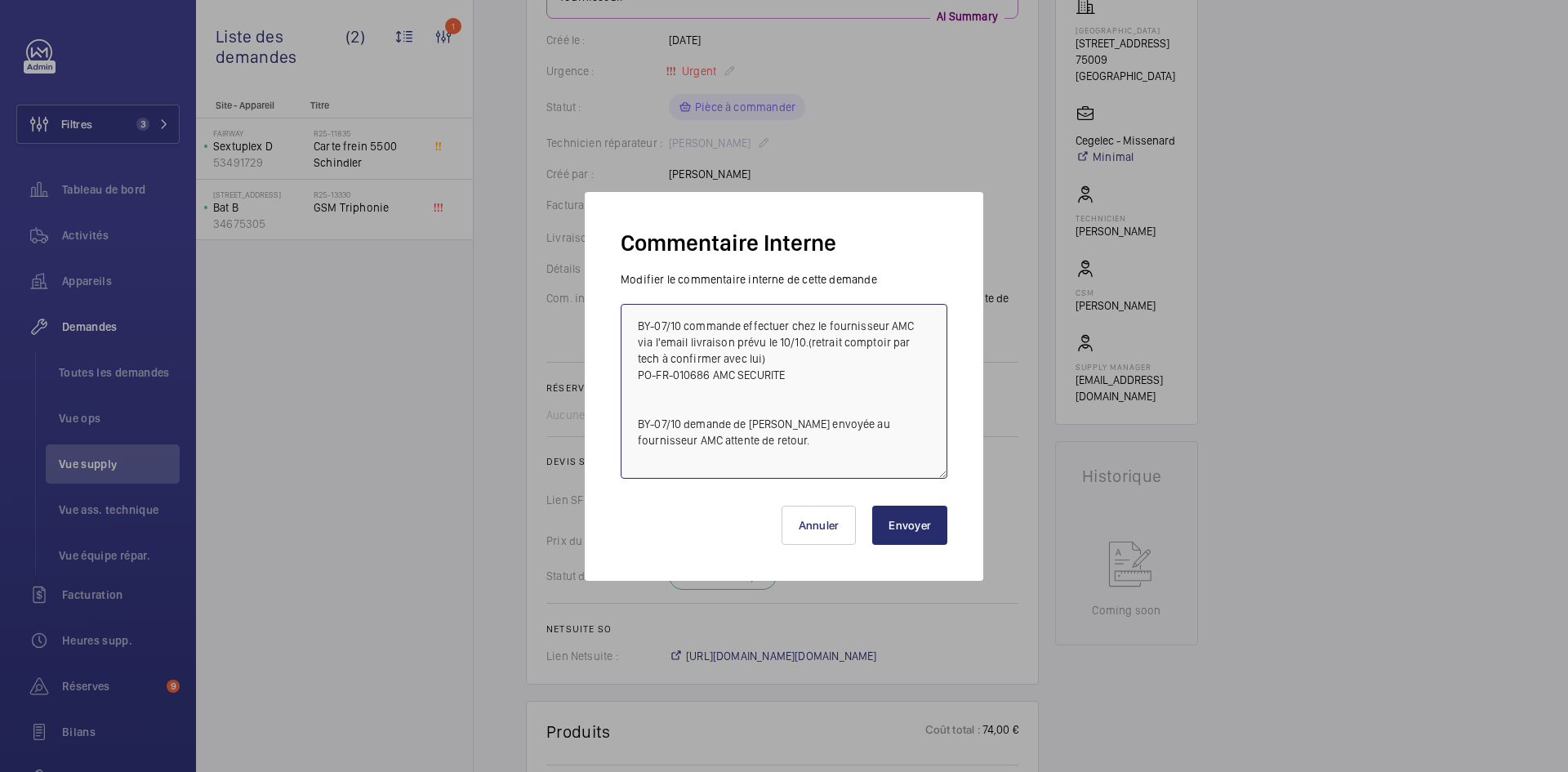
type textarea "BY-07/10 commande effectuer chez le fournisseur AMC via l'email livraison prévu…"
click at [923, 521] on button "Envoyer" at bounding box center [909, 525] width 75 height 39
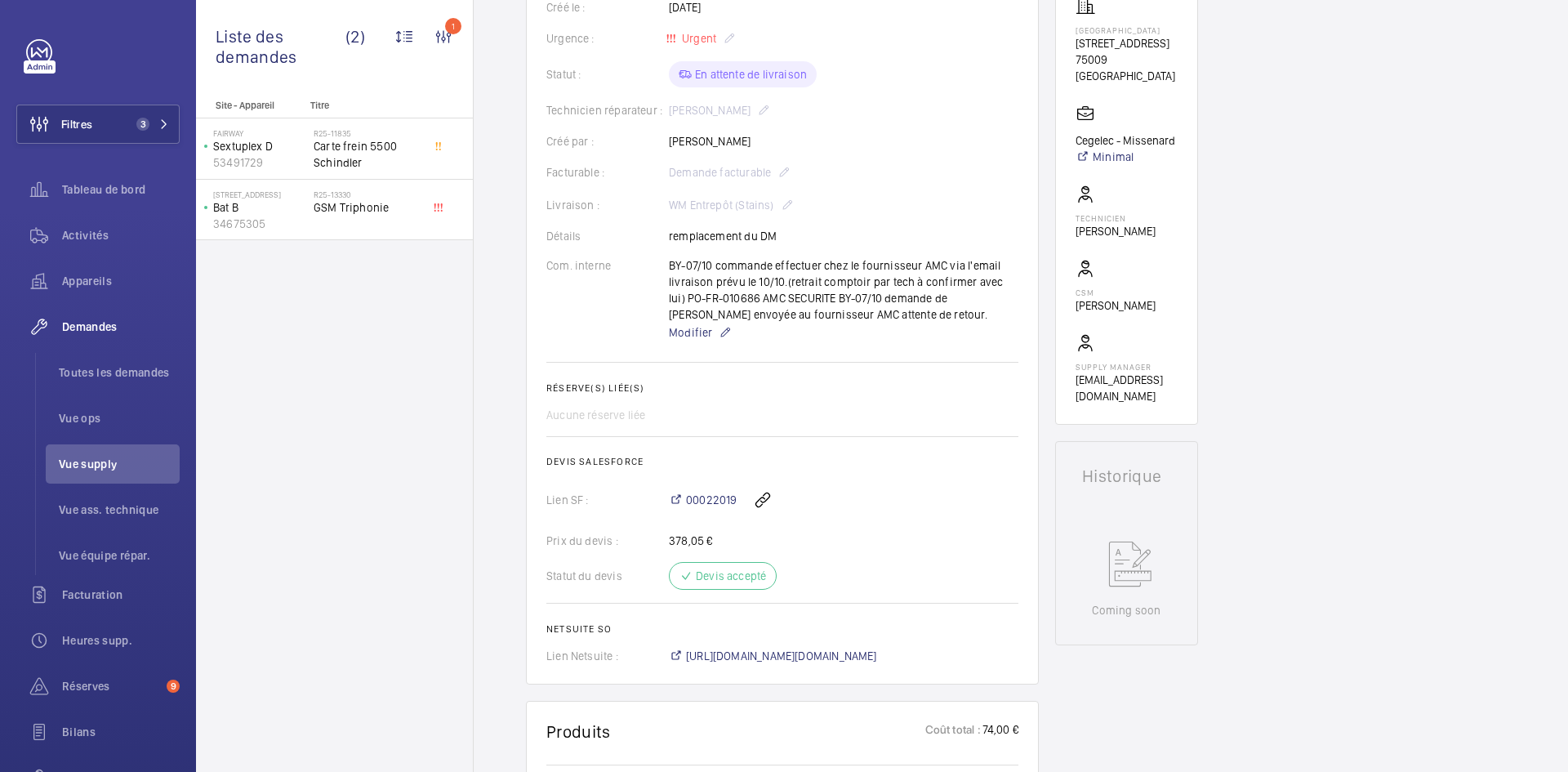
scroll to position [359, 0]
